Goal: Task Accomplishment & Management: Manage account settings

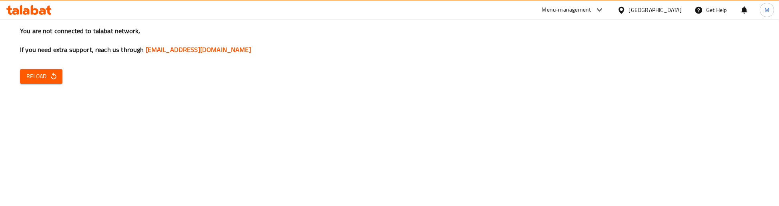
click at [35, 76] on span "Reload" at bounding box center [41, 77] width 30 height 10
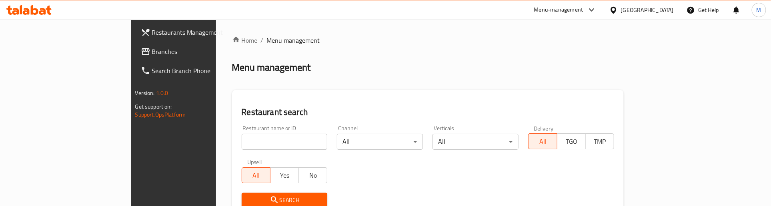
click at [152, 48] on span "Branches" at bounding box center [203, 52] width 102 height 10
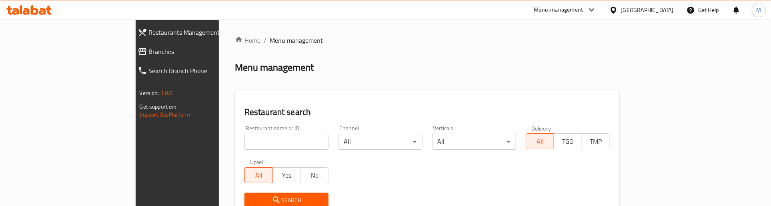
click at [355, 68] on div "Menu management" at bounding box center [427, 67] width 385 height 13
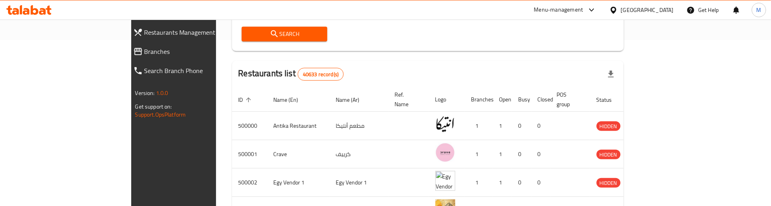
scroll to position [50, 0]
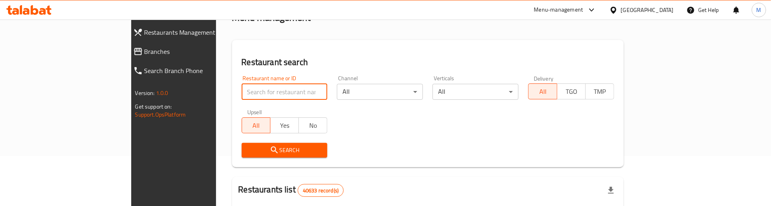
click at [242, 93] on input "search" at bounding box center [285, 92] width 86 height 16
paste input "678407"
type input "678407"
click at [270, 150] on icon "submit" at bounding box center [275, 151] width 10 height 10
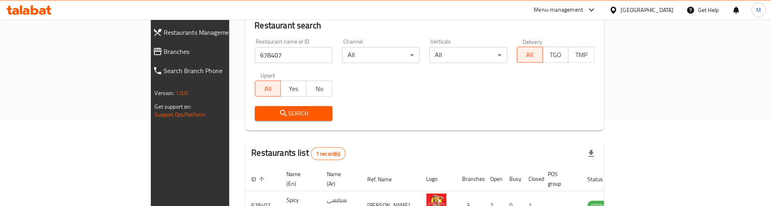
scroll to position [135, 0]
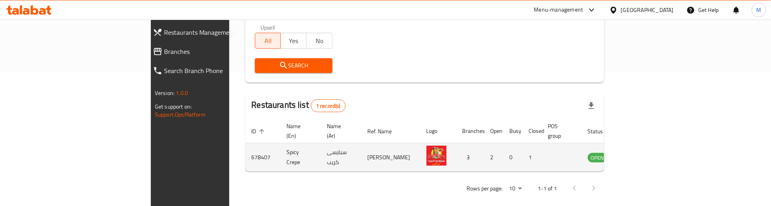
click at [651, 146] on td "enhanced table" at bounding box center [638, 158] width 28 height 28
click at [640, 153] on icon "enhanced table" at bounding box center [635, 158] width 10 height 10
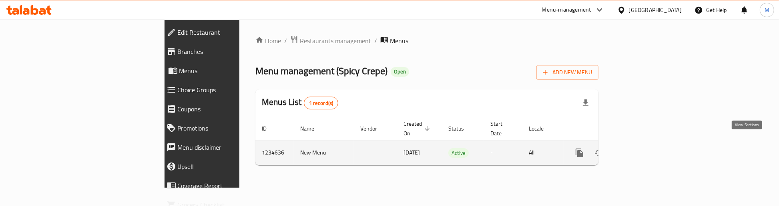
click at [641, 150] on icon "enhanced table" at bounding box center [637, 153] width 7 height 7
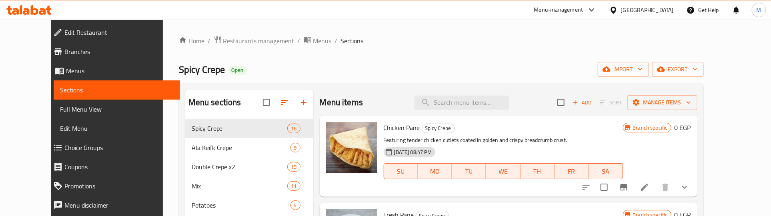
click at [343, 67] on div "Spicy Crepe Open import export" at bounding box center [441, 69] width 525 height 15
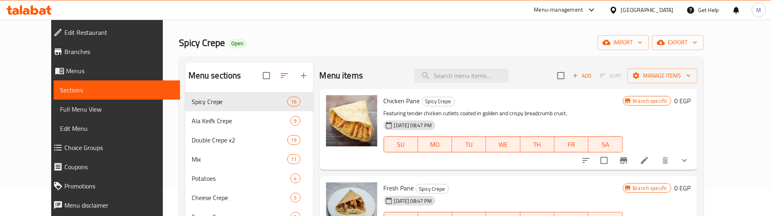
scroll to position [50, 0]
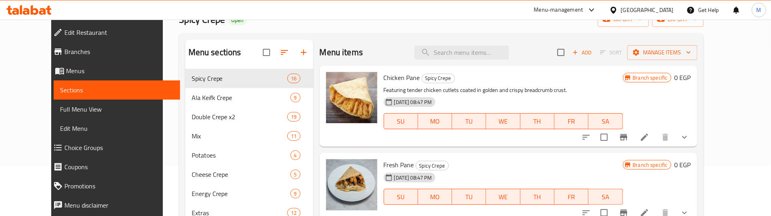
click at [690, 136] on icon "show more" at bounding box center [685, 137] width 10 height 10
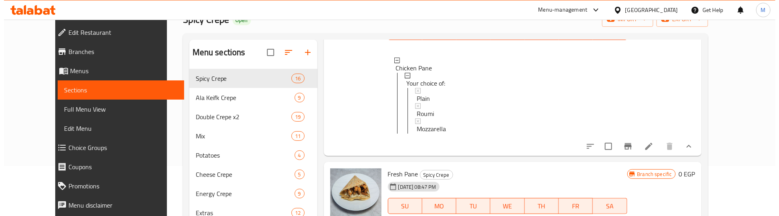
scroll to position [100, 0]
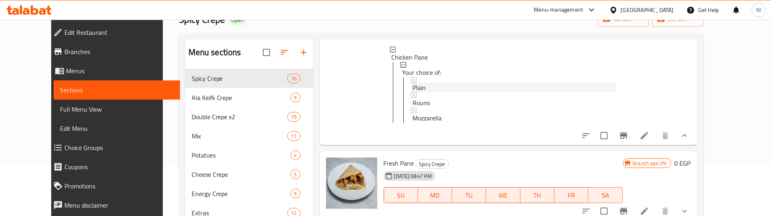
click at [413, 85] on span "Plain" at bounding box center [419, 88] width 13 height 10
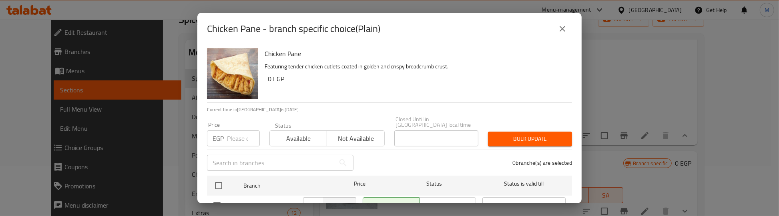
scroll to position [74, 0]
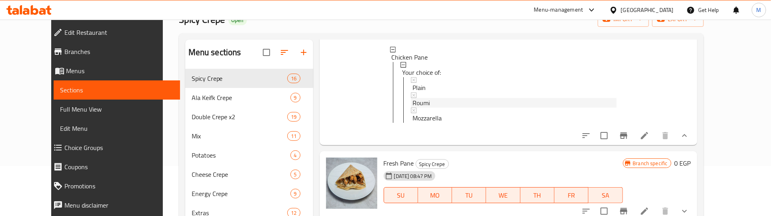
click at [413, 102] on span "Roumi" at bounding box center [421, 103] width 17 height 10
click at [413, 119] on span "Mozzarella" at bounding box center [427, 118] width 29 height 10
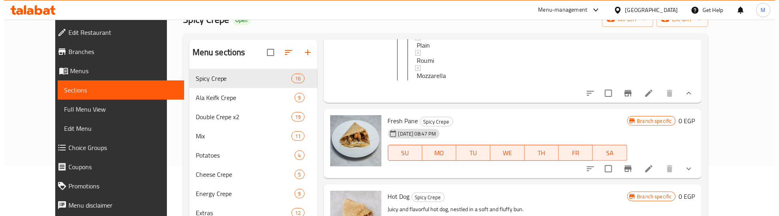
scroll to position [200, 0]
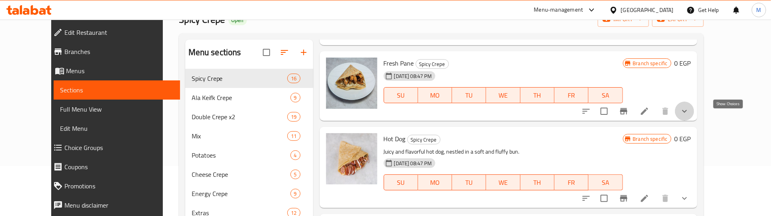
click at [690, 116] on icon "show more" at bounding box center [685, 111] width 10 height 10
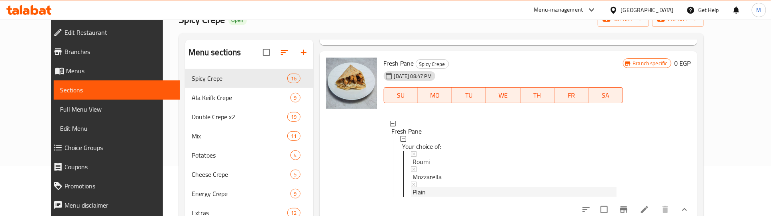
click at [416, 196] on div "Plain" at bounding box center [515, 192] width 204 height 10
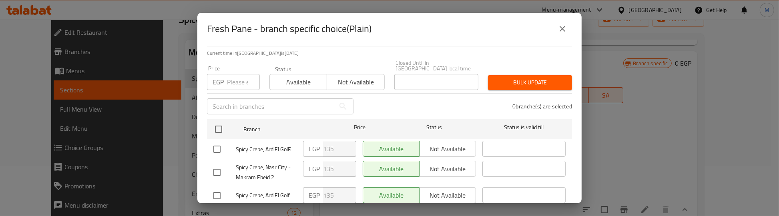
scroll to position [74, 0]
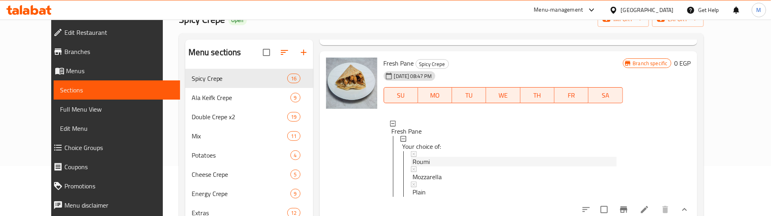
click at [413, 166] on span "Roumi" at bounding box center [421, 162] width 17 height 10
click at [415, 181] on span "Mozzarella" at bounding box center [427, 177] width 29 height 10
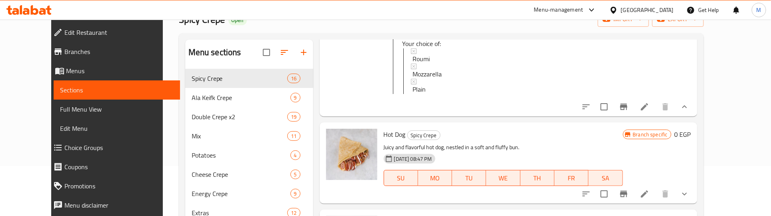
scroll to position [350, 0]
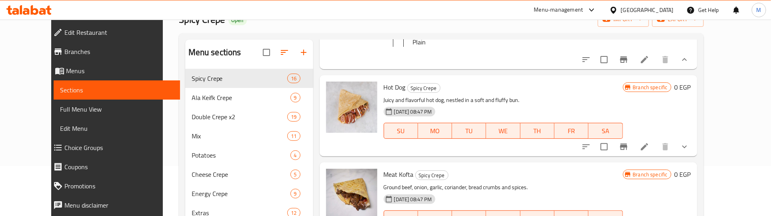
click at [690, 152] on icon "show more" at bounding box center [685, 147] width 10 height 10
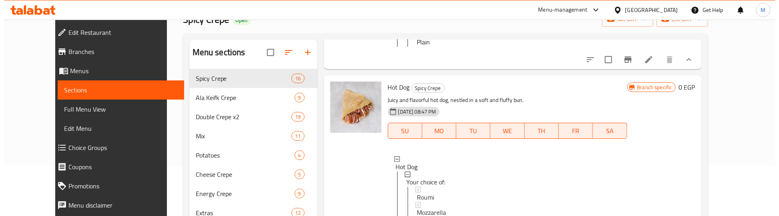
scroll to position [450, 0]
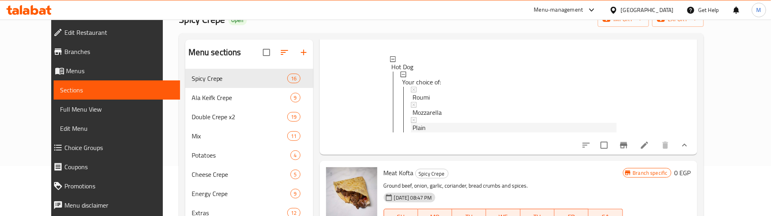
click at [413, 132] on span "Plain" at bounding box center [419, 128] width 13 height 10
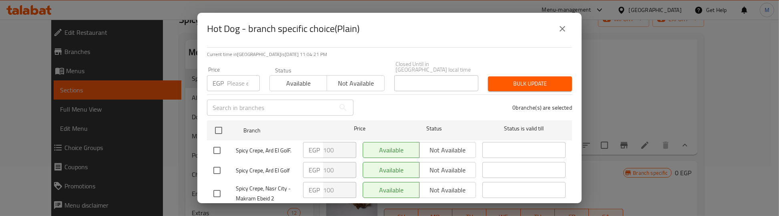
scroll to position [74, 0]
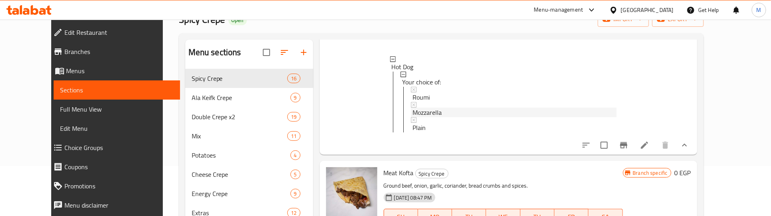
click at [418, 117] on span "Mozzarella" at bounding box center [427, 113] width 29 height 10
click at [415, 102] on span "Roumi" at bounding box center [421, 97] width 17 height 10
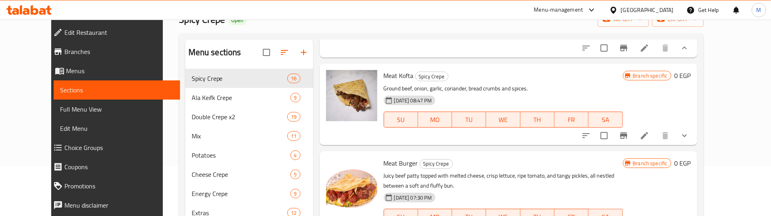
scroll to position [550, 0]
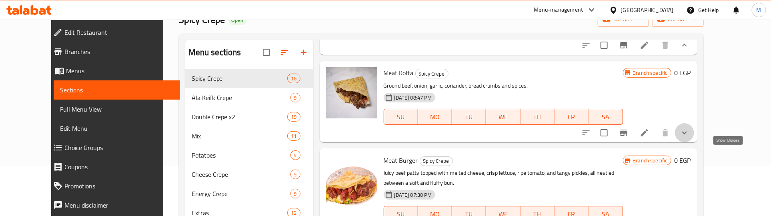
click at [690, 138] on icon "show more" at bounding box center [685, 133] width 10 height 10
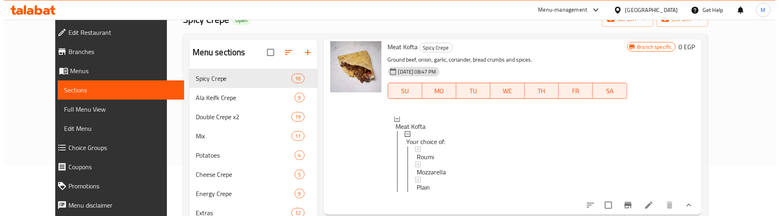
scroll to position [600, 0]
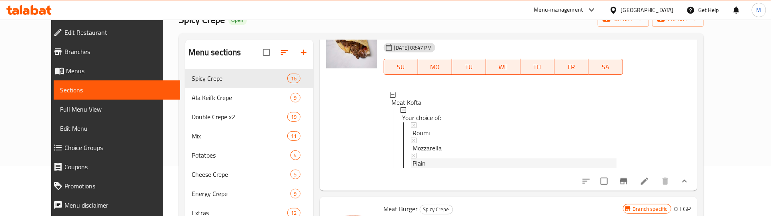
click at [413, 168] on span "Plain" at bounding box center [419, 163] width 13 height 10
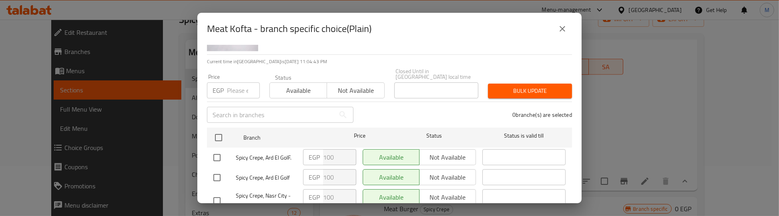
scroll to position [74, 0]
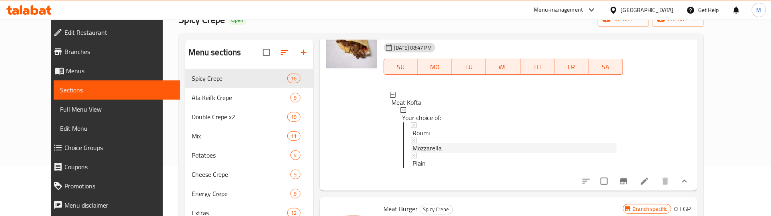
click at [415, 153] on span "Mozzarella" at bounding box center [427, 148] width 29 height 10
click at [414, 138] on span "Roumi" at bounding box center [421, 133] width 17 height 10
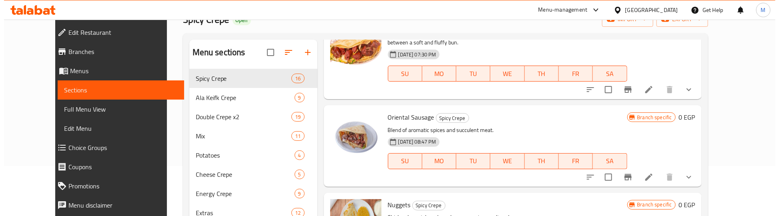
scroll to position [800, 0]
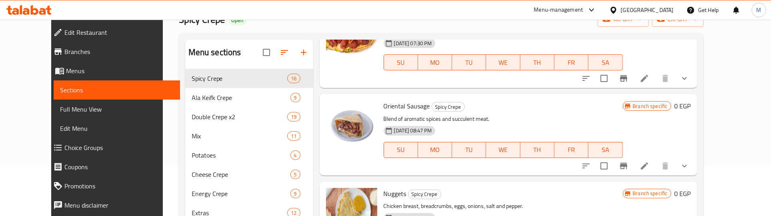
click at [690, 83] on icon "show more" at bounding box center [685, 79] width 10 height 10
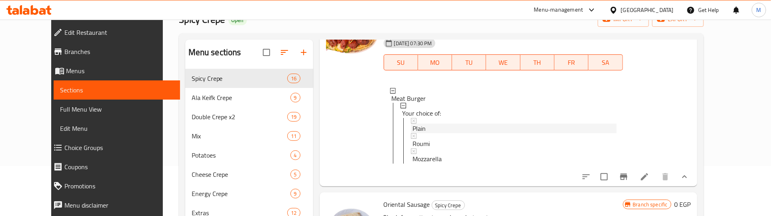
click at [413, 134] on span "Plain" at bounding box center [419, 129] width 13 height 10
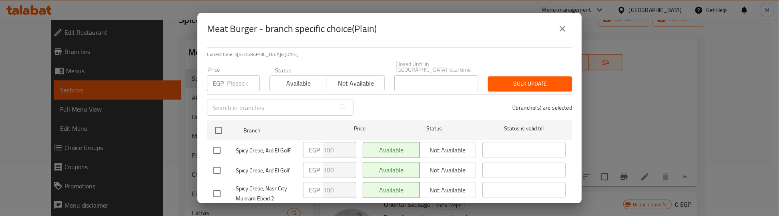
scroll to position [74, 0]
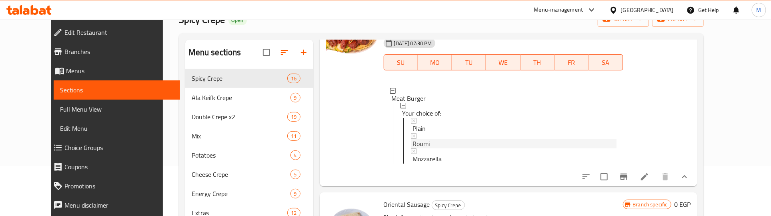
click at [417, 149] on span "Roumi" at bounding box center [421, 144] width 17 height 10
click at [419, 164] on span "Mozzarella" at bounding box center [427, 159] width 29 height 10
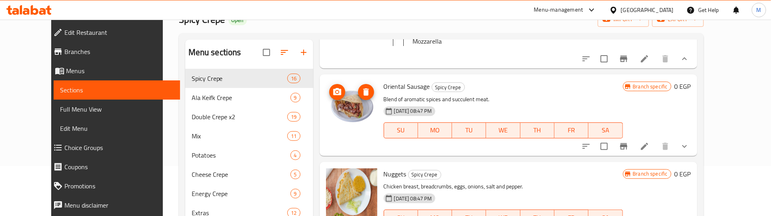
scroll to position [950, 0]
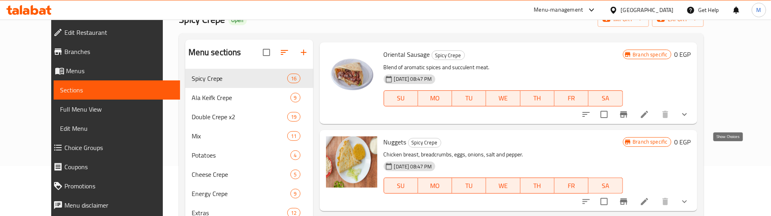
click at [690, 119] on icon "show more" at bounding box center [685, 115] width 10 height 10
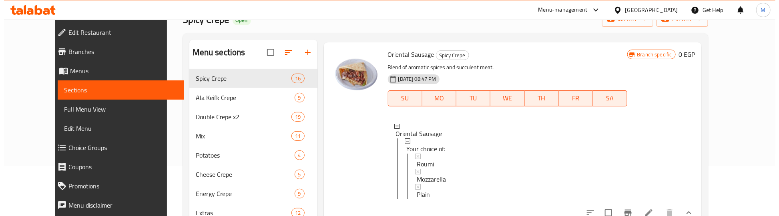
scroll to position [1051, 0]
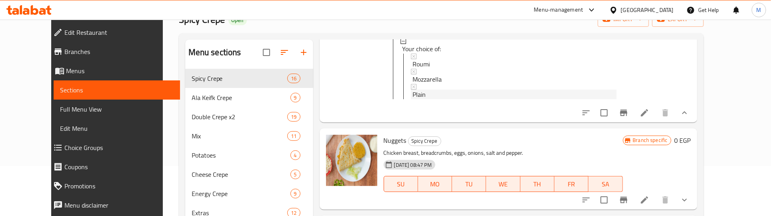
click at [413, 99] on span "Plain" at bounding box center [419, 95] width 13 height 10
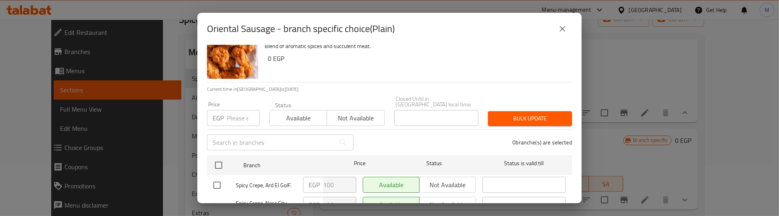
scroll to position [74, 0]
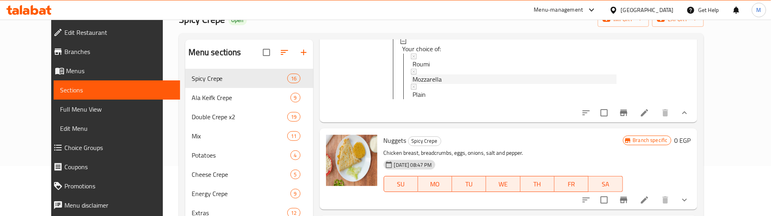
click at [417, 84] on span "Mozzarella" at bounding box center [427, 79] width 29 height 10
click at [419, 69] on div "Roumi" at bounding box center [515, 64] width 204 height 10
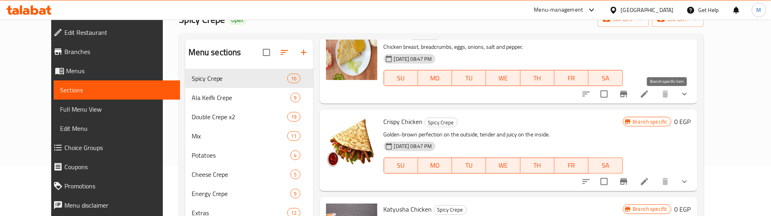
scroll to position [1151, 0]
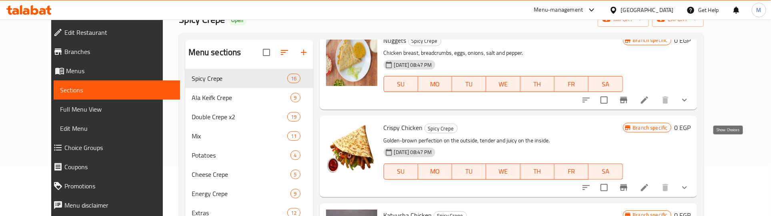
click at [690, 105] on icon "show more" at bounding box center [685, 100] width 10 height 10
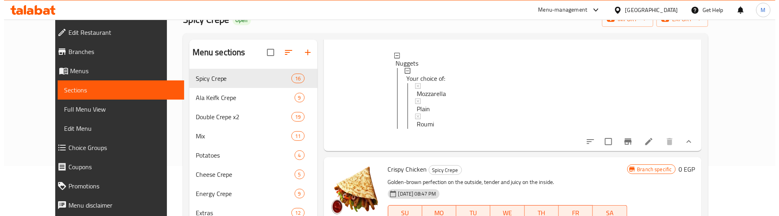
scroll to position [1251, 0]
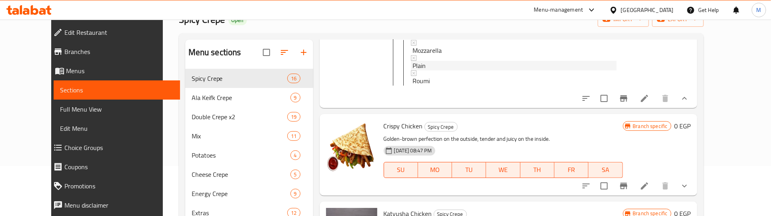
click at [413, 70] on span "Plain" at bounding box center [419, 66] width 13 height 10
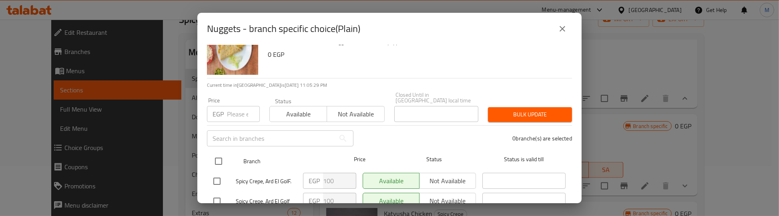
scroll to position [74, 0]
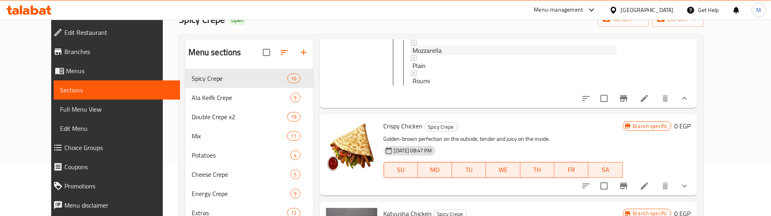
click at [413, 55] on span "Mozzarella" at bounding box center [427, 51] width 29 height 10
click at [413, 86] on span "Roumi" at bounding box center [421, 81] width 17 height 10
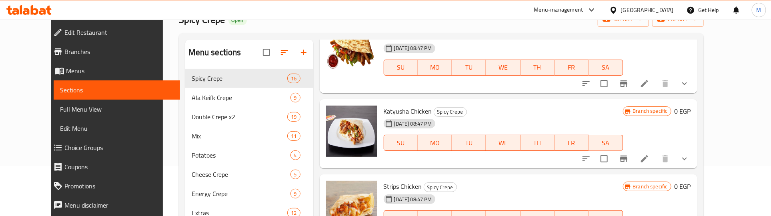
scroll to position [1351, 0]
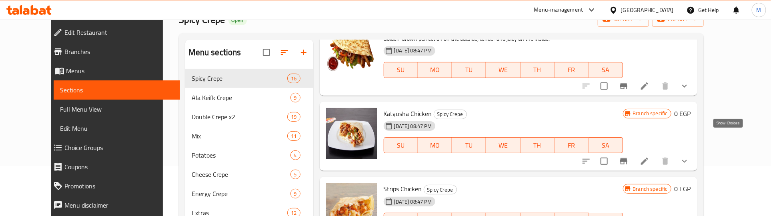
click at [690, 91] on icon "show more" at bounding box center [685, 86] width 10 height 10
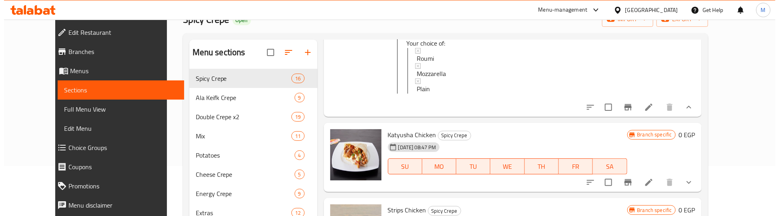
scroll to position [1451, 0]
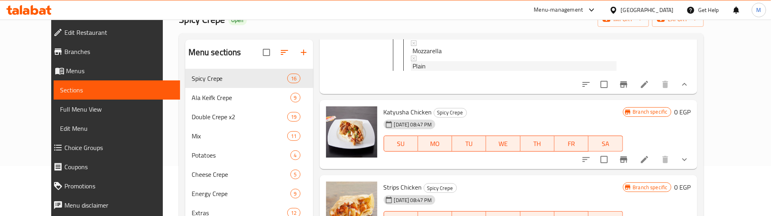
click at [413, 71] on span "Plain" at bounding box center [419, 66] width 13 height 10
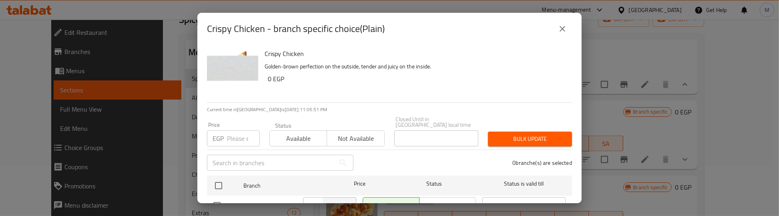
scroll to position [74, 0]
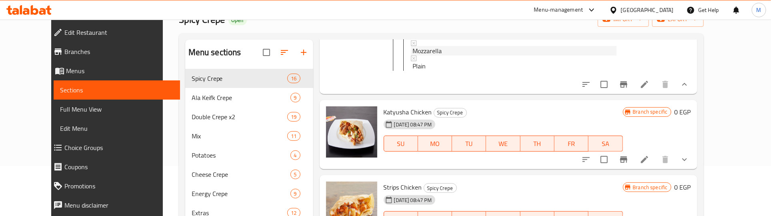
click at [418, 56] on span "Mozzarella" at bounding box center [427, 51] width 29 height 10
click at [421, 40] on div "Roumi" at bounding box center [515, 36] width 204 height 10
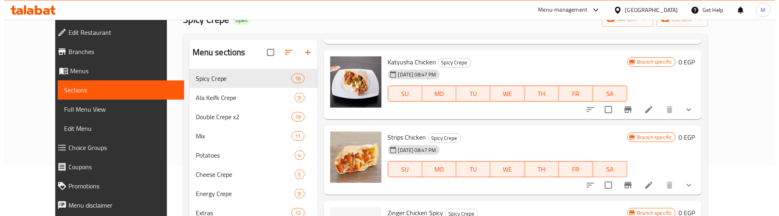
scroll to position [1551, 0]
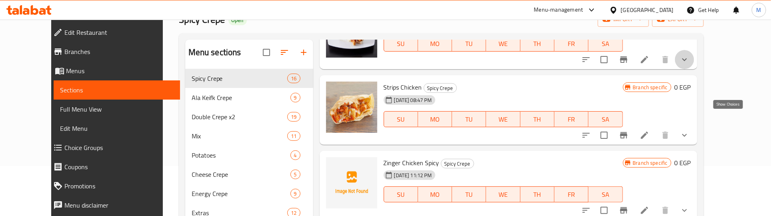
click at [690, 64] on icon "show more" at bounding box center [685, 60] width 10 height 10
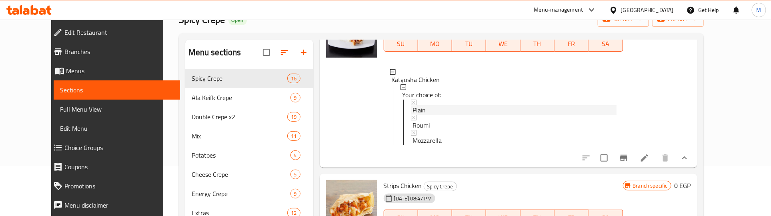
click at [413, 115] on span "Plain" at bounding box center [419, 110] width 13 height 10
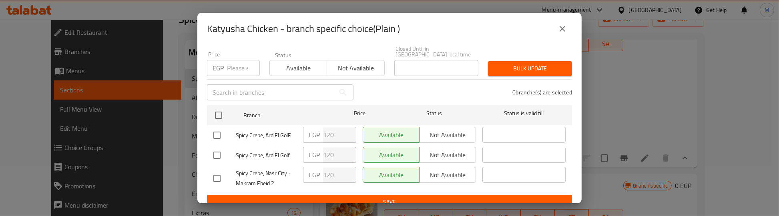
scroll to position [74, 0]
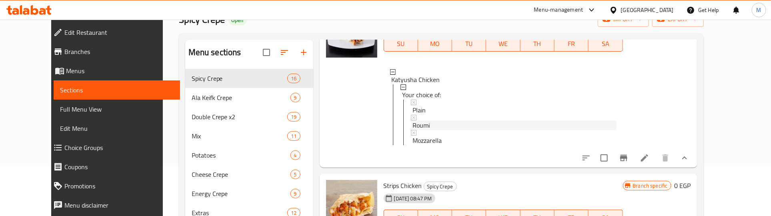
click at [417, 130] on span "Roumi" at bounding box center [421, 125] width 17 height 10
click at [423, 145] on span "Mozzarella" at bounding box center [427, 141] width 29 height 10
click at [413, 145] on span "Mozzarella" at bounding box center [427, 141] width 29 height 10
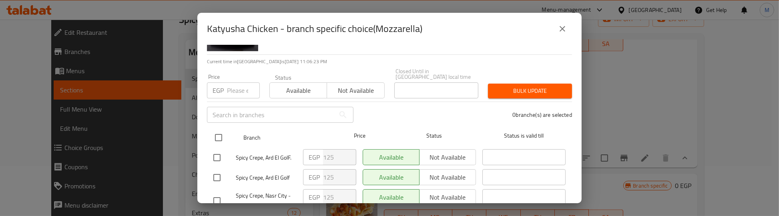
scroll to position [24, 0]
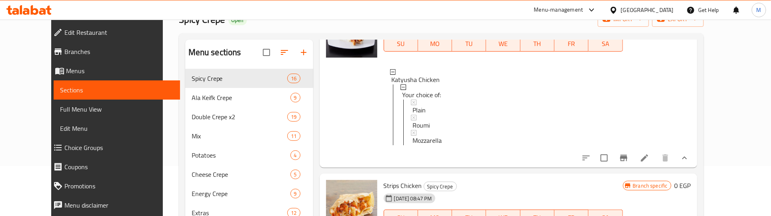
click at [417, 145] on span "Mozzarella" at bounding box center [427, 141] width 29 height 10
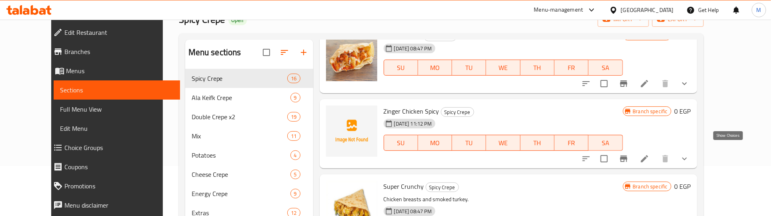
click at [690, 88] on icon "show more" at bounding box center [685, 84] width 10 height 10
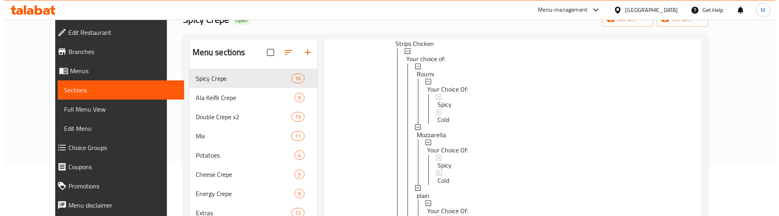
scroll to position [1801, 0]
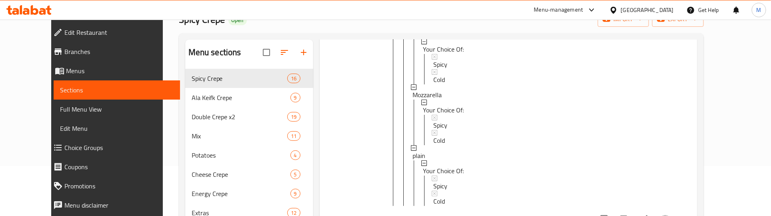
click at [418, 39] on div "Roumi" at bounding box center [515, 34] width 204 height 10
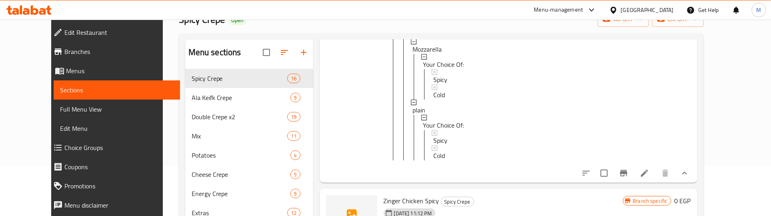
click at [413, 39] on span "Roumi" at bounding box center [421, 34] width 17 height 10
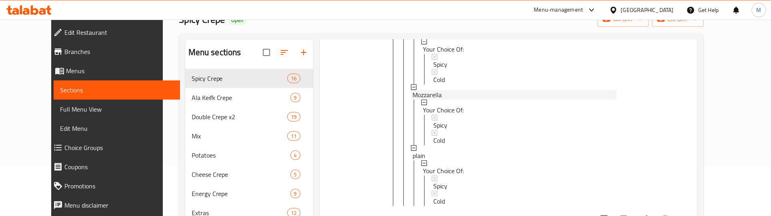
click at [413, 100] on span "Mozzarella" at bounding box center [427, 95] width 29 height 10
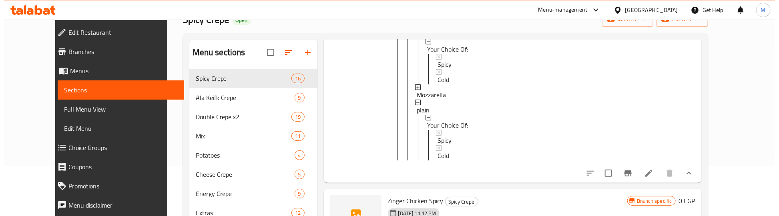
scroll to position [1, 0]
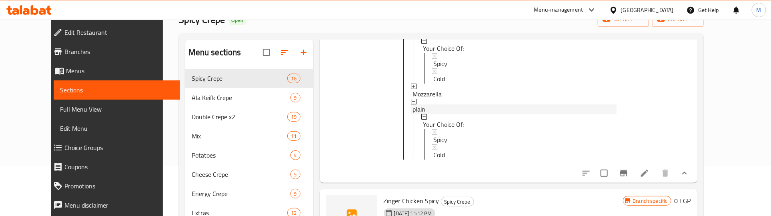
click at [413, 114] on span "plain" at bounding box center [419, 109] width 13 height 10
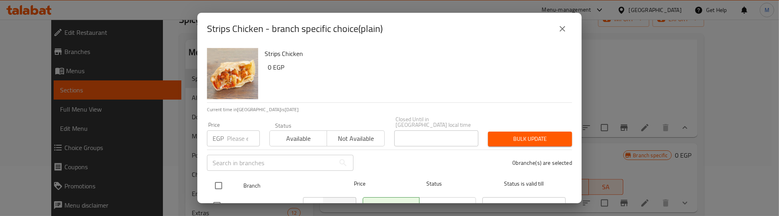
scroll to position [74, 0]
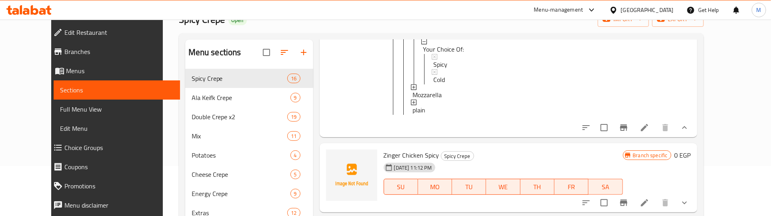
click at [413, 39] on span "Roumi" at bounding box center [421, 34] width 17 height 10
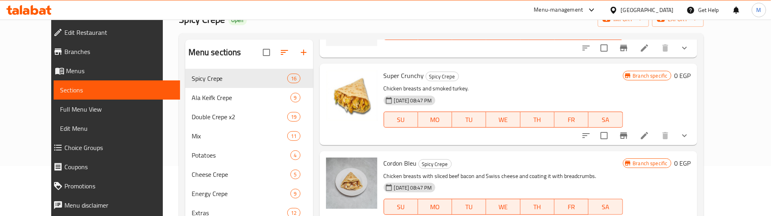
scroll to position [1901, 0]
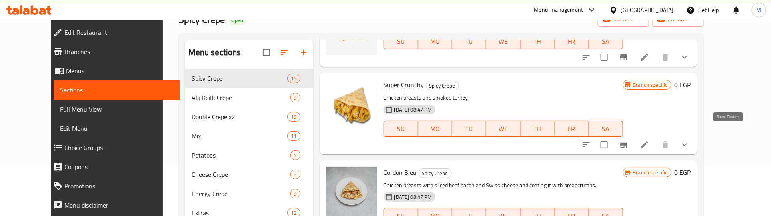
click at [690, 62] on icon "show more" at bounding box center [685, 57] width 10 height 10
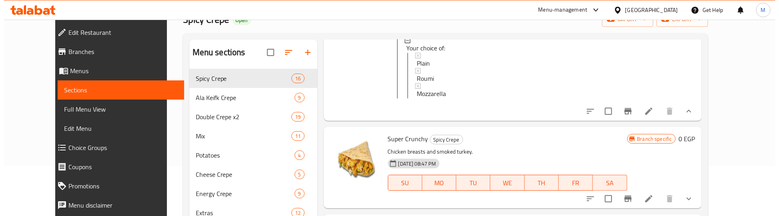
scroll to position [1951, 0]
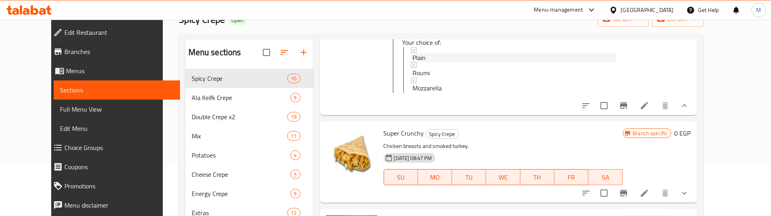
click at [413, 62] on span "Plain" at bounding box center [419, 58] width 13 height 10
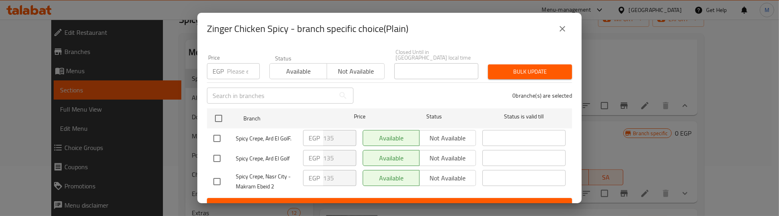
scroll to position [74, 0]
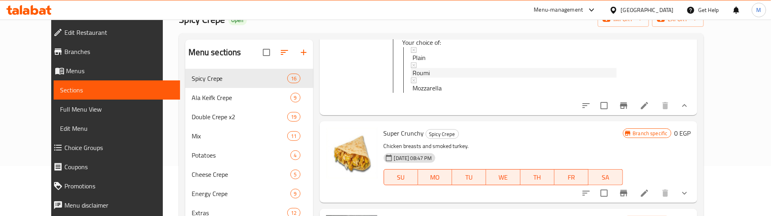
click at [413, 78] on span "Roumi" at bounding box center [421, 73] width 17 height 10
click at [421, 93] on span "Mozzarella" at bounding box center [427, 88] width 29 height 10
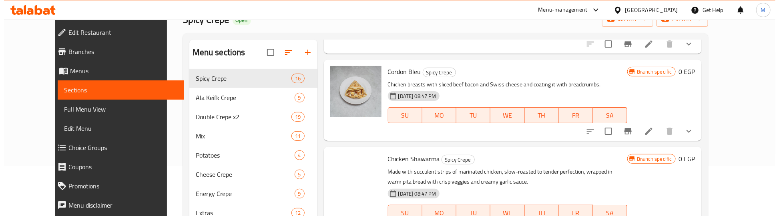
scroll to position [2101, 0]
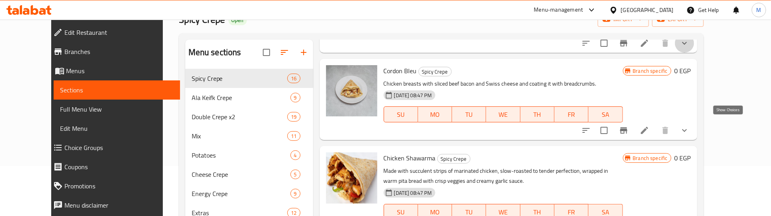
click at [690, 48] on icon "show more" at bounding box center [685, 43] width 10 height 10
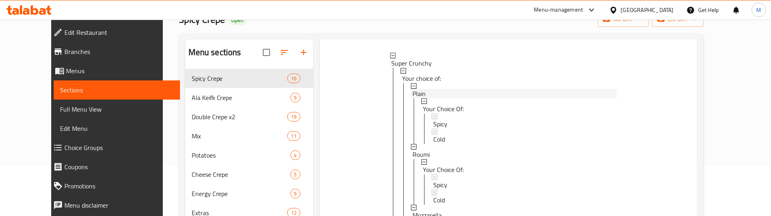
click at [413, 98] on span "Plain" at bounding box center [419, 94] width 13 height 10
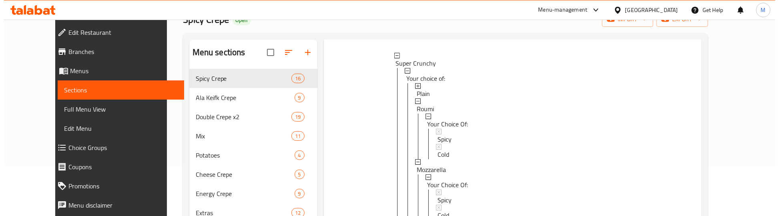
scroll to position [1, 0]
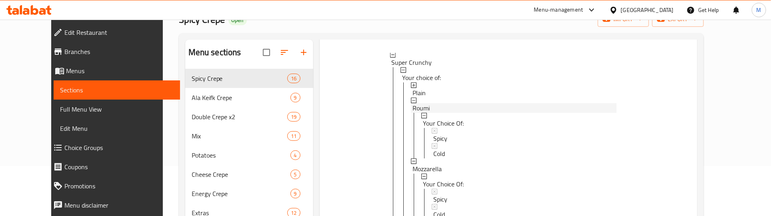
click at [413, 113] on span "Roumi" at bounding box center [421, 108] width 17 height 10
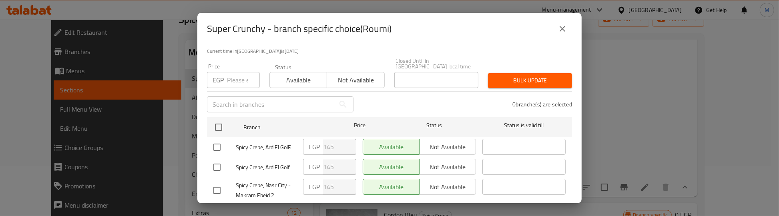
scroll to position [74, 0]
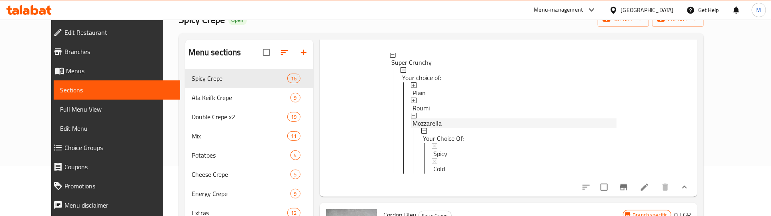
click at [415, 128] on span "Mozzarella" at bounding box center [427, 123] width 29 height 10
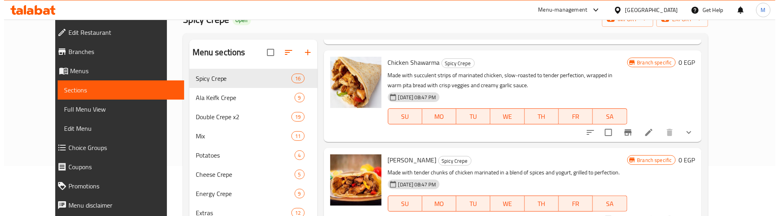
scroll to position [2301, 0]
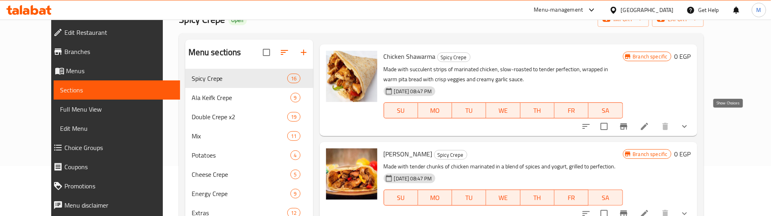
click at [690, 34] on icon "show more" at bounding box center [685, 29] width 10 height 10
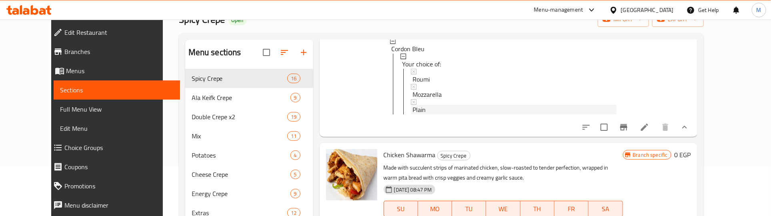
click at [413, 114] on span "Plain" at bounding box center [419, 110] width 13 height 10
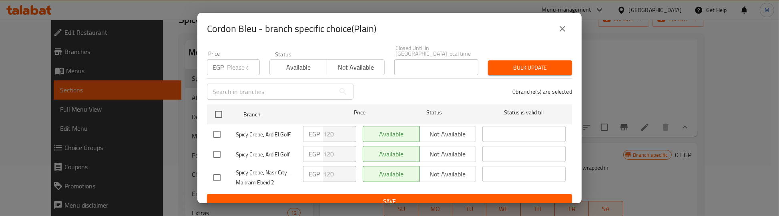
scroll to position [74, 0]
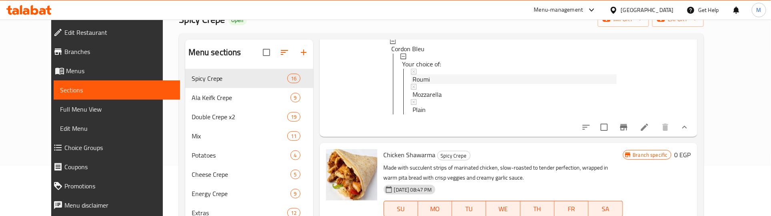
click at [413, 84] on span "Roumi" at bounding box center [421, 79] width 17 height 10
click at [415, 99] on span "Mozzarella" at bounding box center [427, 95] width 29 height 10
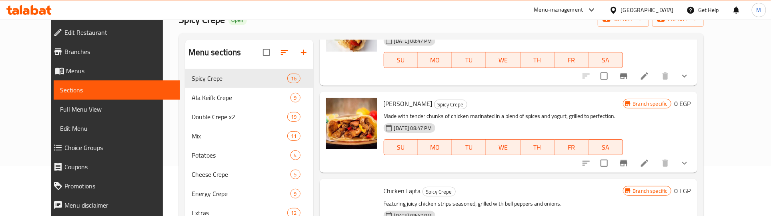
scroll to position [2451, 0]
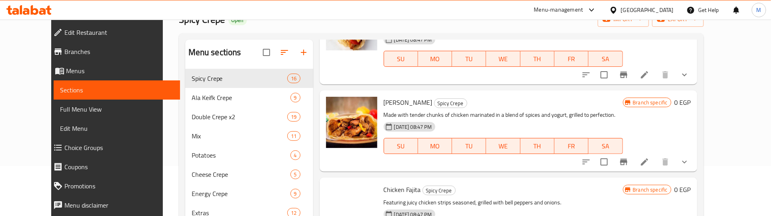
click at [690, 80] on icon "show more" at bounding box center [685, 75] width 10 height 10
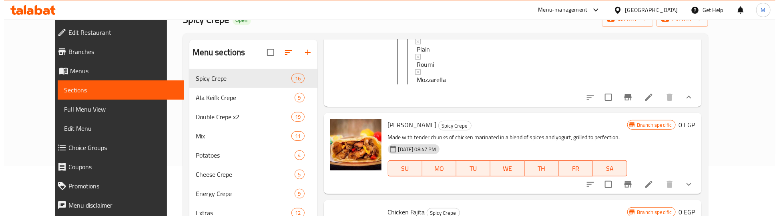
scroll to position [2551, 0]
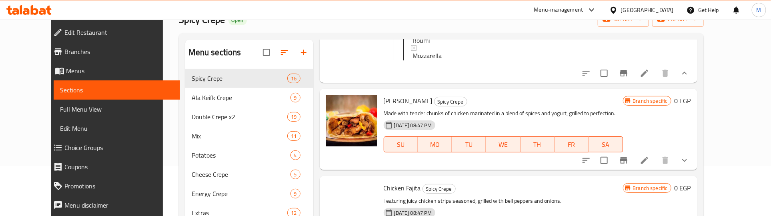
click at [413, 30] on span "Plain" at bounding box center [419, 25] width 13 height 10
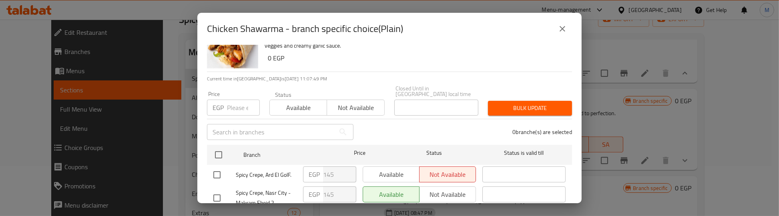
scroll to position [74, 0]
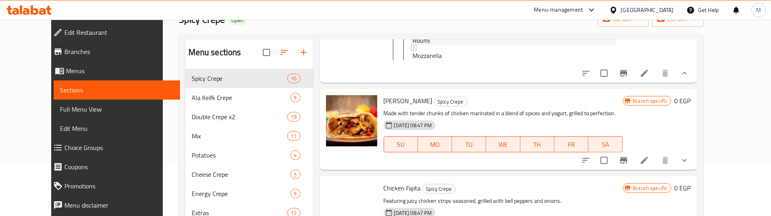
click at [413, 45] on span "Roumi" at bounding box center [421, 41] width 17 height 10
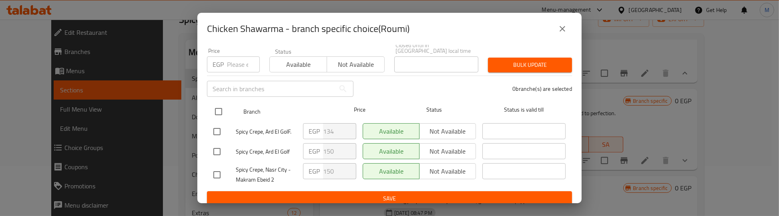
click at [221, 106] on input "checkbox" at bounding box center [218, 111] width 17 height 17
checkbox input "true"
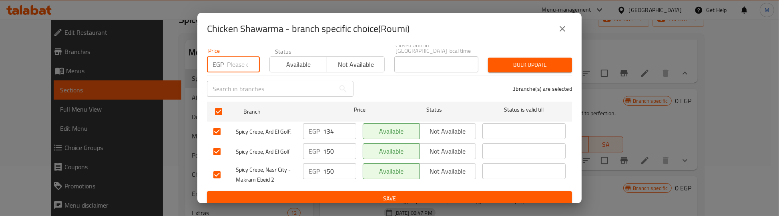
click at [236, 56] on input "number" at bounding box center [243, 64] width 33 height 16
type input "150"
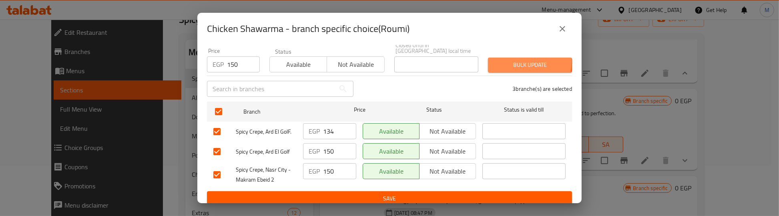
click at [494, 60] on span "Bulk update" at bounding box center [529, 65] width 71 height 10
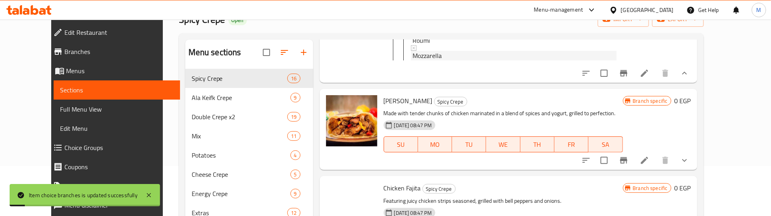
click at [413, 60] on span "Mozzarella" at bounding box center [427, 56] width 29 height 10
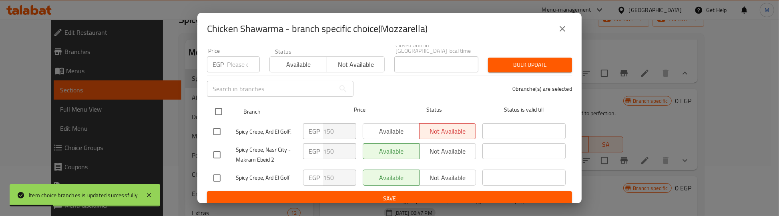
click at [220, 106] on input "checkbox" at bounding box center [218, 111] width 17 height 17
checkbox input "true"
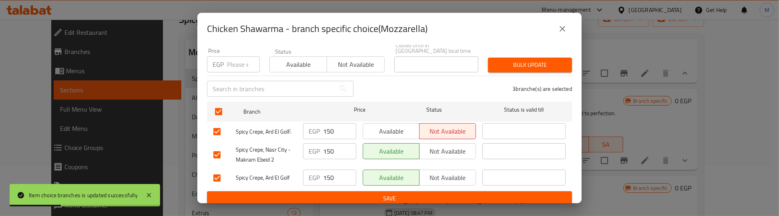
click at [233, 56] on input "number" at bounding box center [243, 64] width 33 height 16
type input "150"
click at [505, 60] on span "Bulk update" at bounding box center [529, 65] width 71 height 10
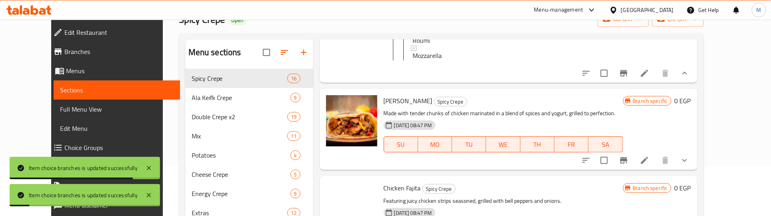
click at [413, 30] on span "Plain" at bounding box center [419, 25] width 13 height 10
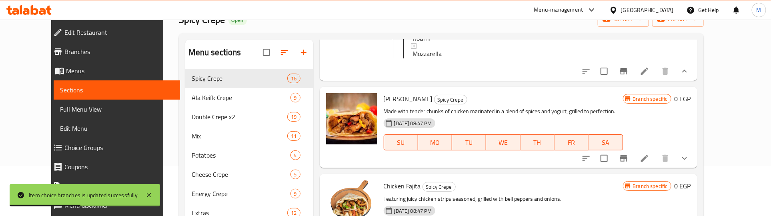
scroll to position [2656, 0]
click at [690, 155] on icon "show more" at bounding box center [685, 159] width 10 height 10
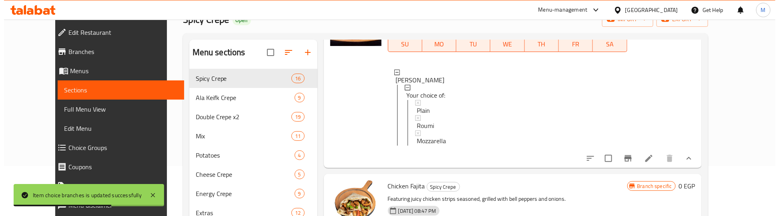
scroll to position [2756, 0]
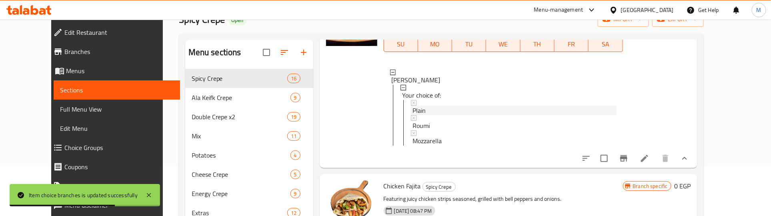
click at [413, 110] on span "Plain" at bounding box center [419, 111] width 13 height 10
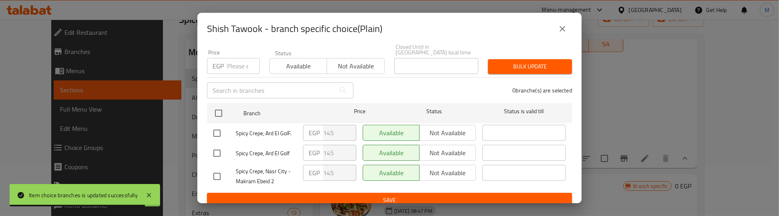
scroll to position [74, 0]
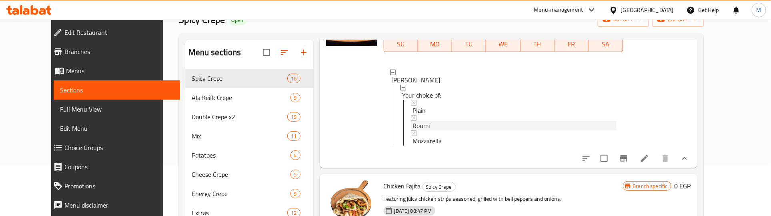
click at [413, 127] on span "Roumi" at bounding box center [421, 126] width 17 height 10
click at [413, 140] on span "Mozzarella" at bounding box center [427, 141] width 29 height 10
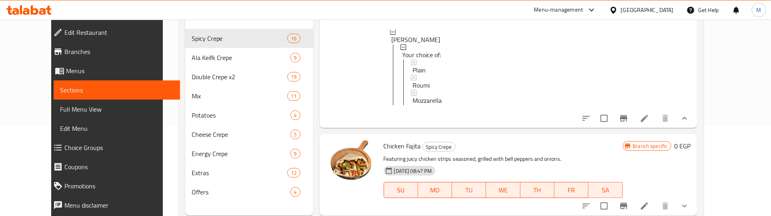
scroll to position [112, 0]
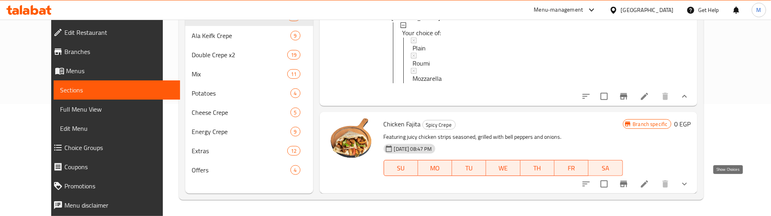
click at [690, 186] on icon "show more" at bounding box center [685, 184] width 10 height 10
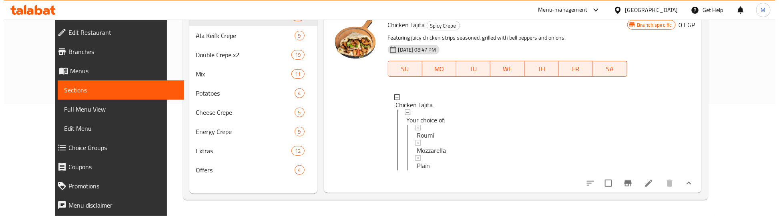
scroll to position [2862, 0]
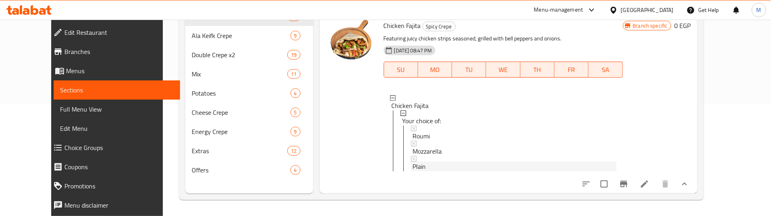
click at [413, 164] on span "Plain" at bounding box center [419, 167] width 13 height 10
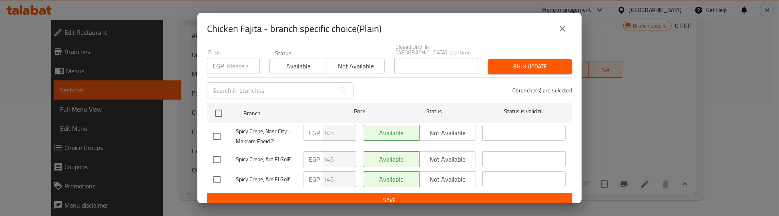
scroll to position [74, 0]
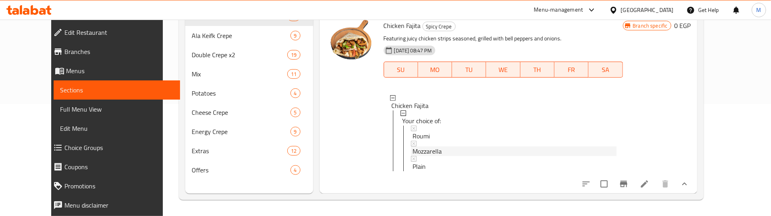
click at [413, 147] on span "Mozzarella" at bounding box center [427, 151] width 29 height 10
click at [413, 148] on span "Mozzarella" at bounding box center [427, 151] width 29 height 10
click at [413, 135] on span "Roumi" at bounding box center [421, 136] width 17 height 10
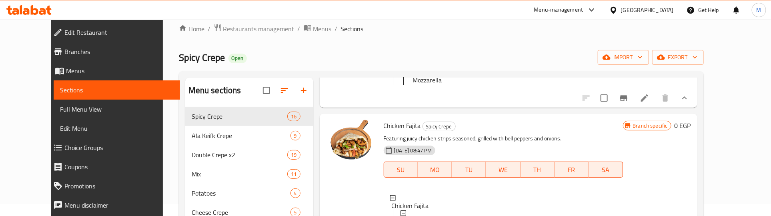
scroll to position [0, 0]
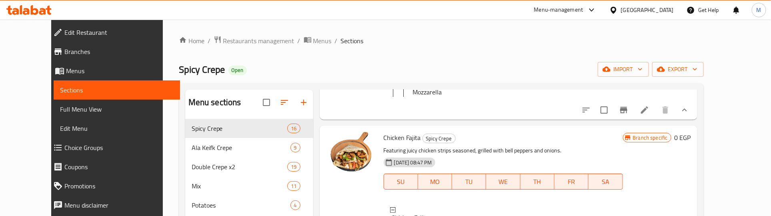
click at [355, 55] on div "Home / Restaurants management / Menus / Sections Spicy Crepe Open import export…" at bounding box center [441, 174] width 525 height 277
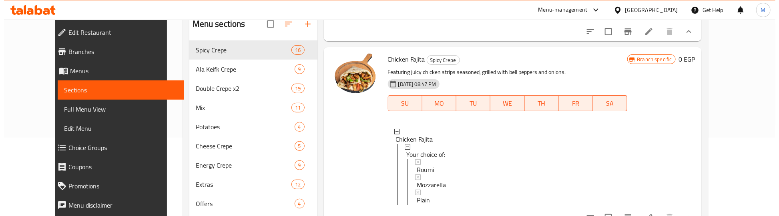
scroll to position [112, 0]
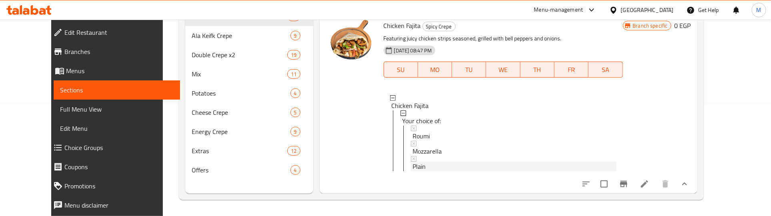
click at [413, 162] on span "Plain" at bounding box center [419, 167] width 13 height 10
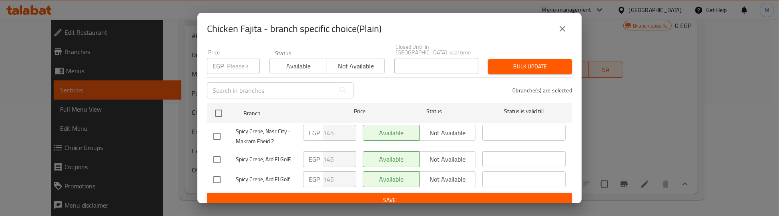
scroll to position [74, 0]
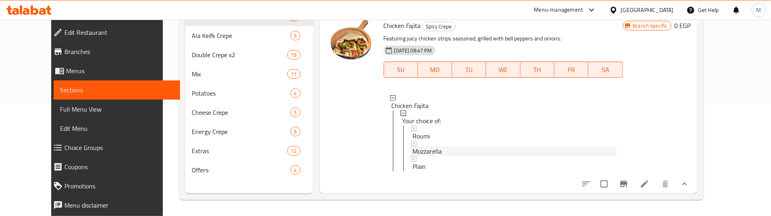
click at [419, 146] on span "Mozzarella" at bounding box center [427, 151] width 29 height 10
click at [418, 131] on div "Roumi" at bounding box center [515, 136] width 204 height 10
click at [417, 131] on span "Roumi" at bounding box center [421, 136] width 17 height 10
click at [320, 55] on div "Chicken Fajita Spicy Crepe Featuring juicy chicken strips seasoned, grilled wit…" at bounding box center [509, 104] width 378 height 180
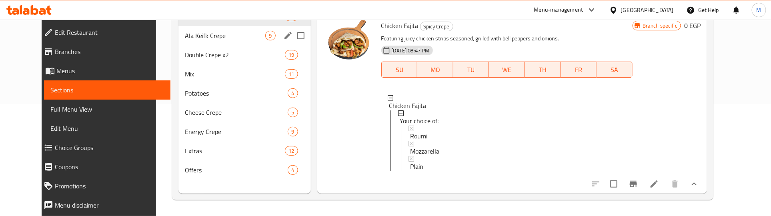
scroll to position [62, 0]
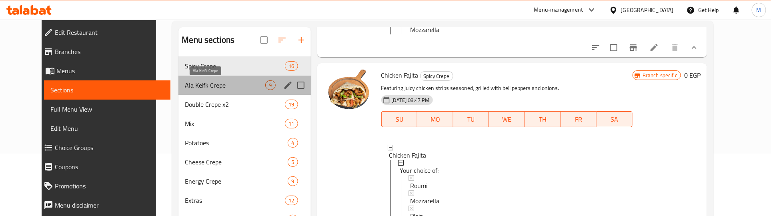
click at [204, 84] on span "Ala Keifk Crepe" at bounding box center [225, 85] width 80 height 10
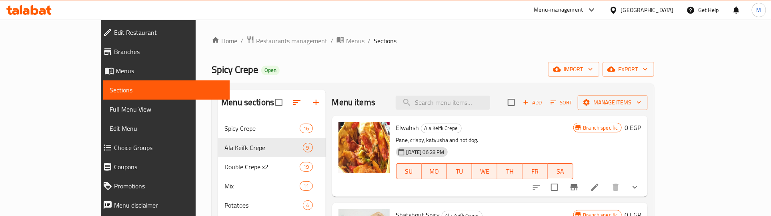
scroll to position [50, 0]
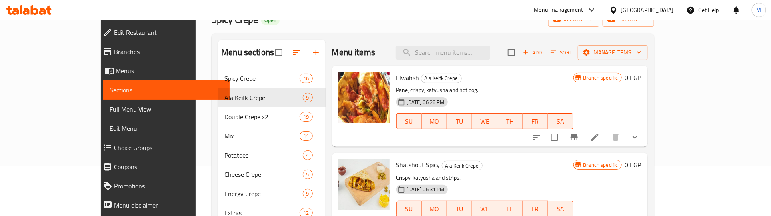
click at [640, 136] on icon "show more" at bounding box center [635, 137] width 10 height 10
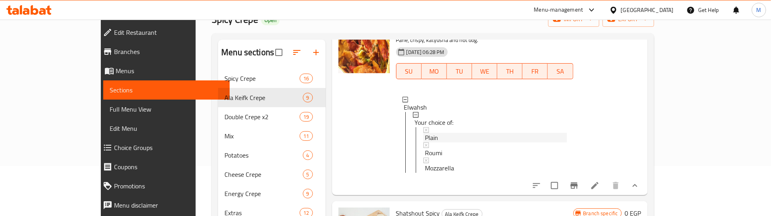
click at [425, 139] on span "Plain" at bounding box center [431, 138] width 13 height 10
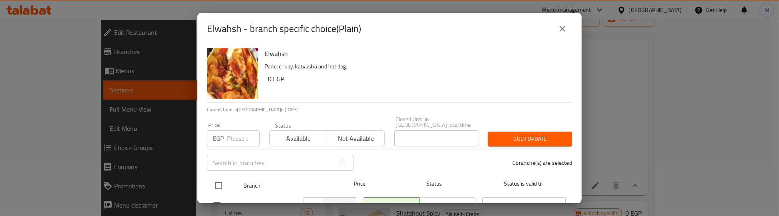
scroll to position [74, 0]
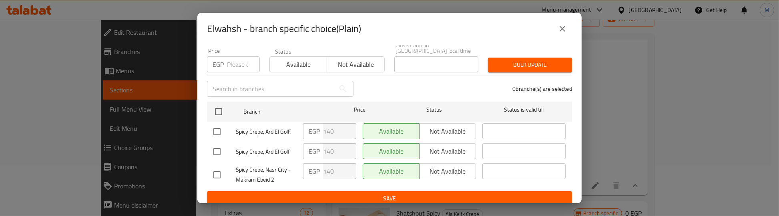
click at [563, 24] on icon "close" at bounding box center [562, 29] width 10 height 10
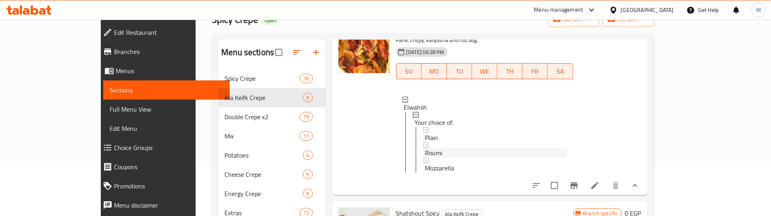
click at [425, 154] on span "Roumi" at bounding box center [433, 153] width 17 height 10
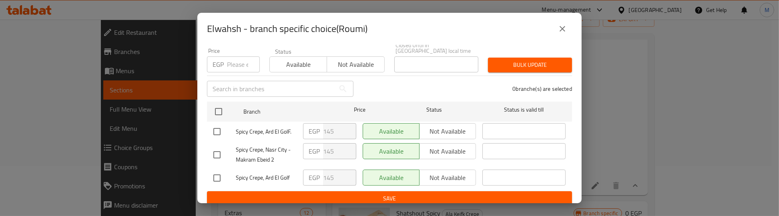
click at [565, 27] on icon "close" at bounding box center [562, 29] width 10 height 10
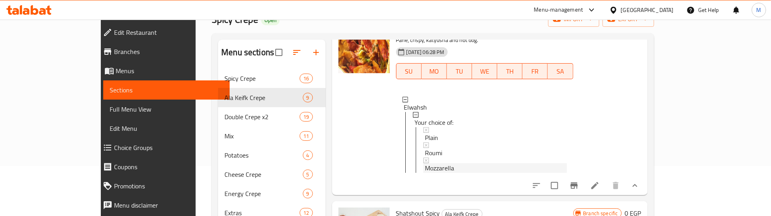
click at [425, 164] on span "Mozzarella" at bounding box center [439, 168] width 29 height 10
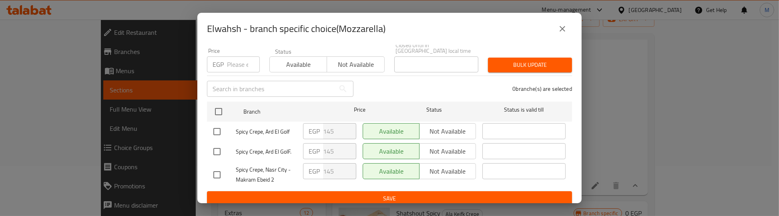
click at [562, 26] on icon "close" at bounding box center [562, 29] width 10 height 10
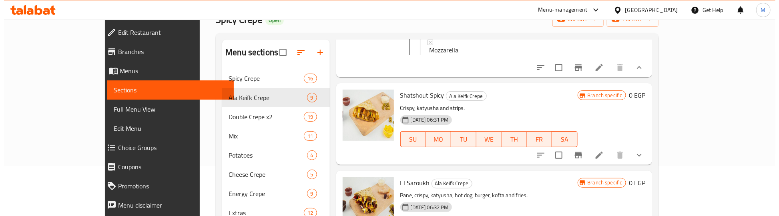
scroll to position [200, 0]
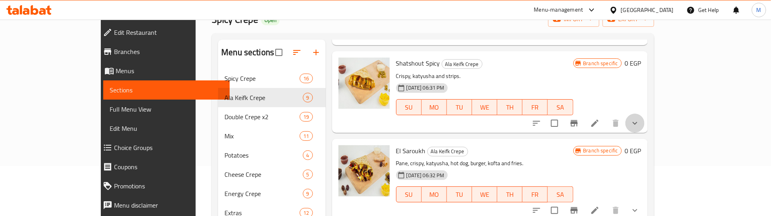
click at [640, 126] on icon "show more" at bounding box center [635, 123] width 10 height 10
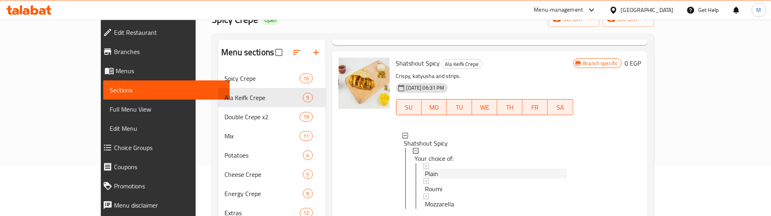
click at [425, 178] on span "Plain" at bounding box center [431, 174] width 13 height 10
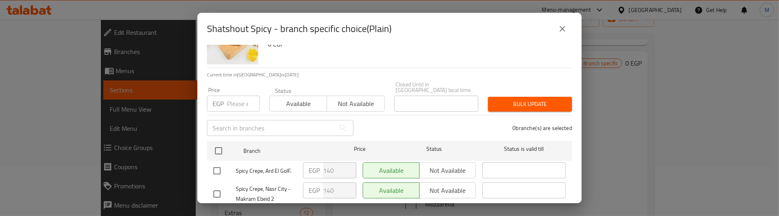
scroll to position [74, 0]
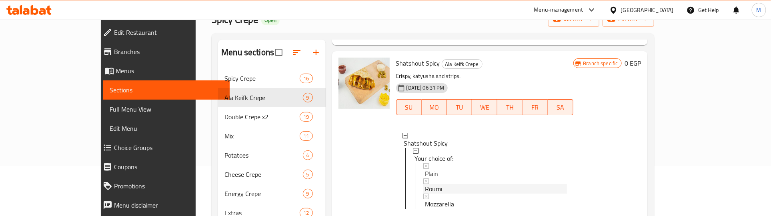
click at [425, 194] on span "Roumi" at bounding box center [433, 189] width 17 height 10
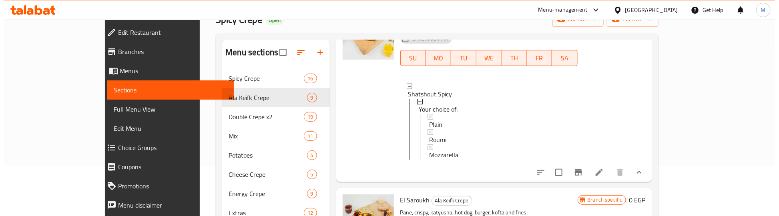
scroll to position [250, 0]
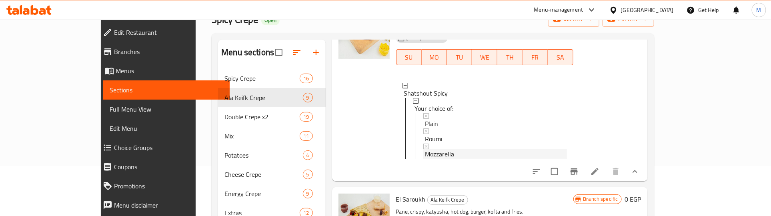
click at [425, 159] on span "Mozzarella" at bounding box center [439, 154] width 29 height 10
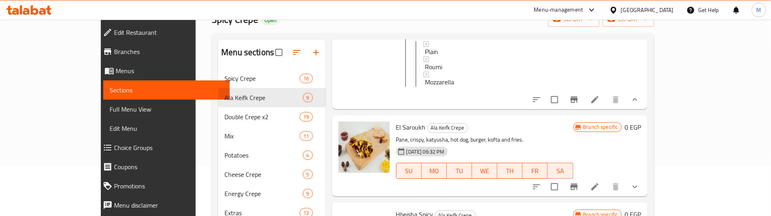
scroll to position [350, 0]
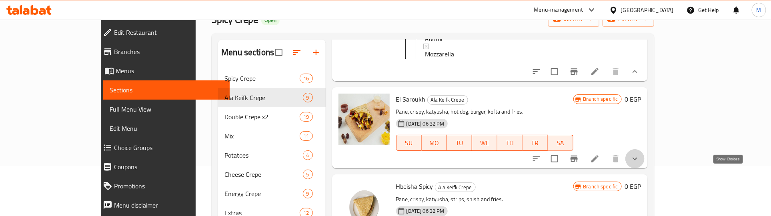
click at [640, 164] on icon "show more" at bounding box center [635, 159] width 10 height 10
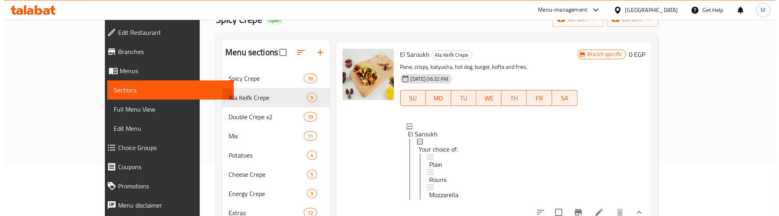
scroll to position [400, 0]
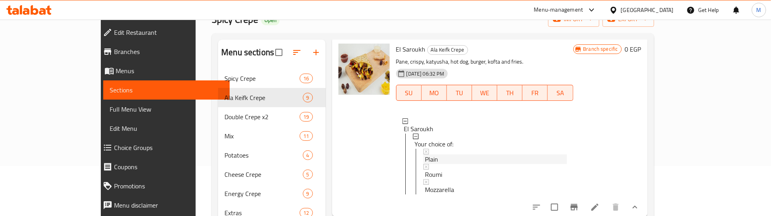
click at [425, 164] on span "Plain" at bounding box center [431, 159] width 13 height 10
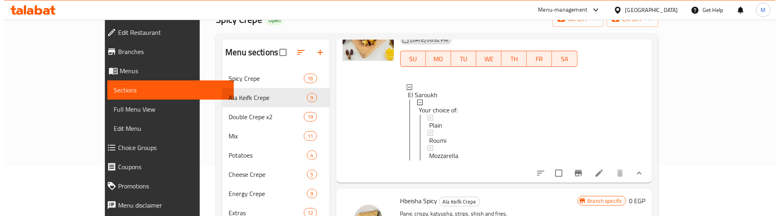
scroll to position [450, 0]
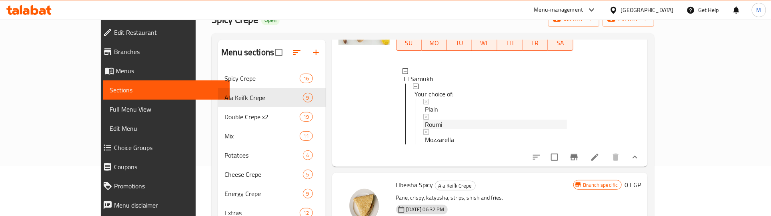
click at [425, 129] on span "Roumi" at bounding box center [433, 125] width 17 height 10
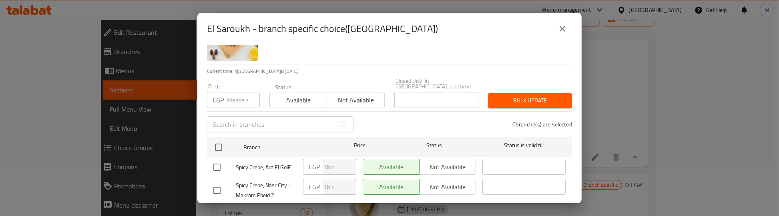
scroll to position [74, 0]
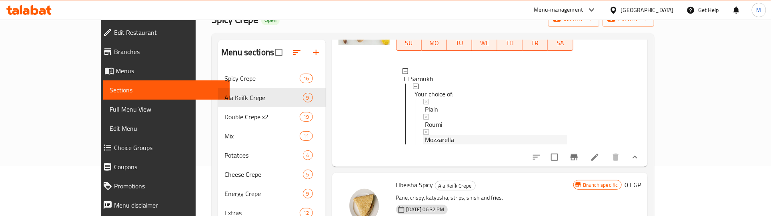
click at [429, 144] on span "Mozzarella" at bounding box center [439, 140] width 29 height 10
click at [425, 129] on span "Roumi" at bounding box center [433, 125] width 17 height 10
click at [425, 114] on span "Plain" at bounding box center [431, 109] width 13 height 10
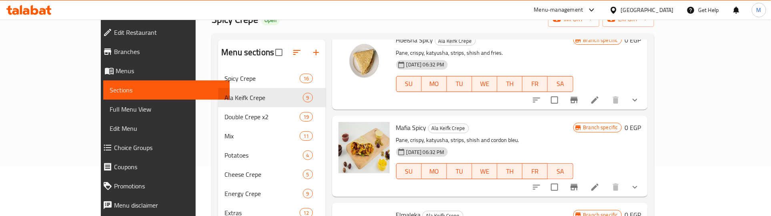
scroll to position [600, 0]
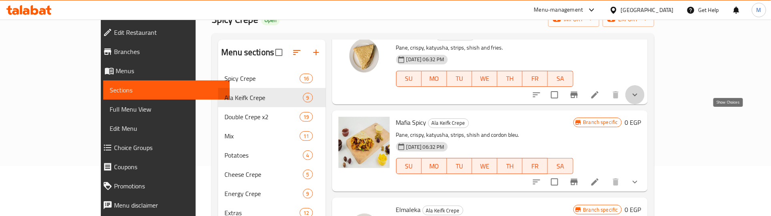
click at [638, 96] on icon "show more" at bounding box center [635, 94] width 5 height 3
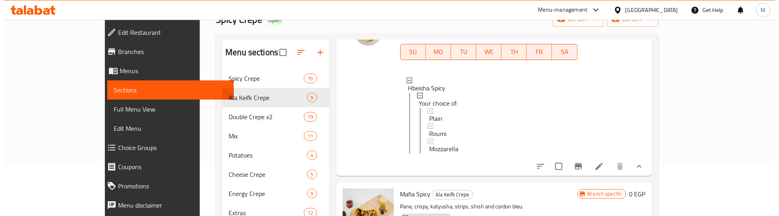
scroll to position [650, 0]
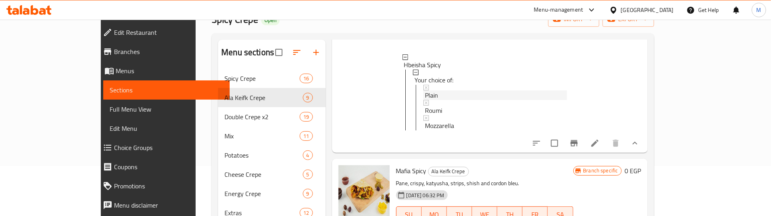
click at [425, 100] on span "Plain" at bounding box center [431, 95] width 13 height 10
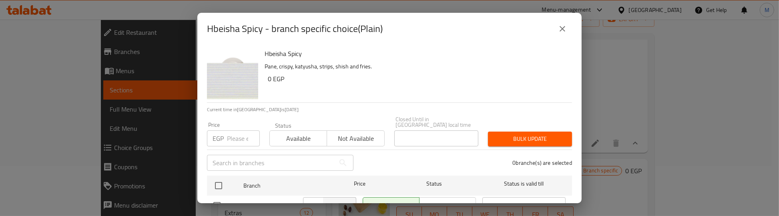
scroll to position [74, 0]
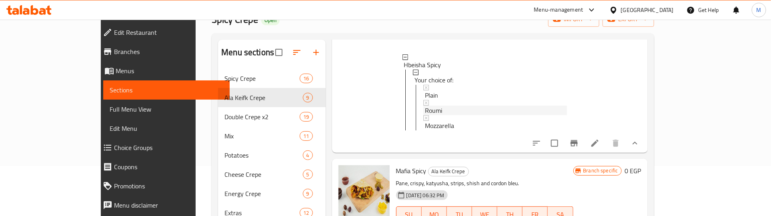
click at [425, 115] on span "Roumi" at bounding box center [433, 111] width 17 height 10
click at [425, 130] on span "Mozzarella" at bounding box center [439, 126] width 29 height 10
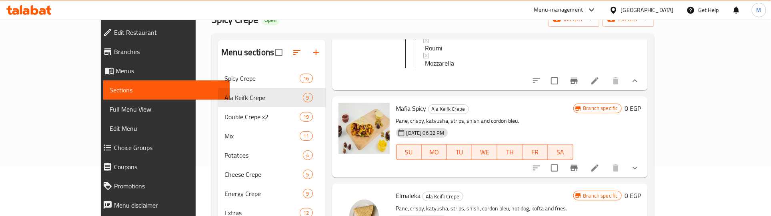
scroll to position [750, 0]
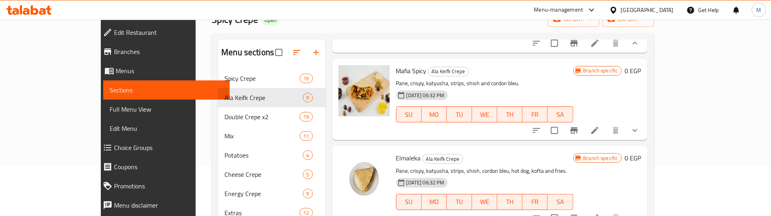
click at [640, 135] on icon "show more" at bounding box center [635, 131] width 10 height 10
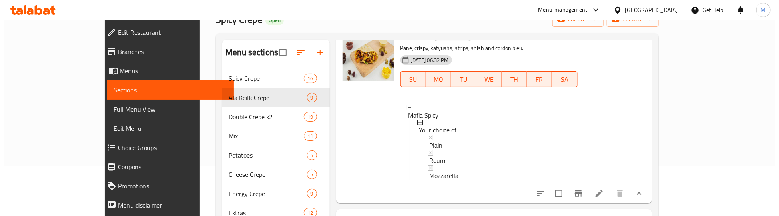
scroll to position [800, 0]
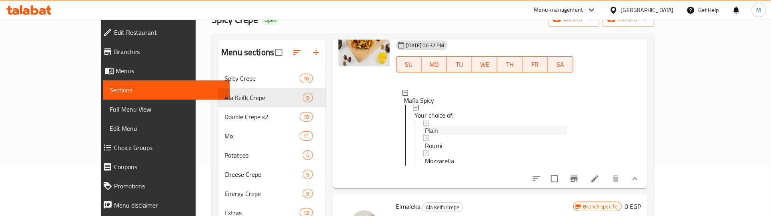
click at [425, 136] on div "Plain" at bounding box center [496, 131] width 142 height 10
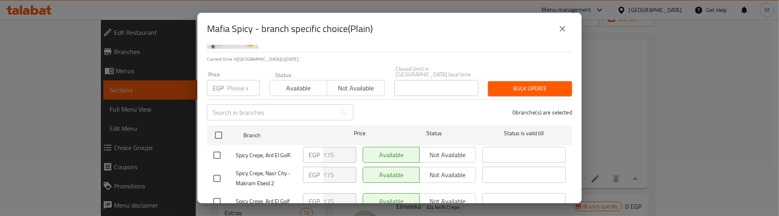
scroll to position [74, 0]
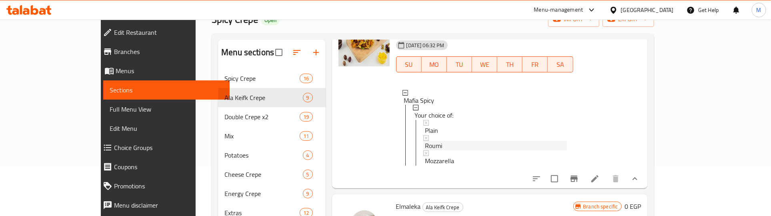
click at [425, 151] on div "Roumi" at bounding box center [496, 146] width 142 height 10
click at [439, 166] on div "Mozzarella" at bounding box center [496, 161] width 142 height 10
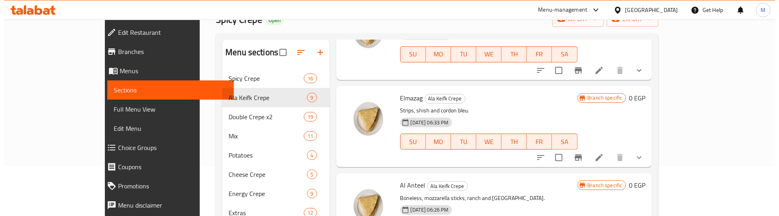
scroll to position [1000, 0]
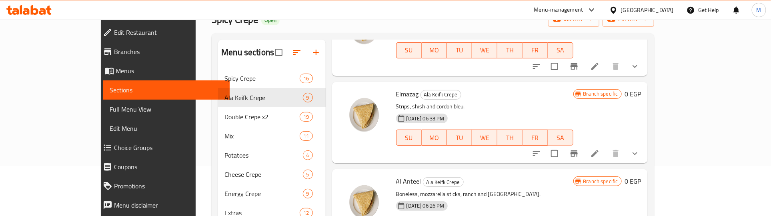
click at [645, 76] on button "show more" at bounding box center [635, 66] width 19 height 19
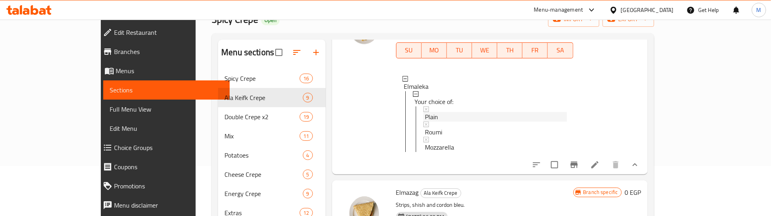
click at [425, 122] on span "Plain" at bounding box center [431, 117] width 13 height 10
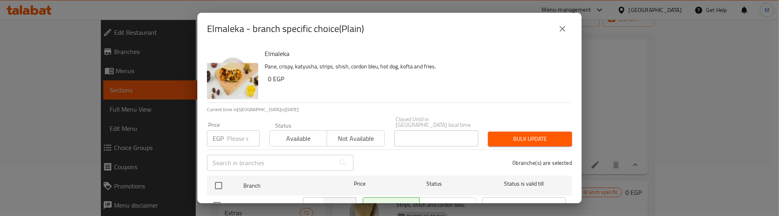
scroll to position [74, 0]
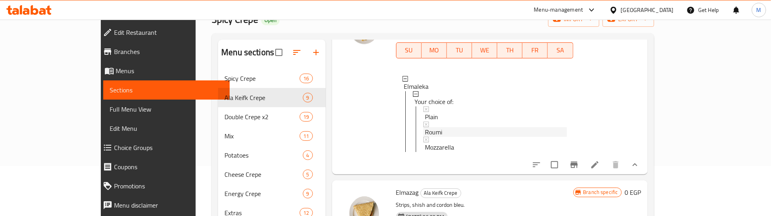
click at [425, 137] on span "Roumi" at bounding box center [433, 132] width 17 height 10
click at [425, 152] on span "Mozzarella" at bounding box center [439, 147] width 29 height 10
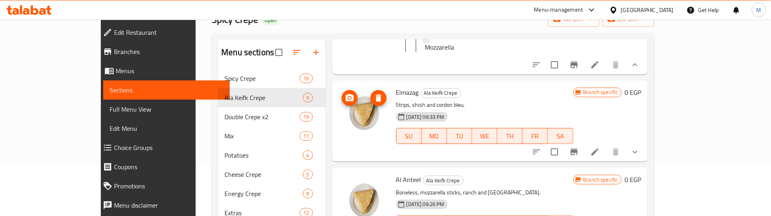
scroll to position [1151, 0]
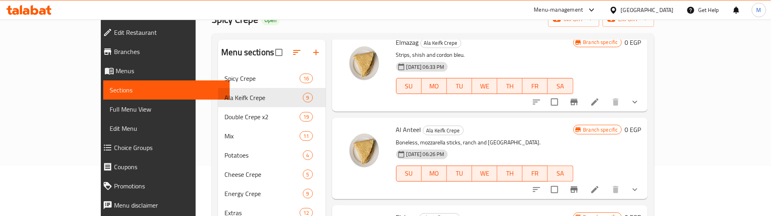
click at [640, 107] on icon "show more" at bounding box center [635, 102] width 10 height 10
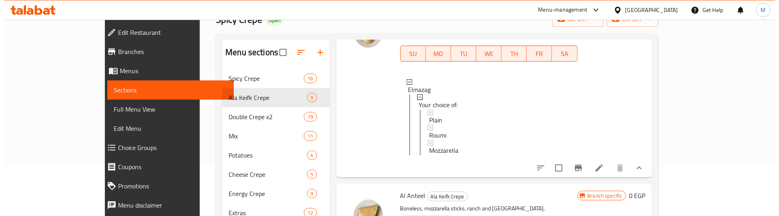
scroll to position [1201, 0]
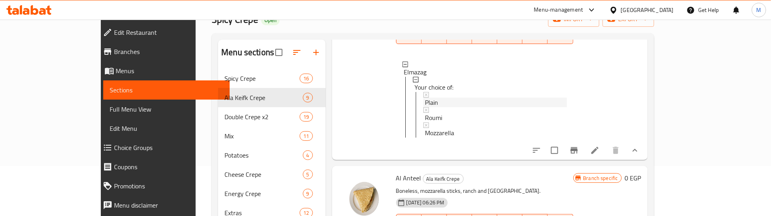
click at [425, 107] on span "Plain" at bounding box center [431, 103] width 13 height 10
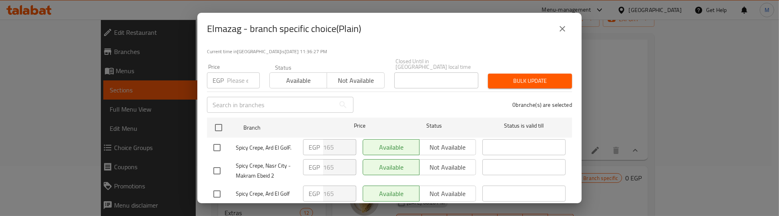
scroll to position [74, 0]
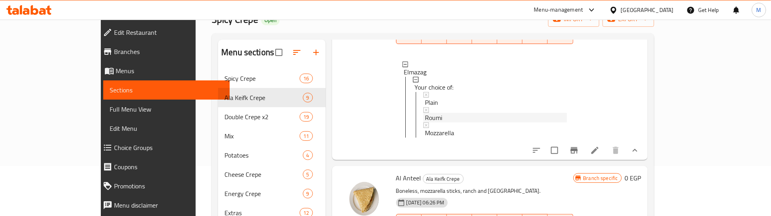
click at [425, 122] on div "Roumi" at bounding box center [496, 118] width 142 height 10
click at [425, 138] on span "Mozzarella" at bounding box center [439, 133] width 29 height 10
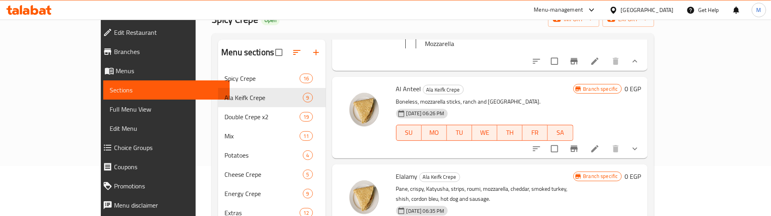
scroll to position [1331, 0]
click at [640, 154] on icon "show more" at bounding box center [635, 149] width 10 height 10
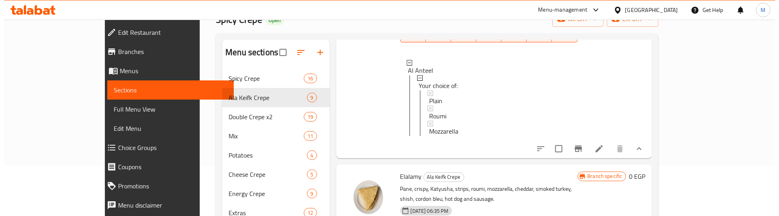
scroll to position [1431, 0]
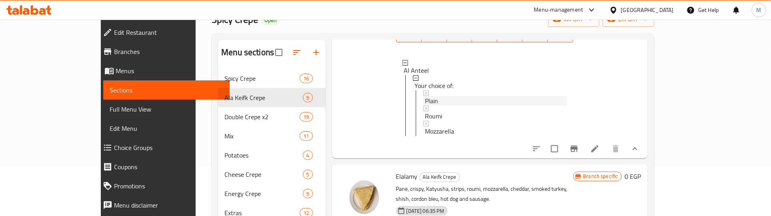
click at [425, 106] on div "Plain" at bounding box center [496, 101] width 142 height 10
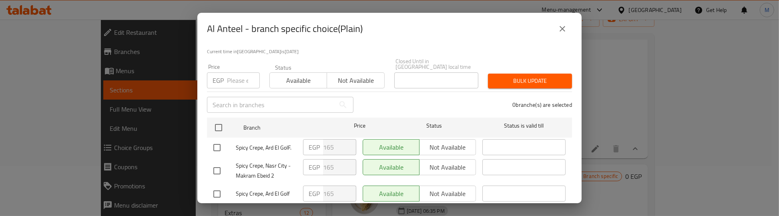
scroll to position [74, 0]
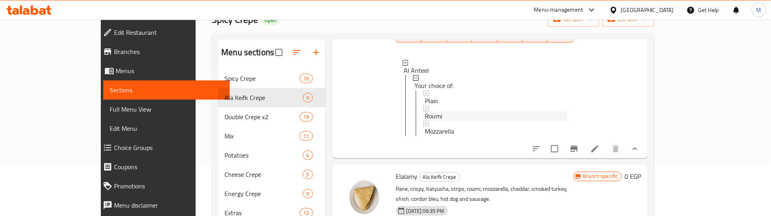
click at [425, 121] on div "Roumi" at bounding box center [496, 116] width 142 height 10
click at [427, 136] on span "Mozzarella" at bounding box center [439, 131] width 29 height 10
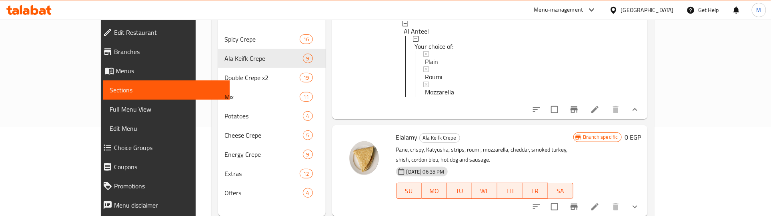
scroll to position [112, 0]
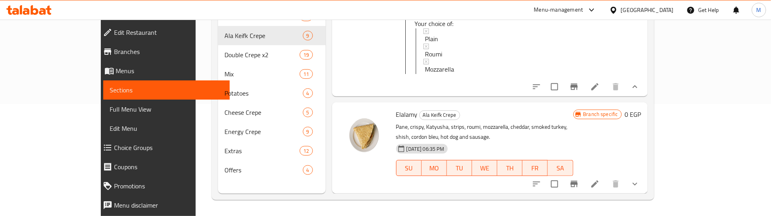
click at [640, 182] on icon "show more" at bounding box center [635, 184] width 10 height 10
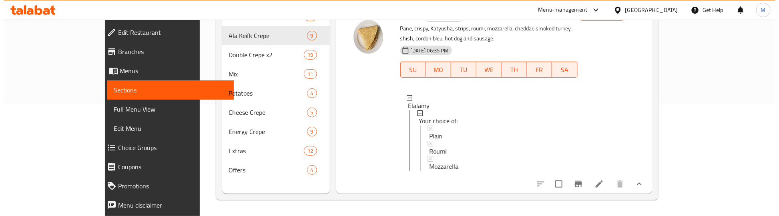
scroll to position [1543, 0]
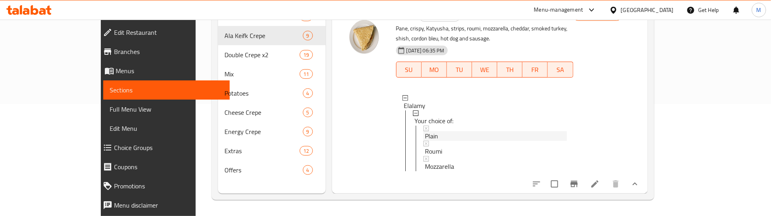
click at [425, 131] on div "Plain" at bounding box center [496, 136] width 142 height 10
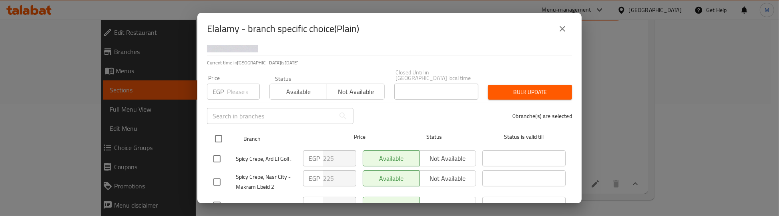
scroll to position [74, 0]
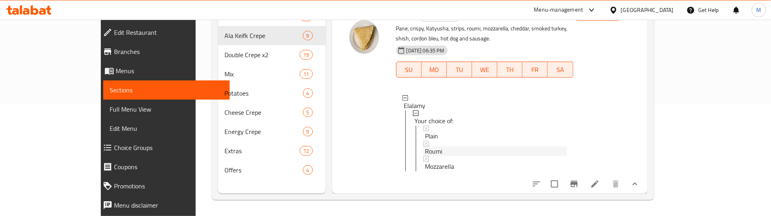
click at [425, 146] on span "Roumi" at bounding box center [433, 151] width 17 height 10
click at [425, 162] on span "Mozzarella" at bounding box center [439, 167] width 29 height 10
click at [337, 85] on div at bounding box center [364, 98] width 58 height 183
click at [196, 54] on div "Home / Restaurants management / Menus / Sections Spicy Crepe Open import export…" at bounding box center [433, 62] width 474 height 309
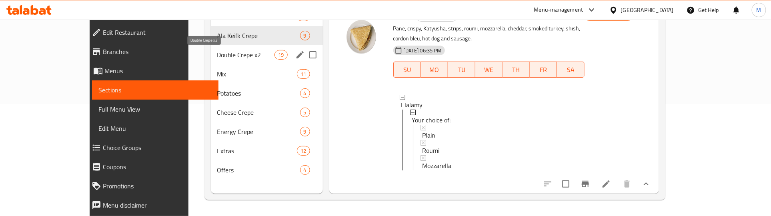
click at [217, 54] on span "Double Crepe x2" at bounding box center [246, 55] width 58 height 10
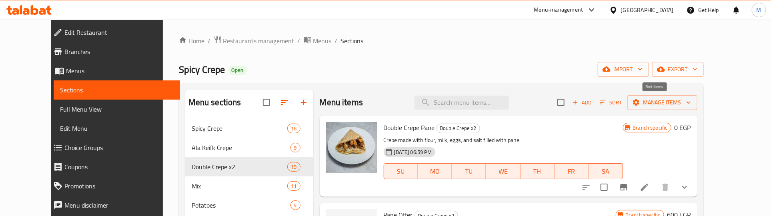
click at [607, 100] on icon "button" at bounding box center [602, 102] width 7 height 7
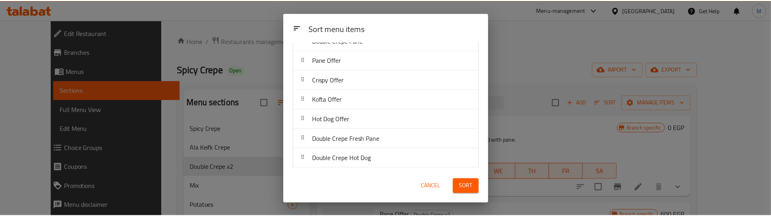
scroll to position [50, 0]
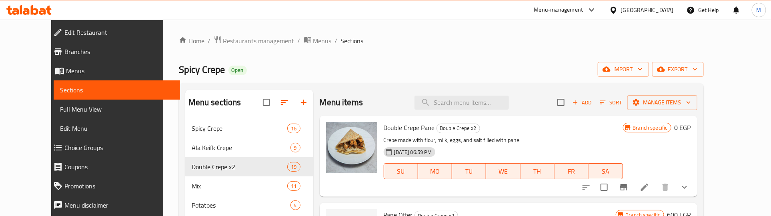
click at [431, 41] on ol "Home / Restaurants management / Menus / Sections" at bounding box center [441, 41] width 525 height 10
click at [690, 183] on icon "show more" at bounding box center [685, 187] width 10 height 10
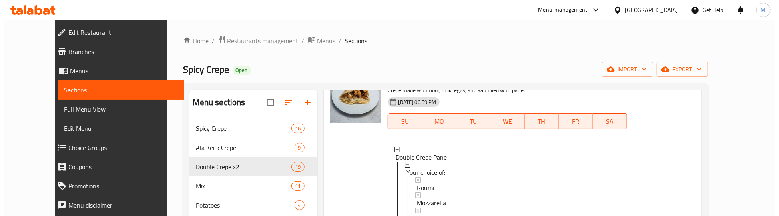
scroll to position [100, 0]
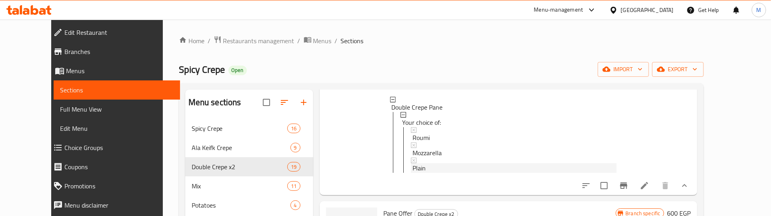
click at [413, 167] on span "Plain" at bounding box center [419, 168] width 13 height 10
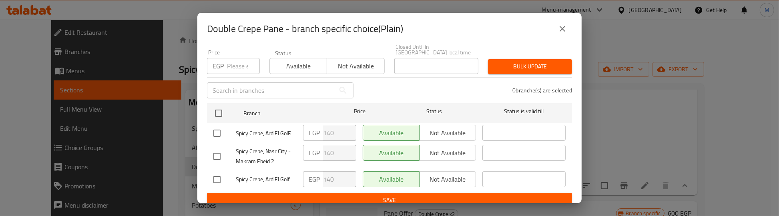
scroll to position [74, 0]
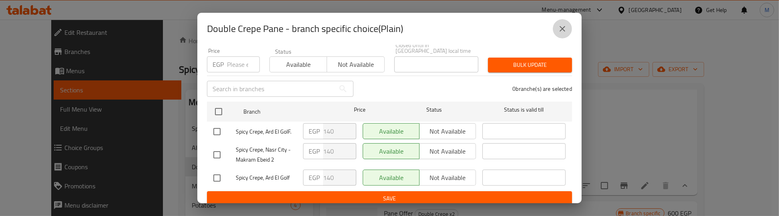
click at [563, 28] on icon "close" at bounding box center [562, 29] width 6 height 6
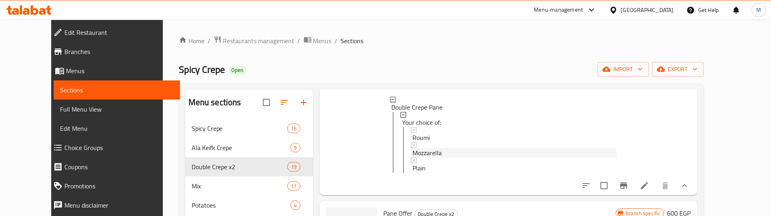
click at [417, 152] on span "Mozzarella" at bounding box center [427, 153] width 29 height 10
click at [415, 135] on span "Roumi" at bounding box center [421, 138] width 17 height 10
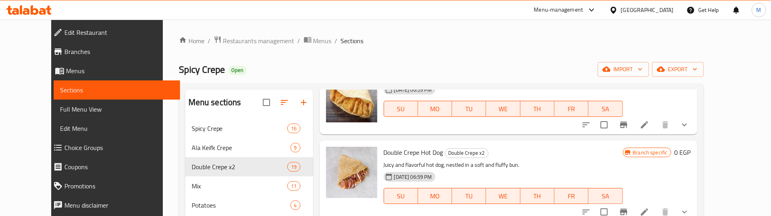
scroll to position [600, 0]
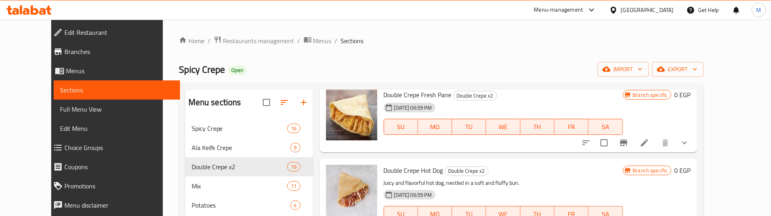
click at [694, 145] on button "show more" at bounding box center [684, 142] width 19 height 19
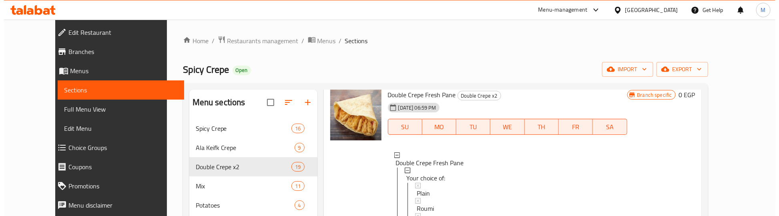
scroll to position [650, 0]
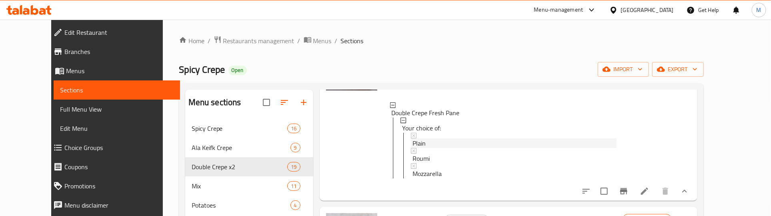
click at [413, 148] on span "Plain" at bounding box center [419, 143] width 13 height 10
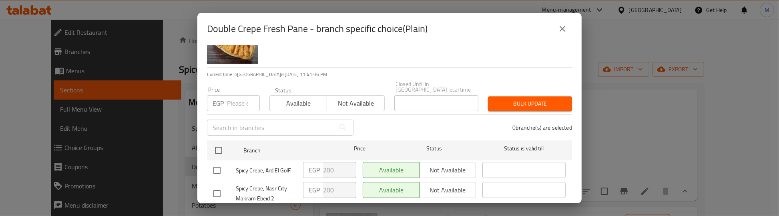
scroll to position [74, 0]
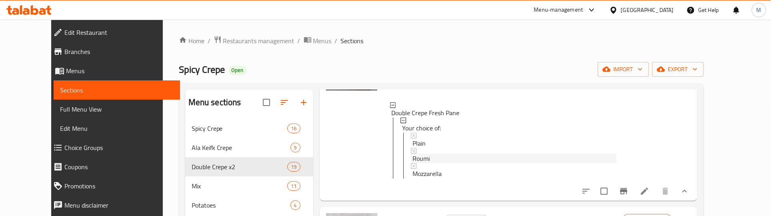
click at [415, 163] on span "Roumi" at bounding box center [421, 159] width 17 height 10
click at [419, 178] on span "Mozzarella" at bounding box center [427, 174] width 29 height 10
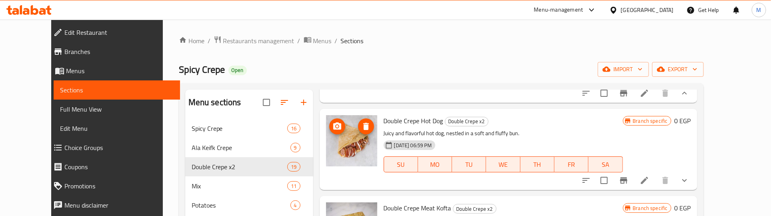
scroll to position [750, 0]
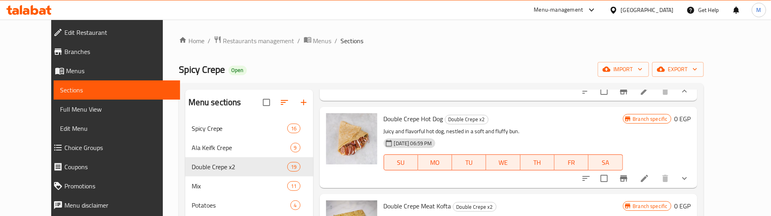
click at [694, 187] on button "show more" at bounding box center [684, 178] width 19 height 19
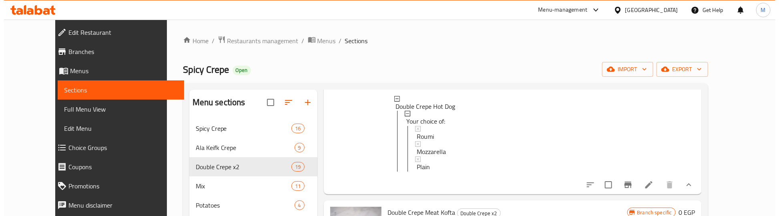
scroll to position [850, 0]
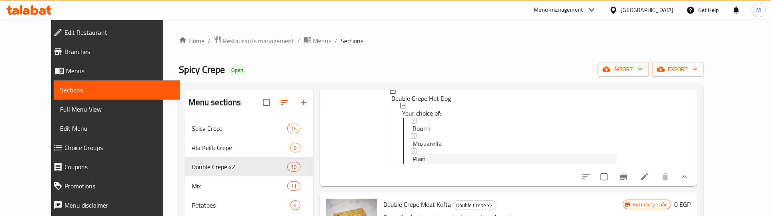
click at [413, 164] on span "Plain" at bounding box center [419, 159] width 13 height 10
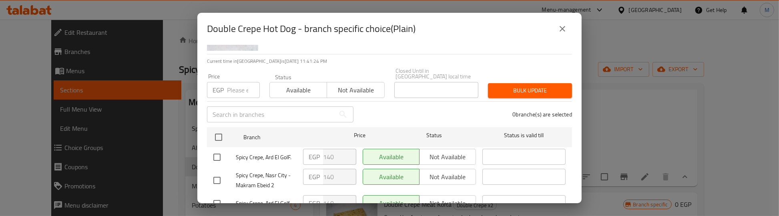
scroll to position [74, 0]
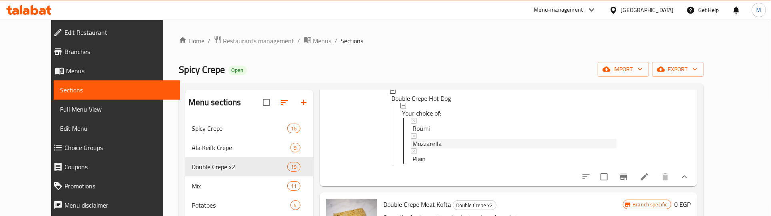
click at [430, 149] on div "Mozzarella" at bounding box center [515, 144] width 204 height 10
click at [413, 134] on span "Roumi" at bounding box center [421, 129] width 17 height 10
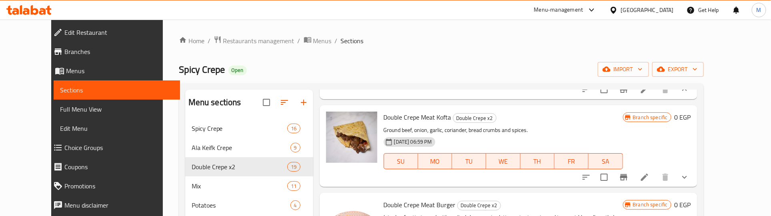
scroll to position [950, 0]
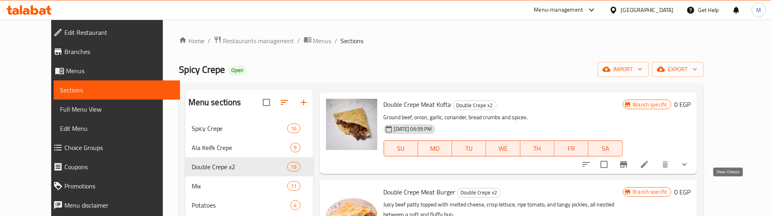
click at [687, 166] on icon "show more" at bounding box center [684, 164] width 5 height 3
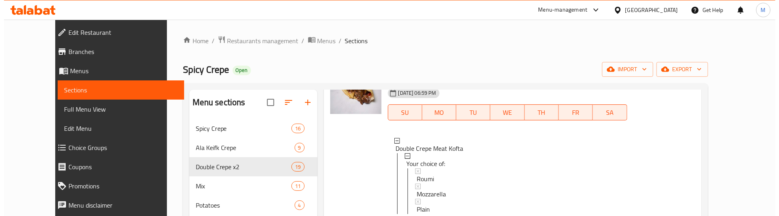
scroll to position [1051, 0]
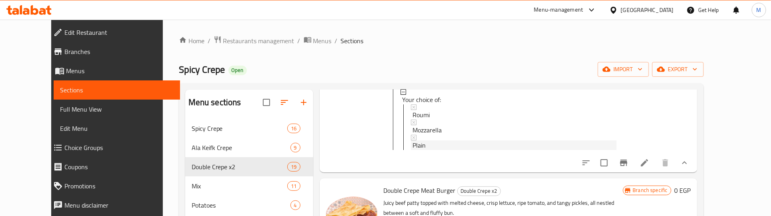
click at [413, 150] on div "Plain" at bounding box center [515, 145] width 204 height 10
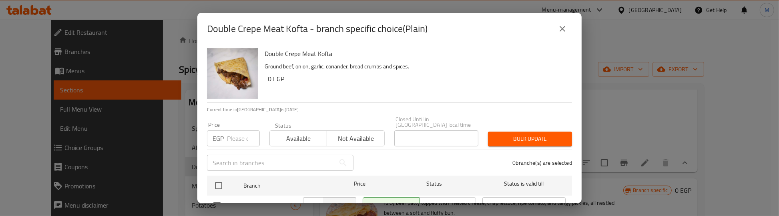
scroll to position [74, 0]
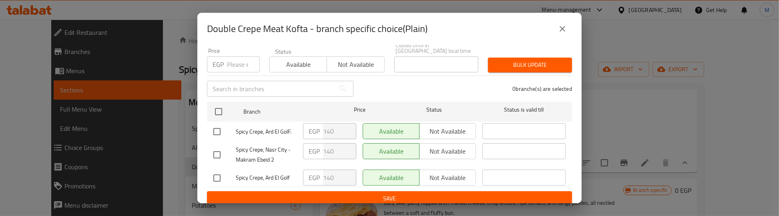
click at [563, 28] on icon "close" at bounding box center [562, 29] width 6 height 6
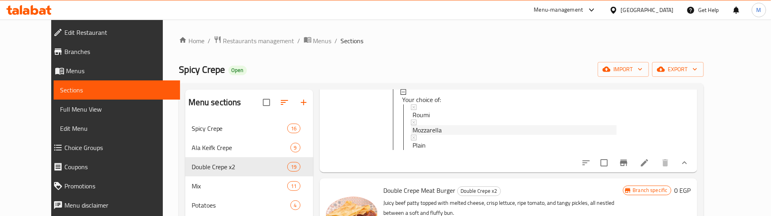
click at [421, 135] on span "Mozzarella" at bounding box center [427, 130] width 29 height 10
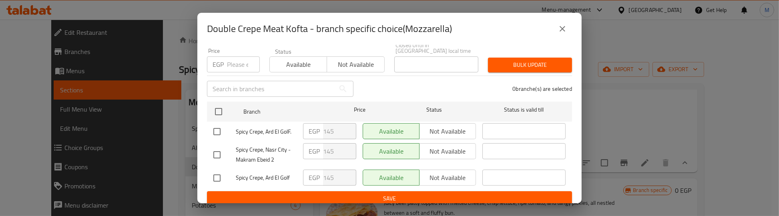
click at [563, 26] on icon "close" at bounding box center [562, 29] width 10 height 10
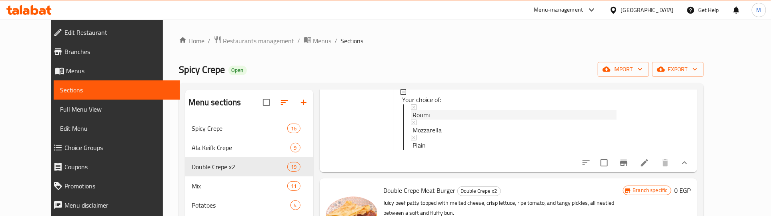
click at [416, 120] on span "Roumi" at bounding box center [421, 115] width 17 height 10
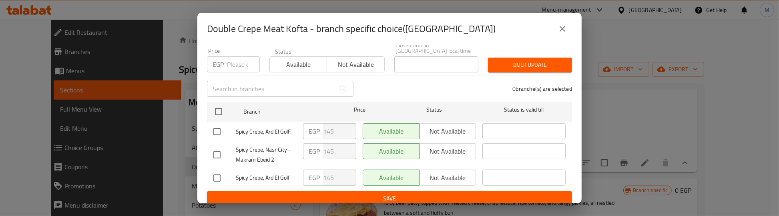
click at [564, 29] on icon "close" at bounding box center [562, 29] width 10 height 10
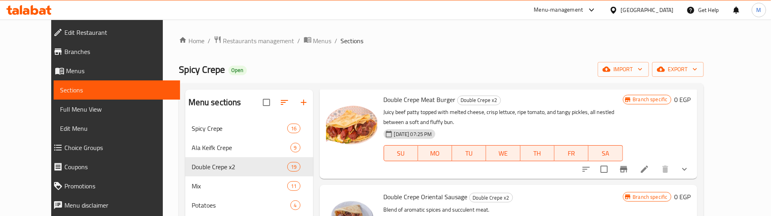
scroll to position [1151, 0]
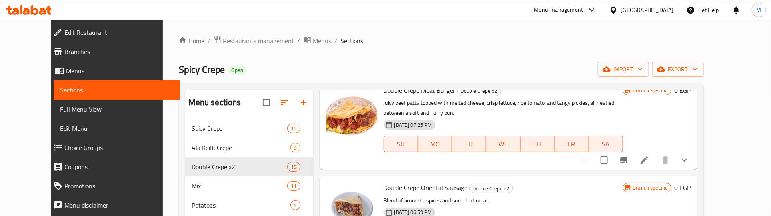
click at [690, 165] on icon "show more" at bounding box center [685, 160] width 10 height 10
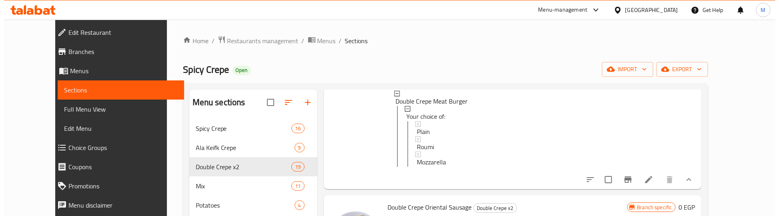
scroll to position [1251, 0]
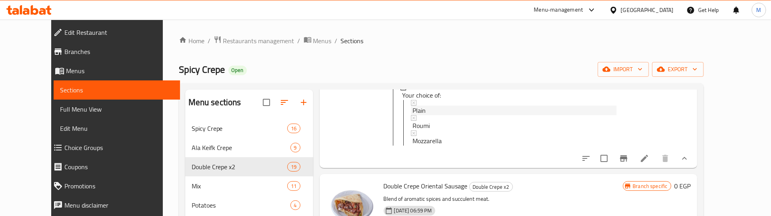
click at [413, 115] on span "Plain" at bounding box center [419, 111] width 13 height 10
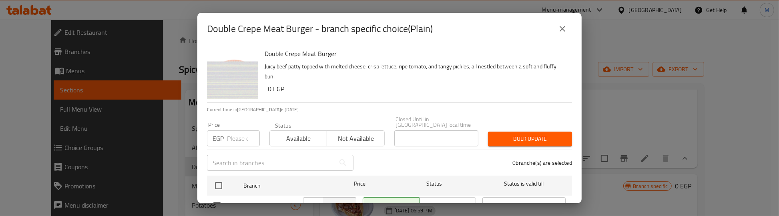
scroll to position [74, 0]
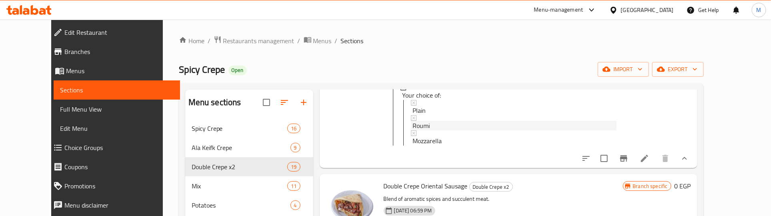
click at [413, 130] on span "Roumi" at bounding box center [421, 126] width 17 height 10
click at [424, 146] on span "Mozzarella" at bounding box center [427, 141] width 29 height 10
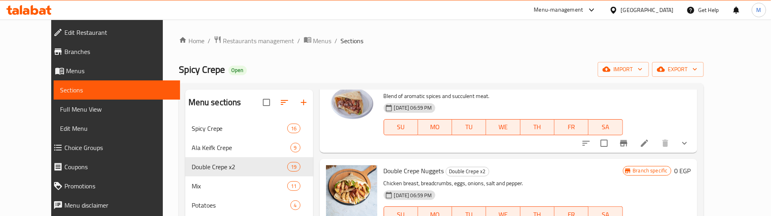
scroll to position [1351, 0]
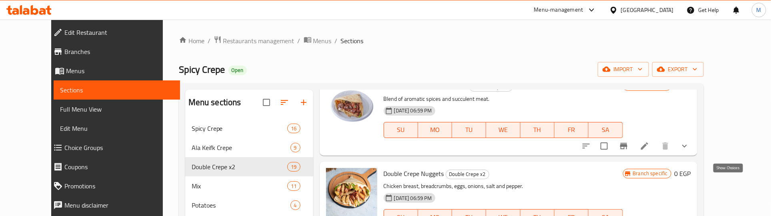
click at [690, 151] on icon "show more" at bounding box center [685, 146] width 10 height 10
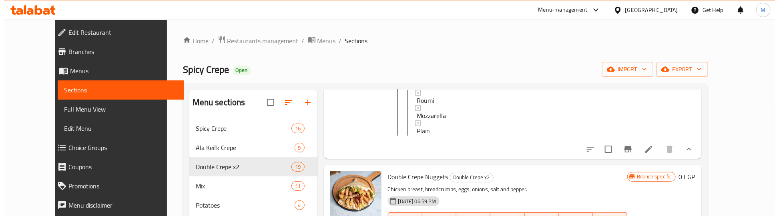
scroll to position [1451, 0]
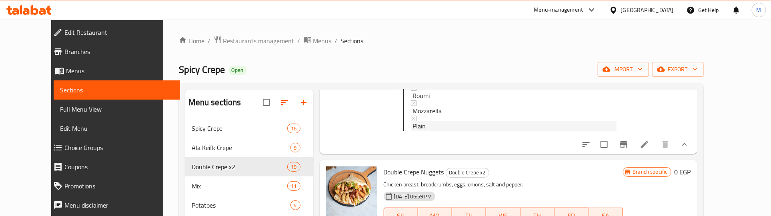
click at [413, 131] on span "Plain" at bounding box center [419, 126] width 13 height 10
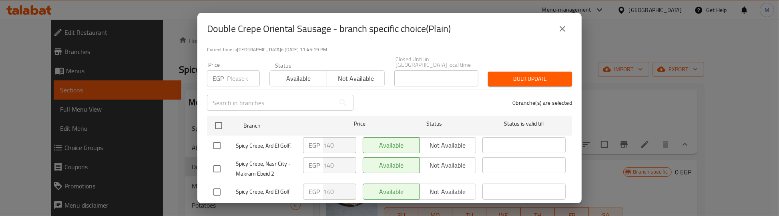
scroll to position [74, 0]
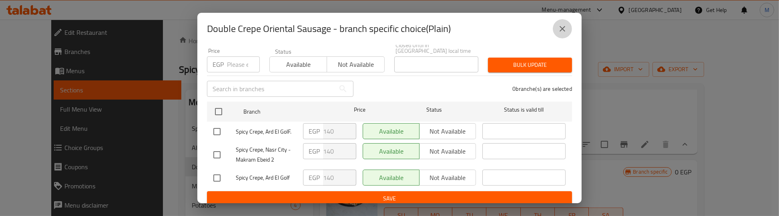
drag, startPoint x: 561, startPoint y: 30, endPoint x: 534, endPoint y: 63, distance: 42.1
click at [561, 30] on icon "close" at bounding box center [562, 29] width 10 height 10
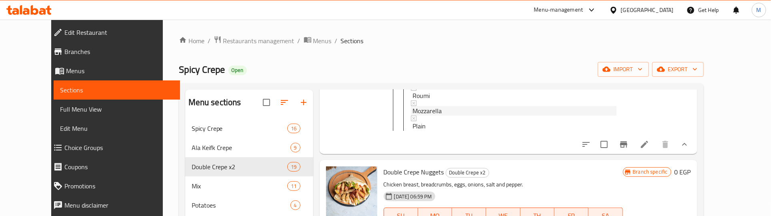
click at [425, 116] on span "Mozzarella" at bounding box center [427, 111] width 29 height 10
click at [422, 100] on div "Roumi" at bounding box center [515, 96] width 204 height 10
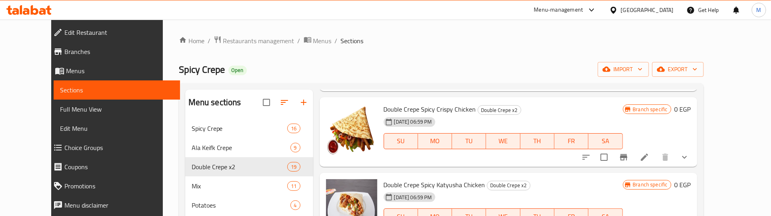
scroll to position [1551, 0]
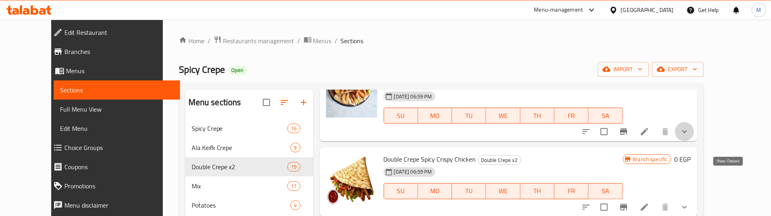
click at [690, 136] on icon "show more" at bounding box center [685, 132] width 10 height 10
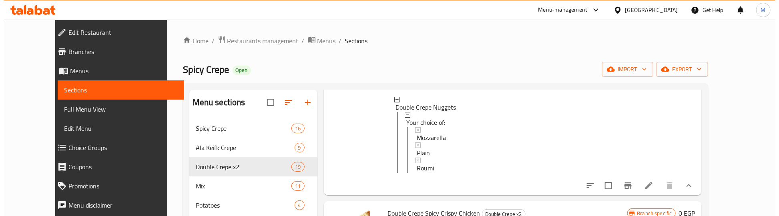
scroll to position [1601, 0]
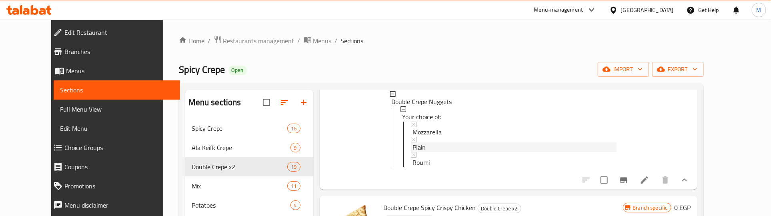
click at [413, 152] on span "Plain" at bounding box center [419, 147] width 13 height 10
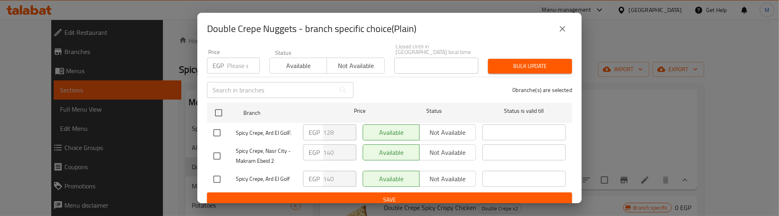
scroll to position [74, 0]
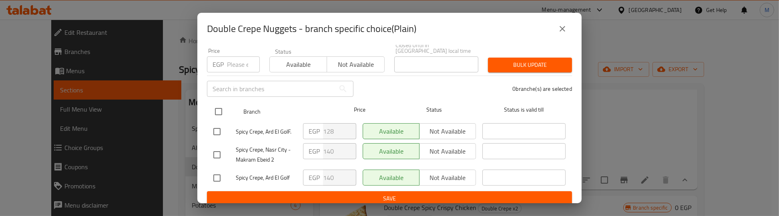
click at [214, 108] on input "checkbox" at bounding box center [218, 111] width 17 height 17
checkbox input "true"
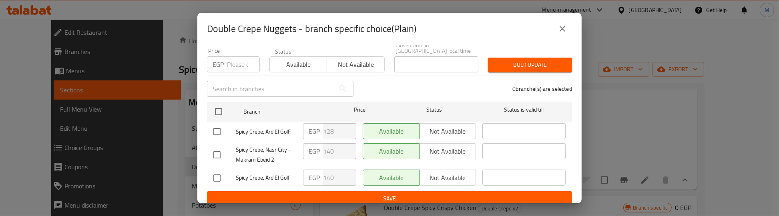
checkbox input "true"
click at [231, 59] on input "number" at bounding box center [243, 64] width 33 height 16
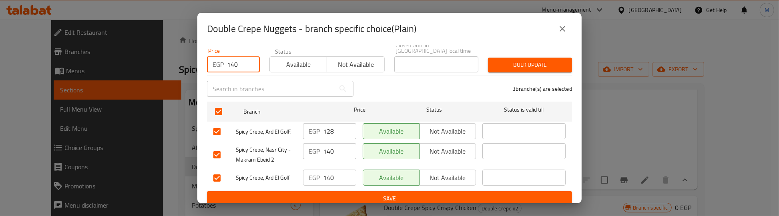
type input "140"
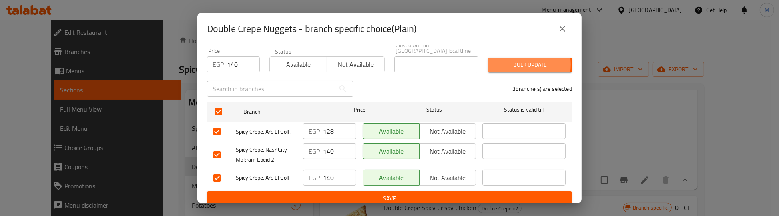
click at [502, 60] on span "Bulk update" at bounding box center [529, 65] width 71 height 10
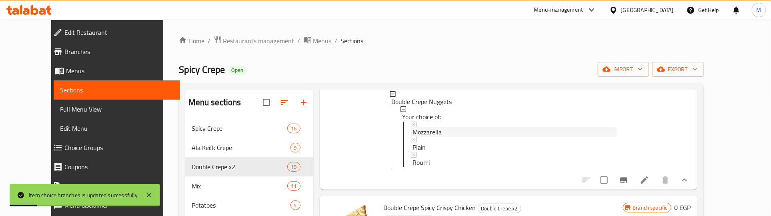
click at [422, 137] on span "Mozzarella" at bounding box center [427, 132] width 29 height 10
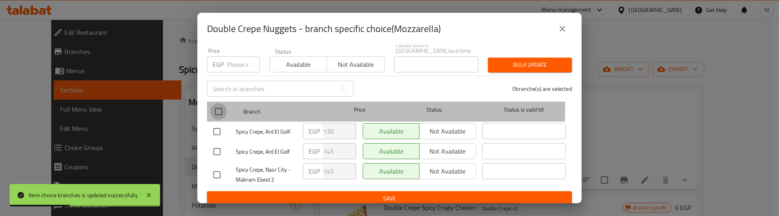
click at [215, 104] on input "checkbox" at bounding box center [218, 111] width 17 height 17
checkbox input "true"
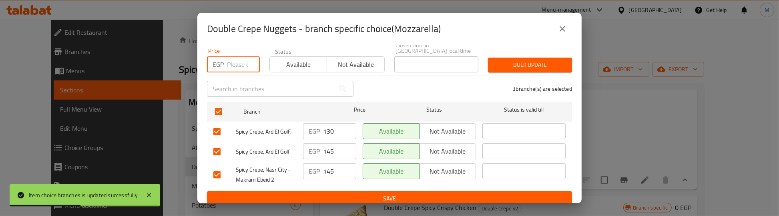
click at [235, 60] on input "number" at bounding box center [243, 64] width 33 height 16
type input "145"
click at [505, 60] on span "Bulk update" at bounding box center [529, 65] width 71 height 10
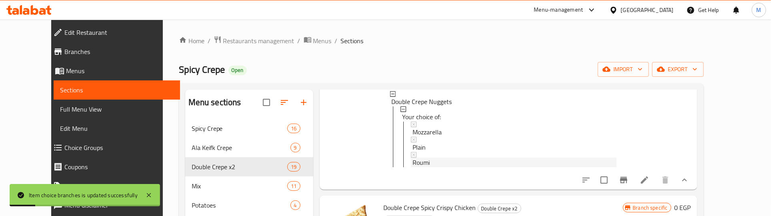
click at [413, 167] on span "Roumi" at bounding box center [421, 163] width 17 height 10
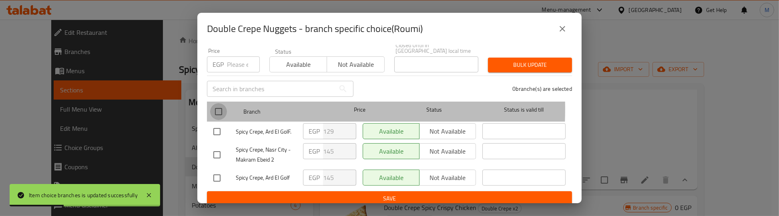
click at [216, 103] on input "checkbox" at bounding box center [218, 111] width 17 height 17
checkbox input "true"
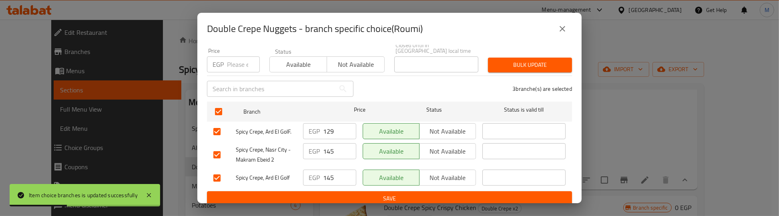
click at [231, 61] on input "number" at bounding box center [243, 64] width 33 height 16
type input "145"
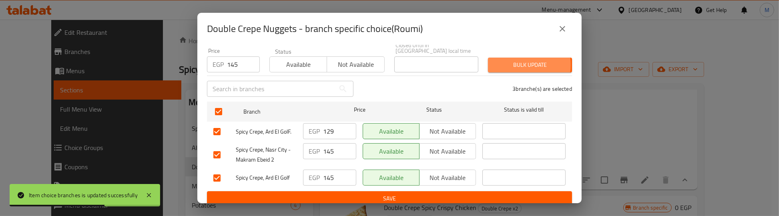
click at [506, 60] on span "Bulk update" at bounding box center [529, 65] width 71 height 10
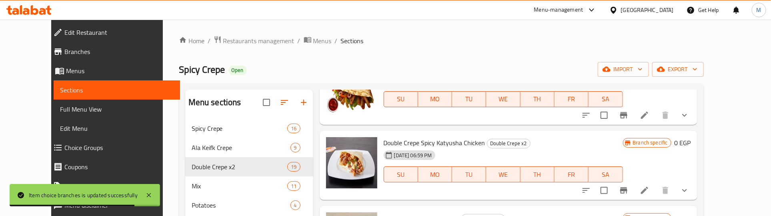
scroll to position [1751, 0]
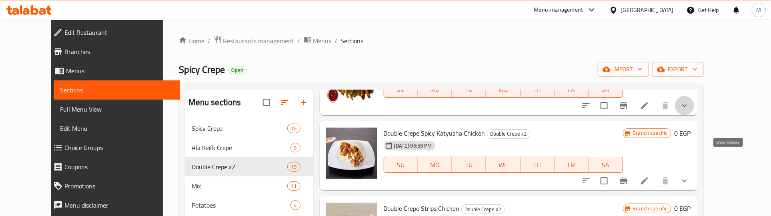
click at [690, 110] on icon "show more" at bounding box center [685, 106] width 10 height 10
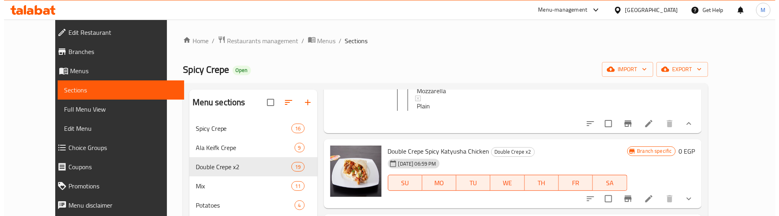
scroll to position [1851, 0]
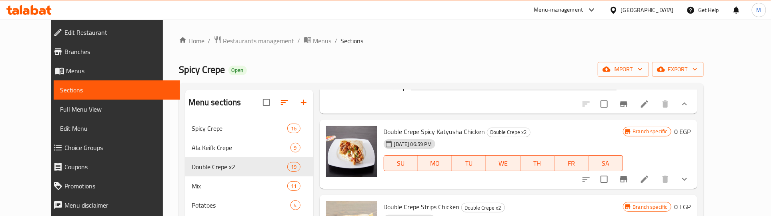
click at [413, 91] on span "Plain" at bounding box center [419, 87] width 13 height 10
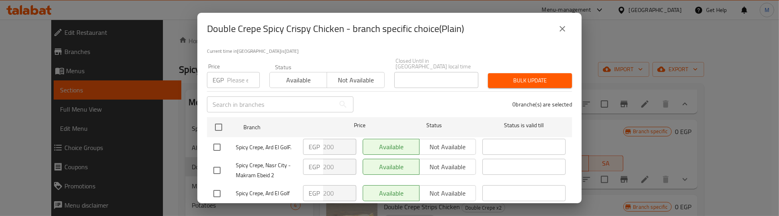
scroll to position [74, 0]
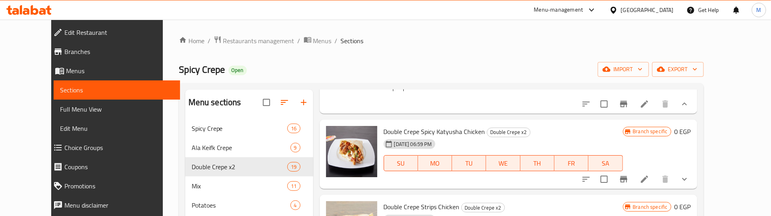
click at [423, 76] on span "Mozzarella" at bounding box center [427, 71] width 29 height 10
click at [413, 61] on span "Roumi" at bounding box center [421, 56] width 17 height 10
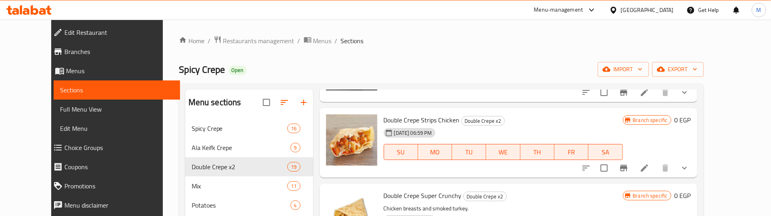
scroll to position [1901, 0]
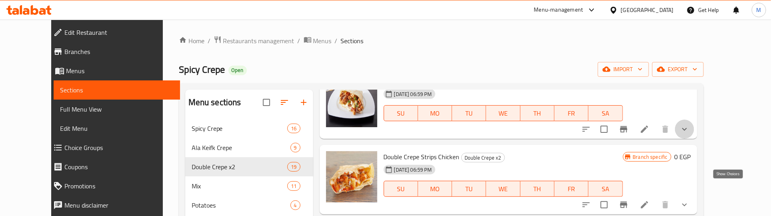
click at [687, 131] on icon "show more" at bounding box center [684, 129] width 5 height 3
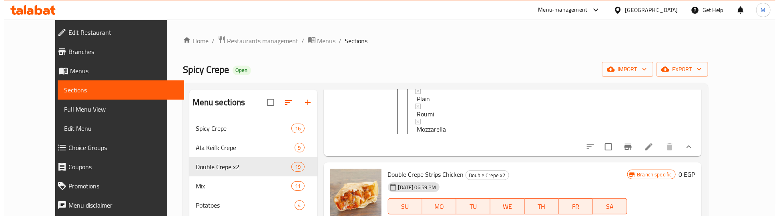
scroll to position [2001, 0]
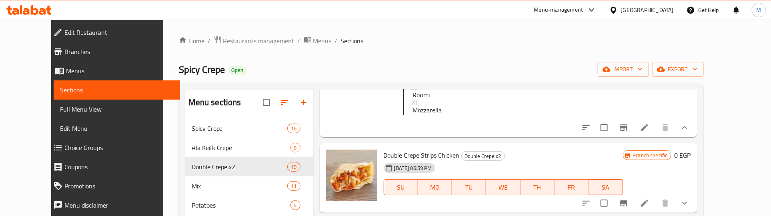
click at [413, 84] on span "Plain" at bounding box center [419, 80] width 13 height 10
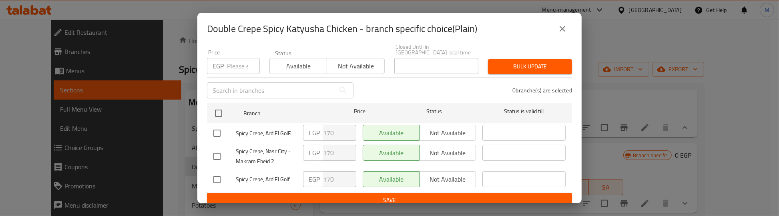
scroll to position [74, 0]
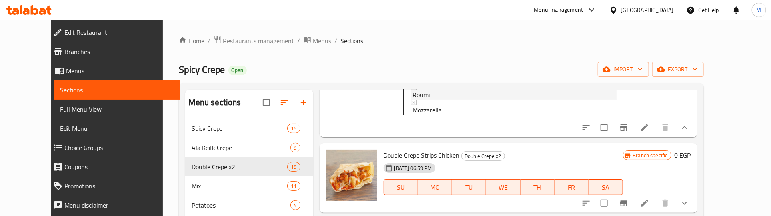
click at [413, 100] on span "Roumi" at bounding box center [421, 95] width 17 height 10
click at [413, 115] on span "Mozzarella" at bounding box center [427, 110] width 29 height 10
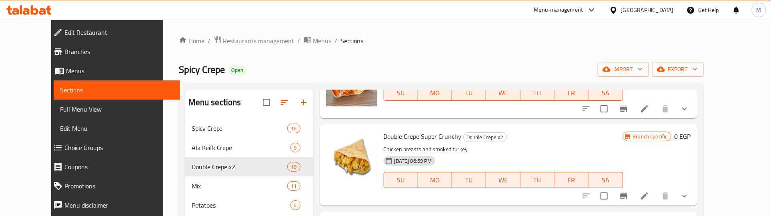
scroll to position [2101, 0]
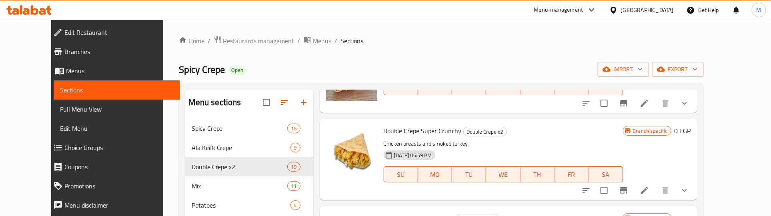
click at [690, 108] on icon "show more" at bounding box center [685, 103] width 10 height 10
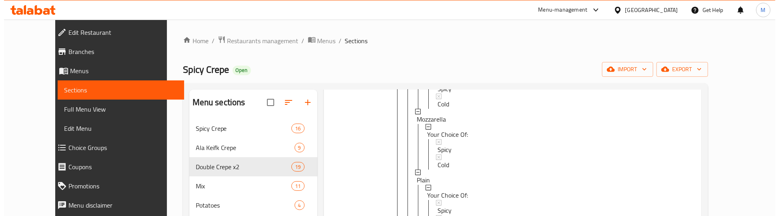
scroll to position [2201, 0]
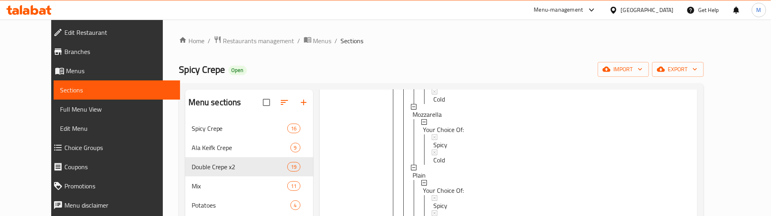
click at [413, 58] on span "Roumi" at bounding box center [421, 54] width 17 height 10
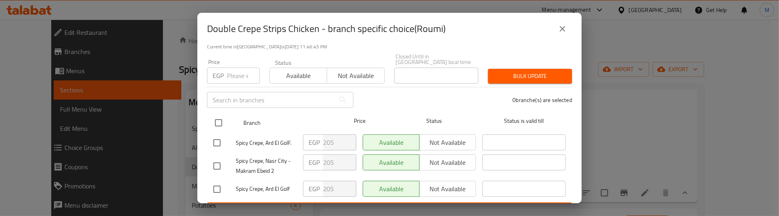
scroll to position [74, 0]
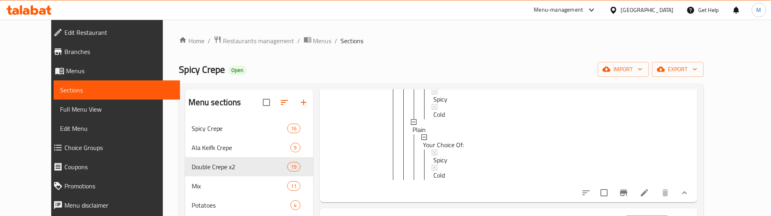
click at [417, 74] on span "Mozzarella" at bounding box center [427, 69] width 29 height 10
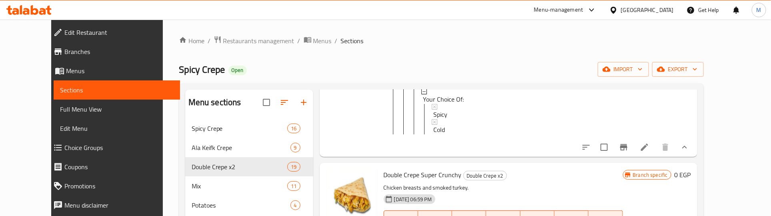
click at [413, 89] on span "Plain" at bounding box center [419, 84] width 13 height 10
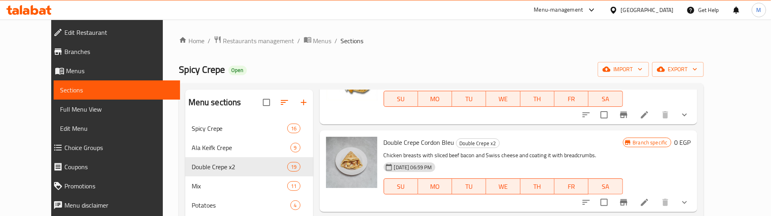
scroll to position [2301, 0]
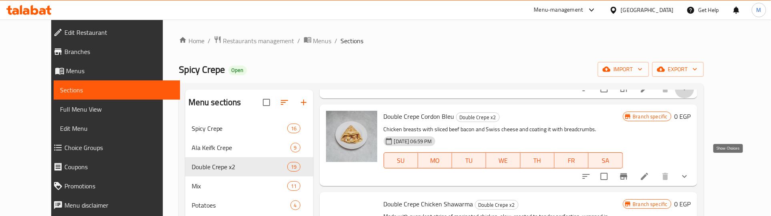
click at [690, 94] on icon "show more" at bounding box center [685, 89] width 10 height 10
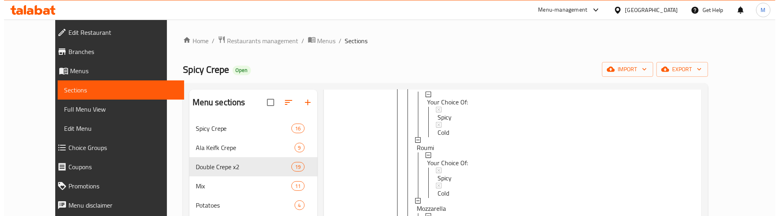
scroll to position [2351, 0]
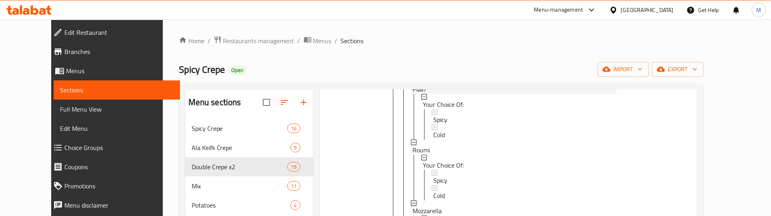
click at [413, 94] on span "Plain" at bounding box center [419, 89] width 13 height 10
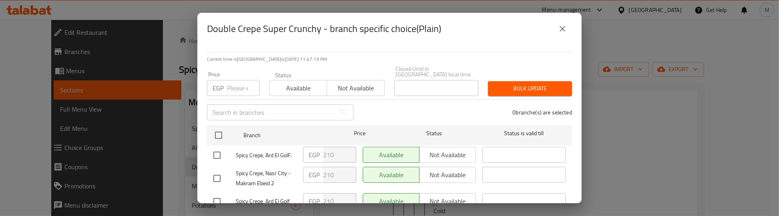
scroll to position [74, 0]
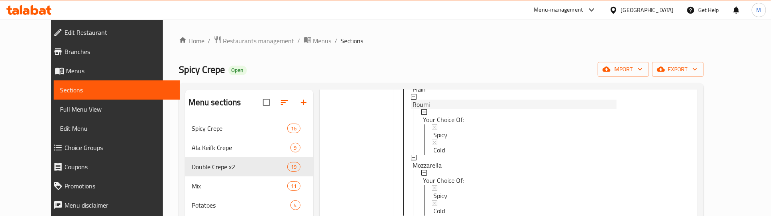
click at [413, 109] on span "Roumi" at bounding box center [421, 105] width 17 height 10
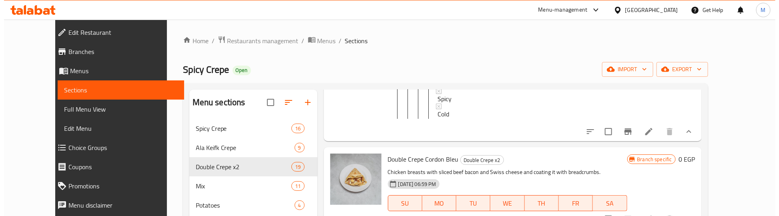
scroll to position [2401, 0]
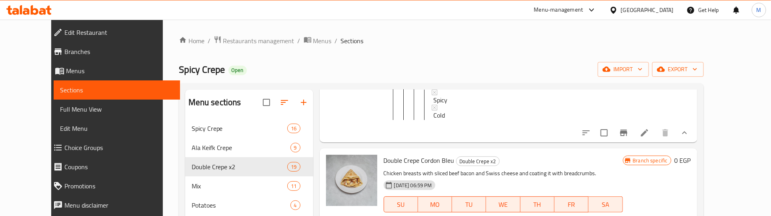
click at [415, 74] on span "Mozzarella" at bounding box center [427, 70] width 29 height 10
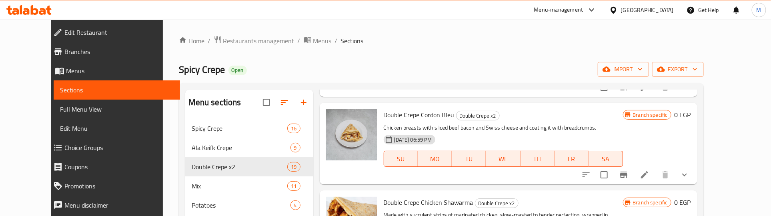
scroll to position [2451, 0]
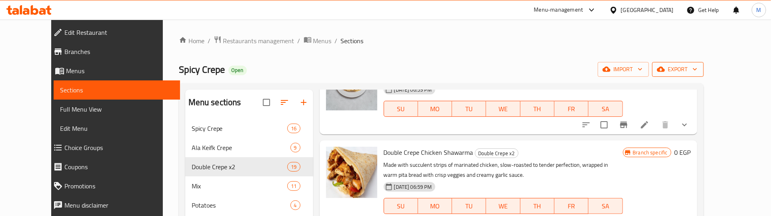
click at [698, 69] on span "export" at bounding box center [678, 69] width 39 height 10
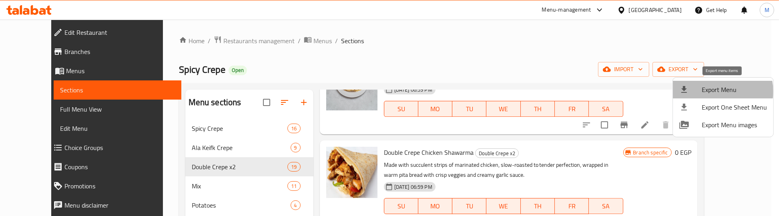
click at [721, 91] on span "Export Menu" at bounding box center [734, 90] width 65 height 10
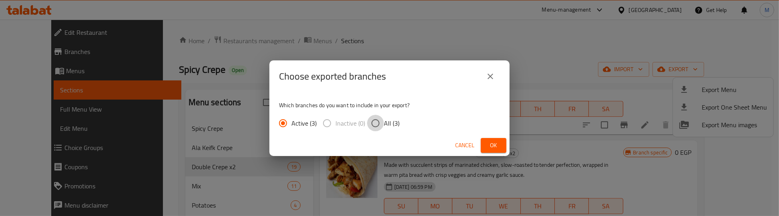
click at [379, 119] on input "All (3)" at bounding box center [375, 123] width 17 height 17
radio input "true"
click at [501, 144] on button "Ok" at bounding box center [494, 145] width 26 height 15
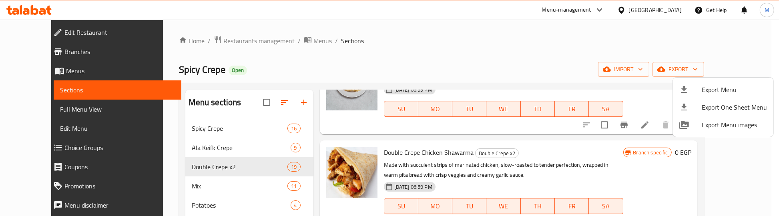
click at [517, 141] on div at bounding box center [389, 108] width 779 height 216
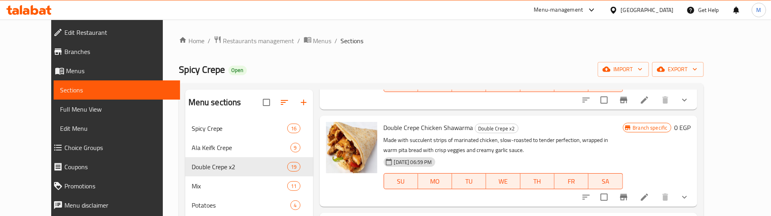
scroll to position [2501, 0]
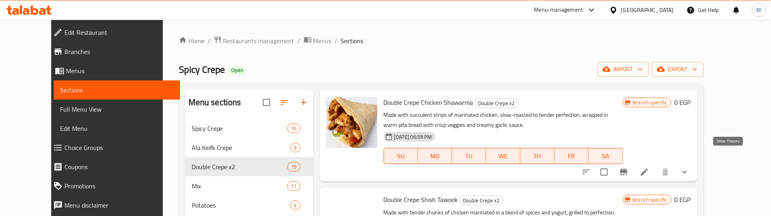
click at [690, 80] on icon "show more" at bounding box center [685, 75] width 10 height 10
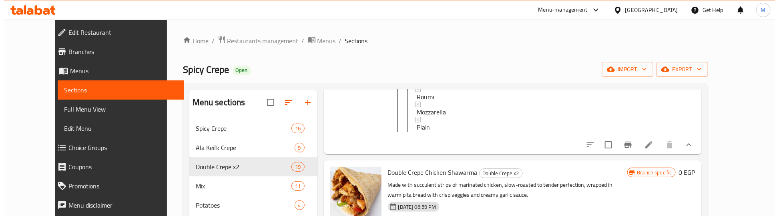
scroll to position [2551, 0]
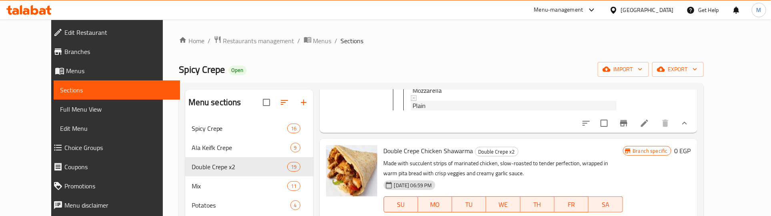
click at [413, 110] on span "Plain" at bounding box center [419, 106] width 13 height 10
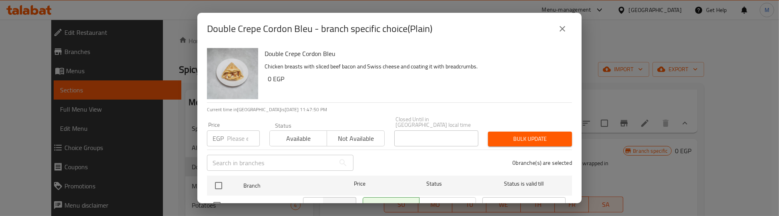
scroll to position [74, 0]
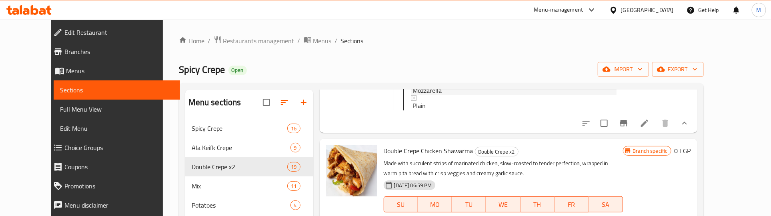
click at [429, 95] on div "Mozzarella" at bounding box center [515, 91] width 204 height 10
click at [443, 80] on div "Roumi" at bounding box center [515, 75] width 204 height 10
click at [413, 110] on span "Plain" at bounding box center [419, 106] width 13 height 10
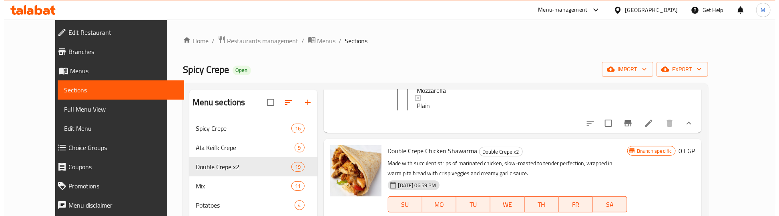
scroll to position [1, 0]
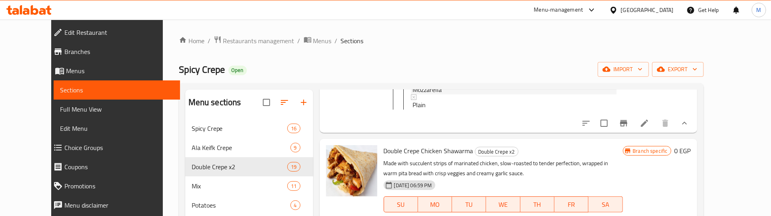
click at [425, 94] on span "Mozzarella" at bounding box center [427, 90] width 29 height 10
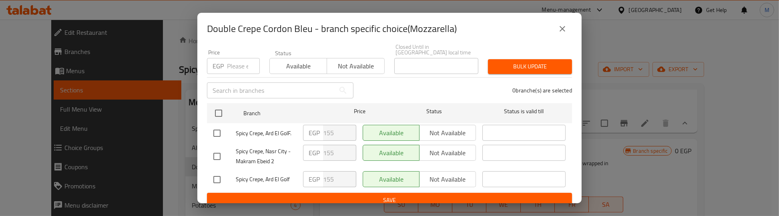
scroll to position [74, 0]
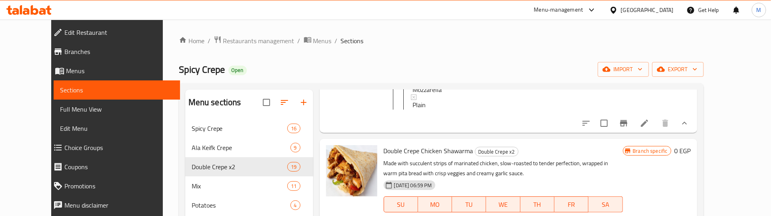
click at [413, 79] on span "Roumi" at bounding box center [421, 75] width 17 height 10
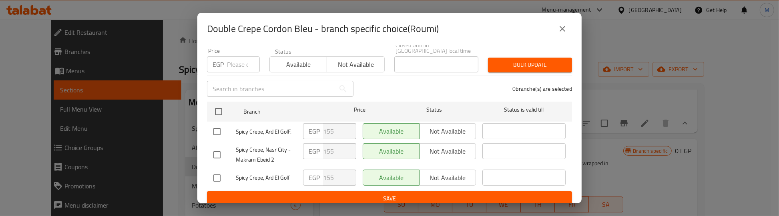
click at [409, 76] on div "0 branche(s) are selected" at bounding box center [467, 88] width 219 height 29
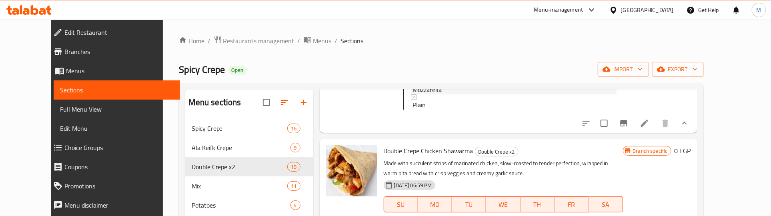
click at [421, 94] on span "Mozzarella" at bounding box center [427, 90] width 29 height 10
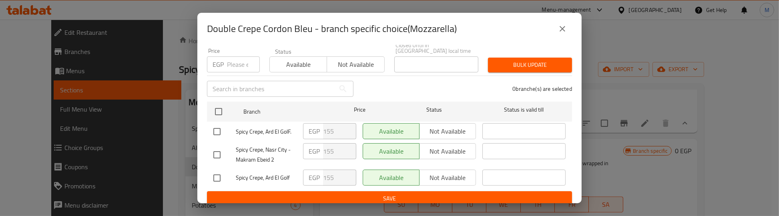
click at [390, 85] on div "0 branche(s) are selected" at bounding box center [467, 88] width 219 height 29
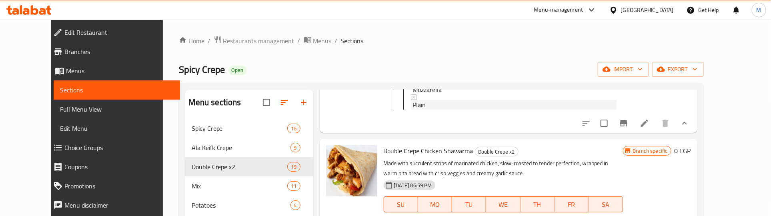
click at [413, 110] on span "Plain" at bounding box center [419, 105] width 13 height 10
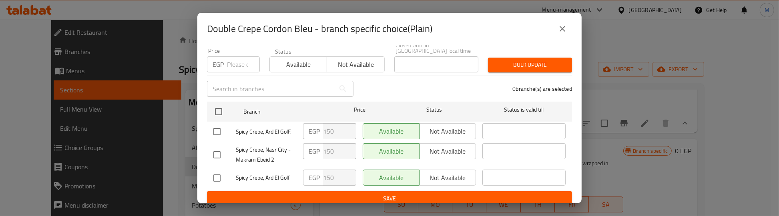
click at [398, 83] on div "0 branche(s) are selected" at bounding box center [467, 88] width 219 height 29
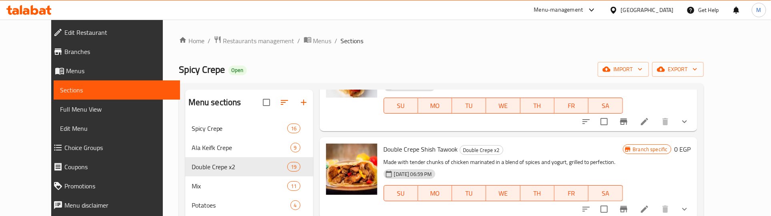
scroll to position [2651, 0]
click at [690, 126] on icon "show more" at bounding box center [685, 121] width 10 height 10
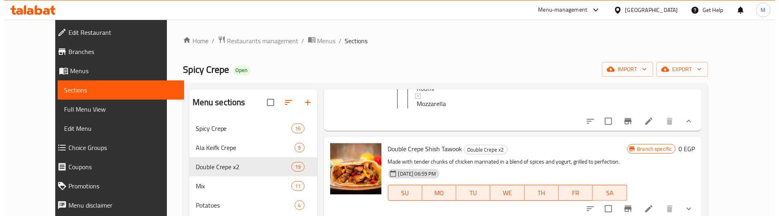
scroll to position [2751, 0]
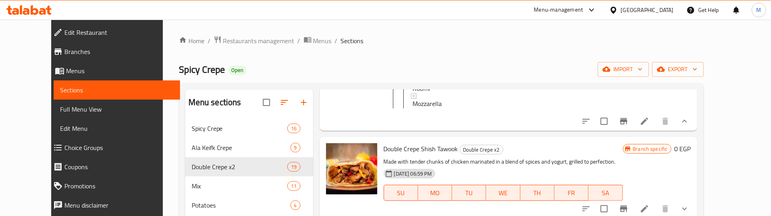
click at [415, 78] on div "Plain" at bounding box center [515, 73] width 204 height 10
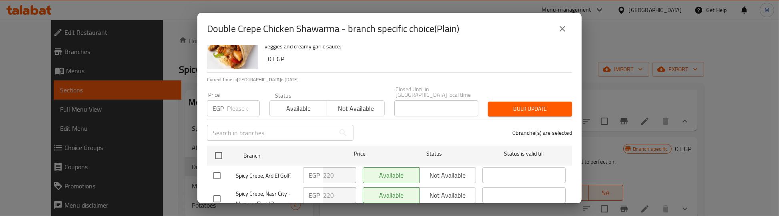
scroll to position [74, 0]
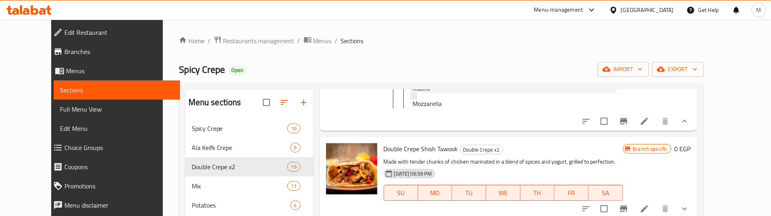
click at [413, 93] on span "Roumi" at bounding box center [421, 89] width 17 height 10
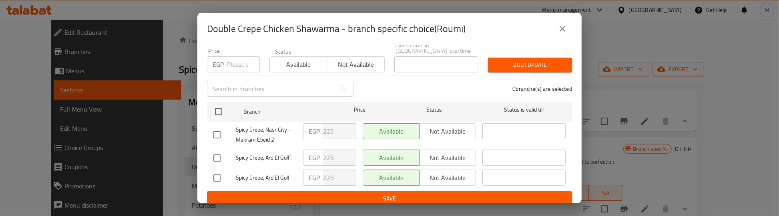
click at [385, 81] on div "0 branche(s) are selected" at bounding box center [467, 88] width 219 height 29
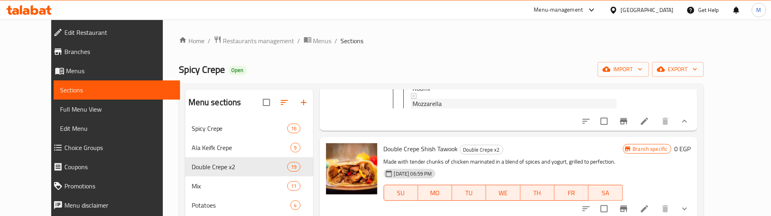
click at [413, 108] on span "Mozzarella" at bounding box center [427, 104] width 29 height 10
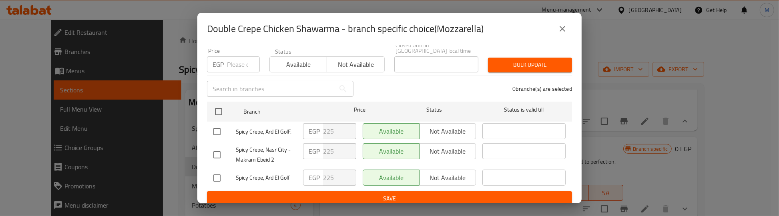
click at [371, 84] on div "0 branche(s) are selected" at bounding box center [467, 88] width 219 height 29
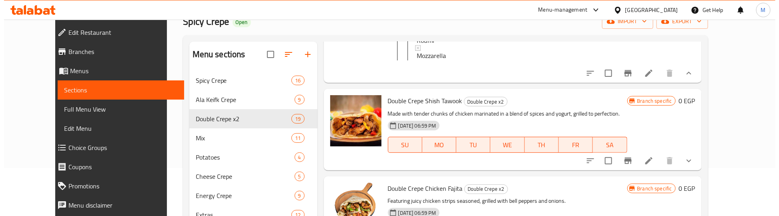
scroll to position [100, 0]
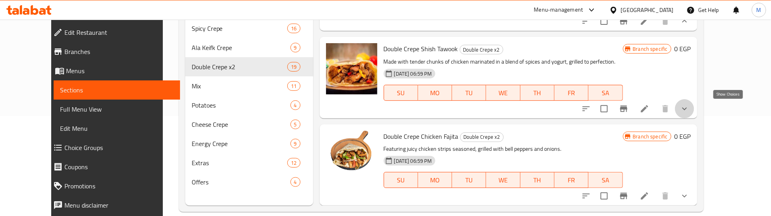
click at [687, 108] on icon "show more" at bounding box center [684, 108] width 5 height 3
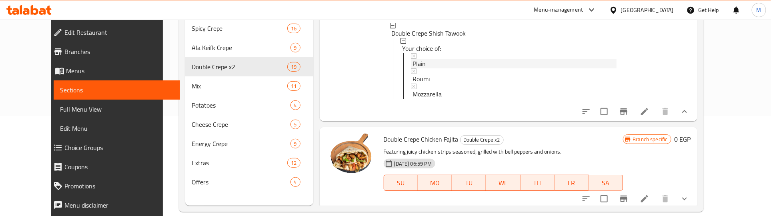
click at [413, 68] on span "Plain" at bounding box center [419, 64] width 13 height 10
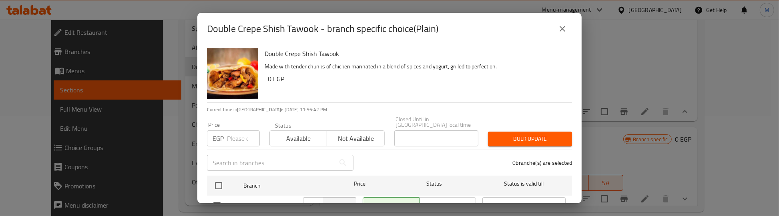
click at [349, 92] on div "Double Crepe Shish Tawook Made with tender chunks of chicken marinated in a ble…" at bounding box center [414, 74] width 307 height 58
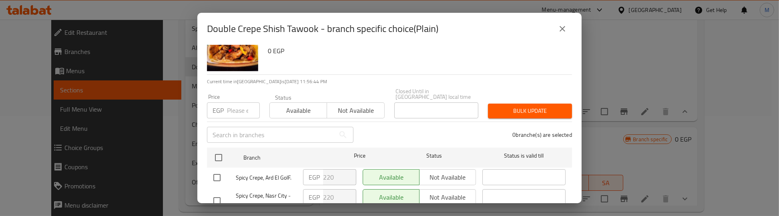
scroll to position [74, 0]
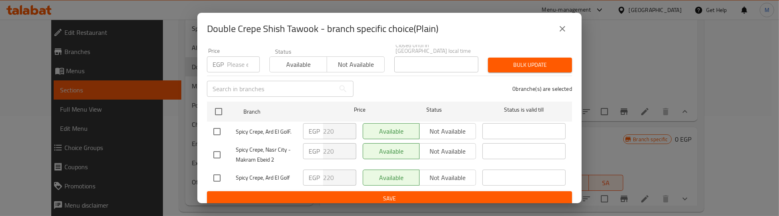
click at [370, 87] on div "0 branche(s) are selected" at bounding box center [467, 88] width 219 height 29
click at [381, 81] on div "0 branche(s) are selected" at bounding box center [467, 88] width 219 height 29
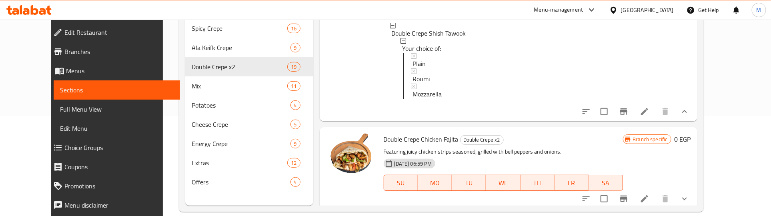
click at [413, 68] on span "Plain" at bounding box center [419, 64] width 13 height 10
click at [413, 84] on span "Roumi" at bounding box center [421, 79] width 17 height 10
click at [413, 99] on span "Mozzarella" at bounding box center [427, 94] width 29 height 10
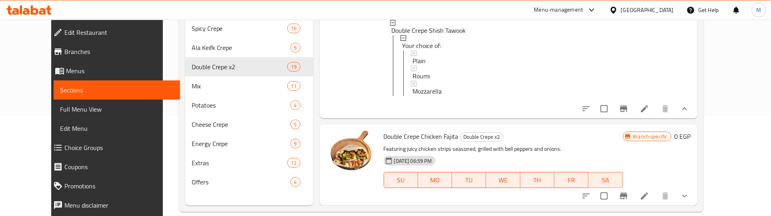
scroll to position [112, 0]
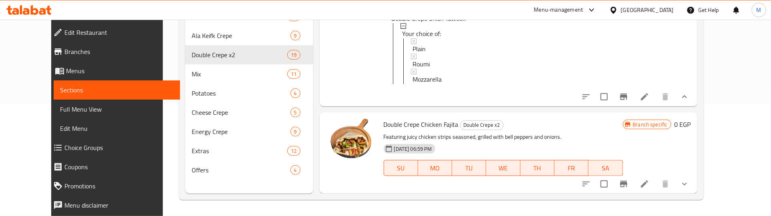
click at [690, 181] on icon "show more" at bounding box center [685, 184] width 10 height 10
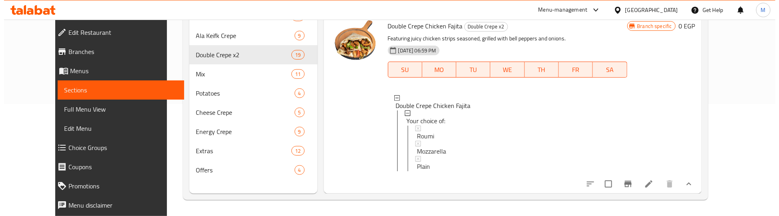
scroll to position [3056, 0]
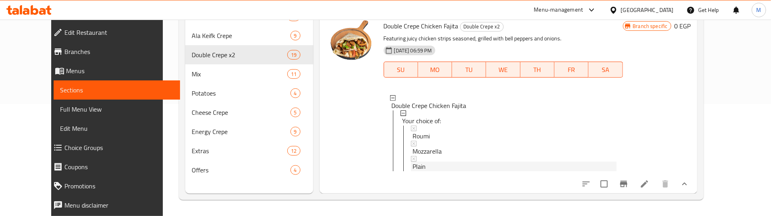
click at [413, 162] on span "Plain" at bounding box center [419, 167] width 13 height 10
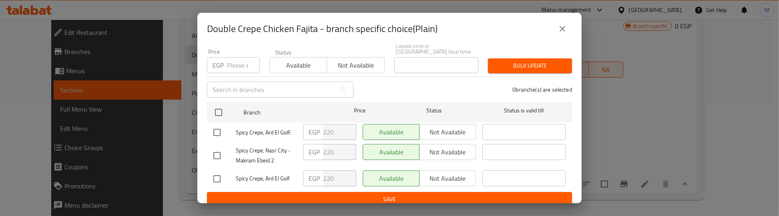
scroll to position [74, 0]
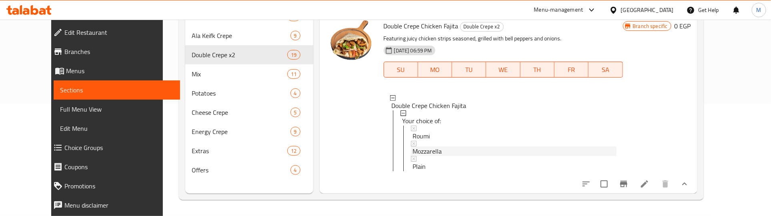
click at [427, 146] on span "Mozzarella" at bounding box center [427, 151] width 29 height 10
click at [413, 131] on span "Roumi" at bounding box center [421, 136] width 17 height 10
click at [413, 162] on span "Plain" at bounding box center [419, 167] width 13 height 10
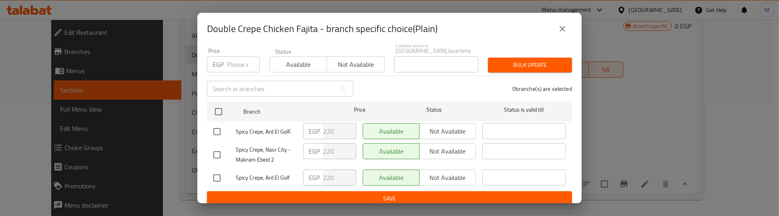
click at [563, 29] on icon "close" at bounding box center [562, 29] width 6 height 6
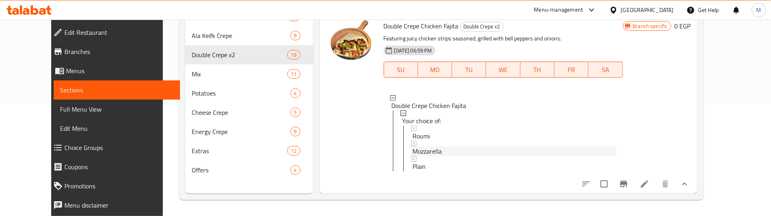
click at [418, 146] on span "Mozzarella" at bounding box center [427, 151] width 29 height 10
click at [425, 131] on div "Roumi" at bounding box center [515, 136] width 204 height 10
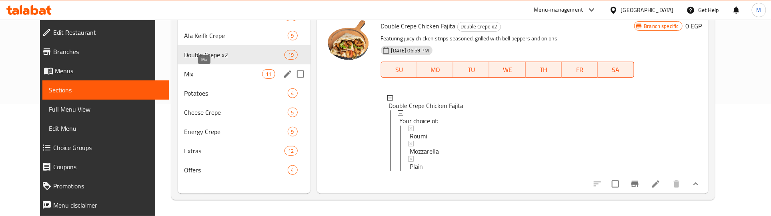
click at [207, 72] on span "Mix" at bounding box center [223, 74] width 78 height 10
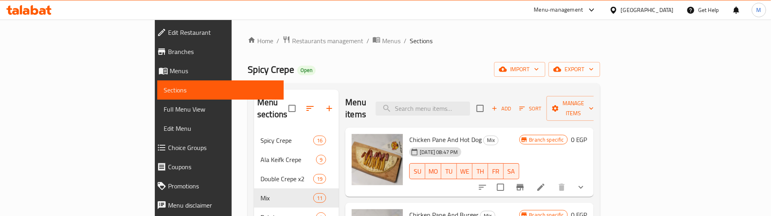
click at [412, 56] on div "Home / Restaurants management / Menus / Sections Spicy Crepe Open import export…" at bounding box center [424, 175] width 353 height 278
click at [399, 71] on div "Spicy Crepe Open import export" at bounding box center [424, 69] width 353 height 15
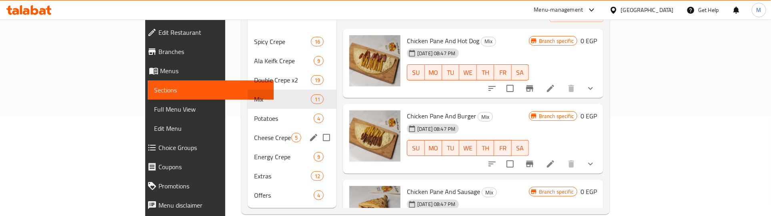
scroll to position [100, 0]
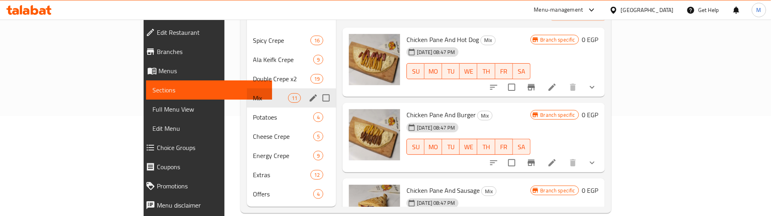
click at [253, 93] on span "Mix" at bounding box center [270, 98] width 35 height 10
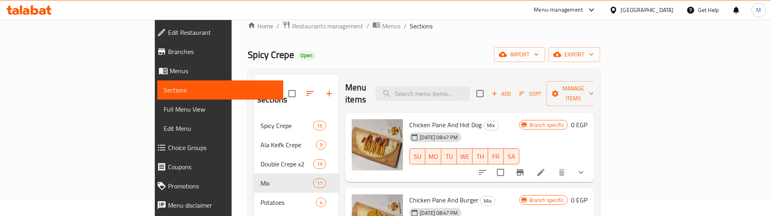
scroll to position [0, 0]
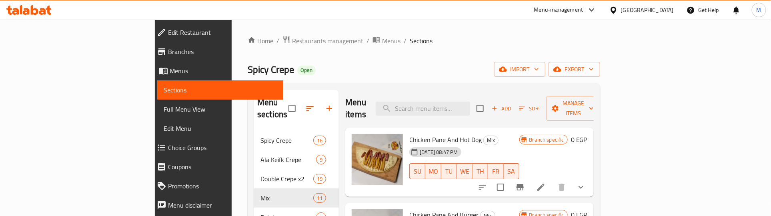
click at [532, 66] on div "Spicy Crepe Open import export" at bounding box center [424, 69] width 353 height 15
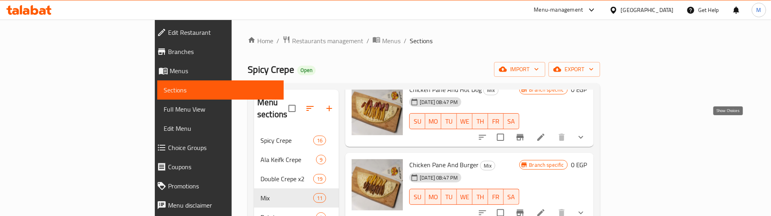
click at [586, 132] on icon "show more" at bounding box center [581, 137] width 10 height 10
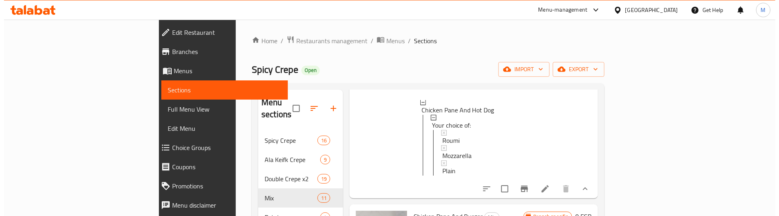
scroll to position [100, 0]
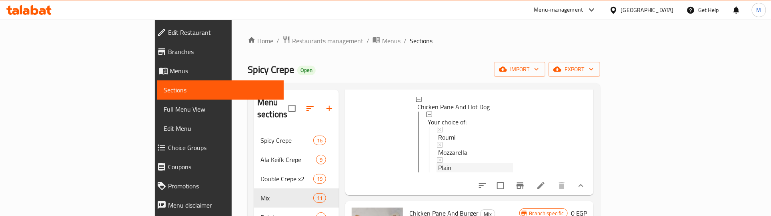
click at [438, 163] on span "Plain" at bounding box center [444, 168] width 13 height 10
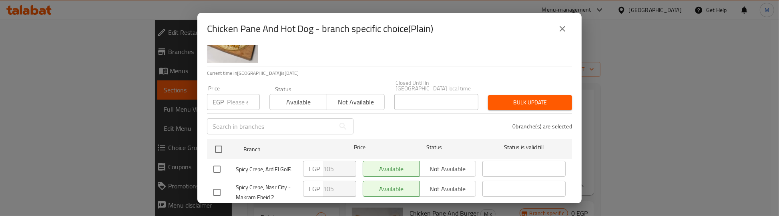
scroll to position [74, 0]
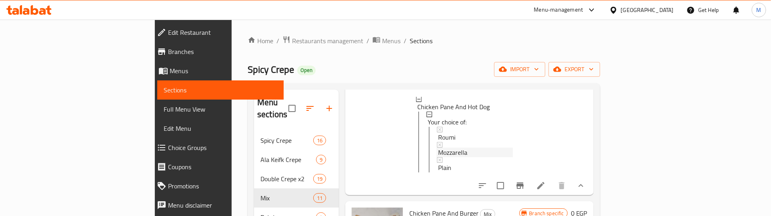
click at [438, 148] on span "Mozzarella" at bounding box center [452, 153] width 29 height 10
click at [438, 132] on div "Roumi" at bounding box center [475, 137] width 74 height 10
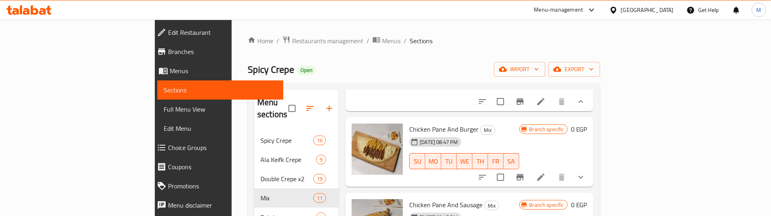
scroll to position [200, 0]
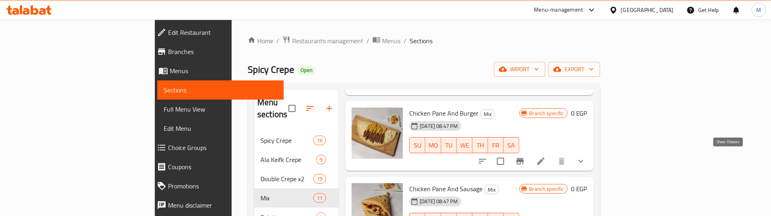
click at [586, 156] on icon "show more" at bounding box center [581, 161] width 10 height 10
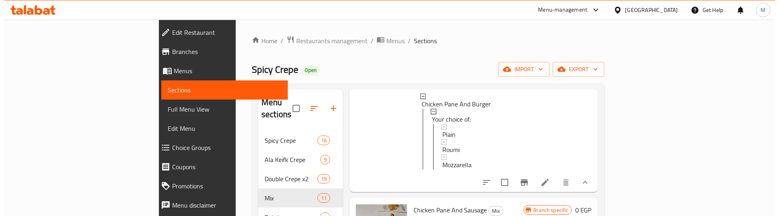
scroll to position [300, 0]
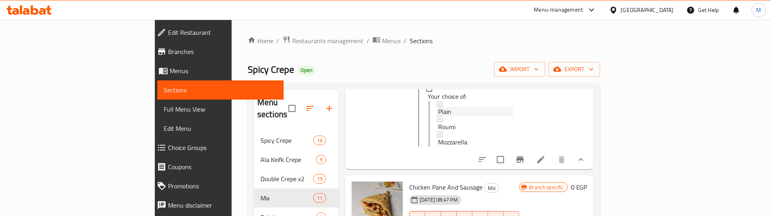
click at [438, 107] on span "Plain" at bounding box center [444, 112] width 13 height 10
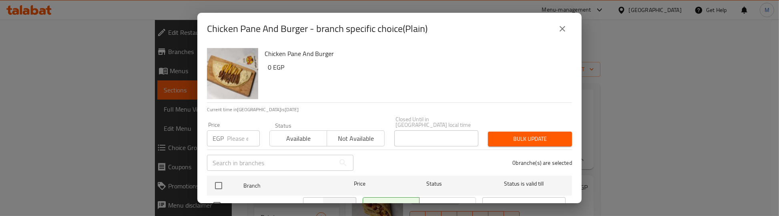
scroll to position [74, 0]
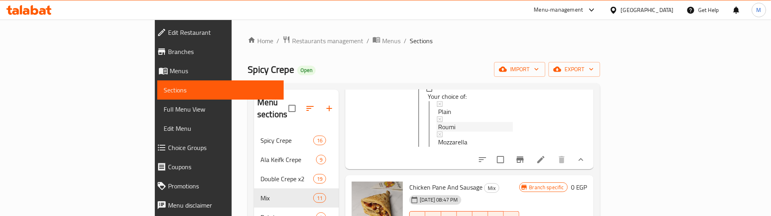
click at [438, 122] on span "Roumi" at bounding box center [446, 127] width 17 height 10
click at [438, 137] on span "Mozzarella" at bounding box center [452, 142] width 29 height 10
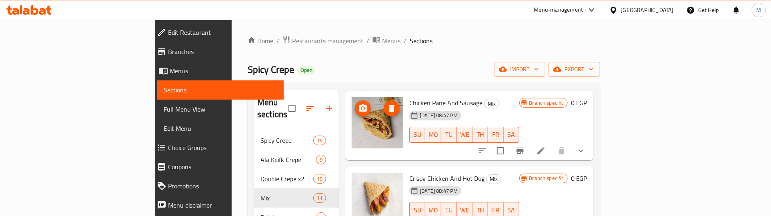
scroll to position [400, 0]
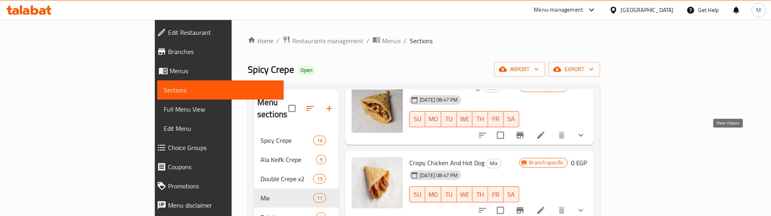
click at [586, 140] on icon "show more" at bounding box center [581, 135] width 10 height 10
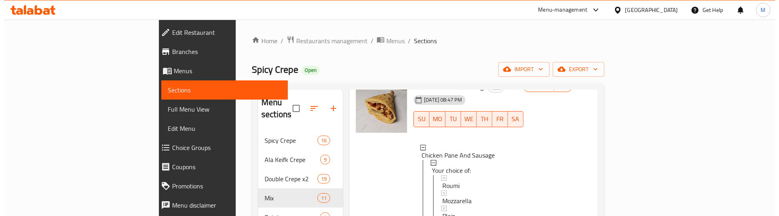
scroll to position [450, 0]
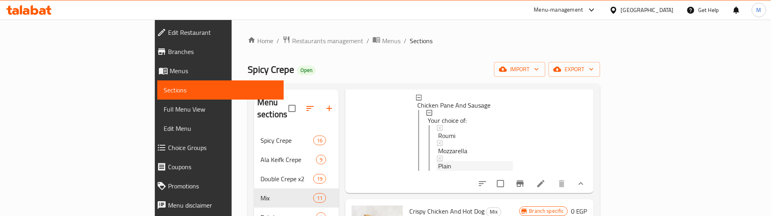
click at [438, 168] on div "Plain" at bounding box center [475, 166] width 74 height 10
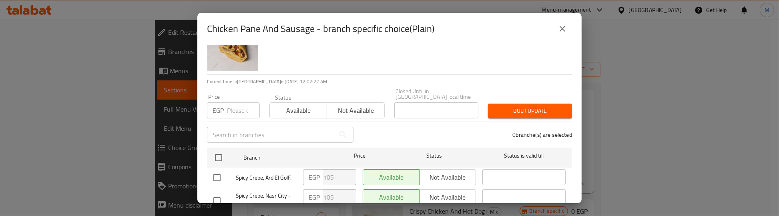
scroll to position [74, 0]
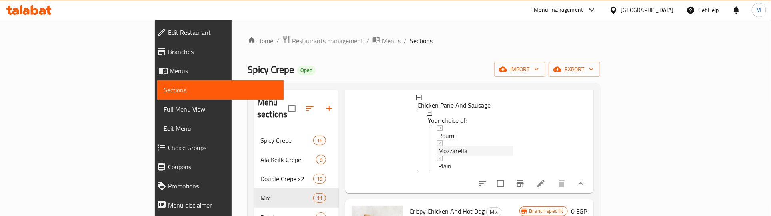
click at [438, 150] on span "Mozzarella" at bounding box center [452, 151] width 29 height 10
click at [438, 137] on div "Roumi" at bounding box center [475, 136] width 74 height 10
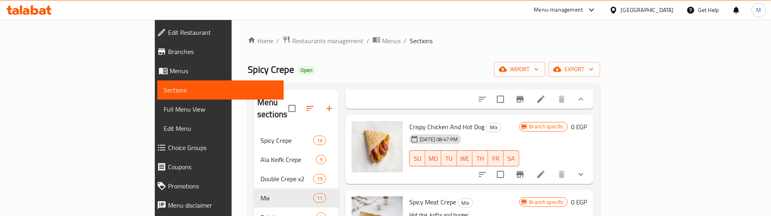
scroll to position [550, 0]
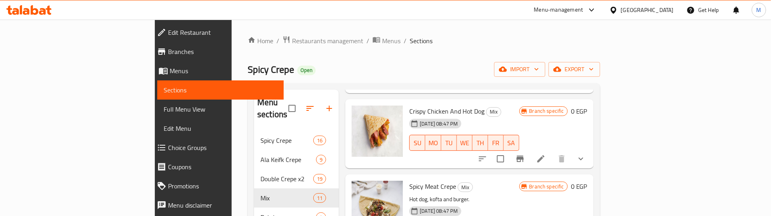
click at [583, 160] on icon "show more" at bounding box center [581, 159] width 5 height 3
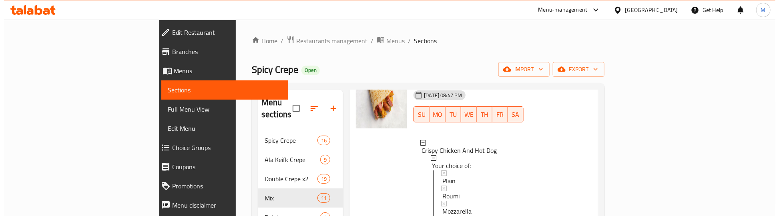
scroll to position [600, 0]
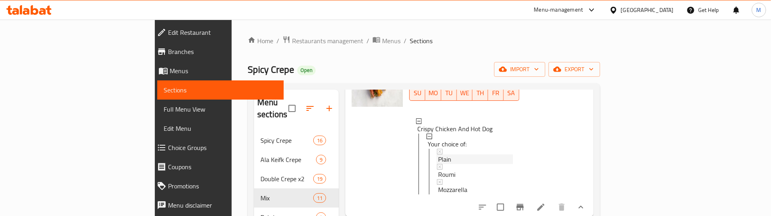
click at [438, 164] on span "Plain" at bounding box center [444, 159] width 13 height 10
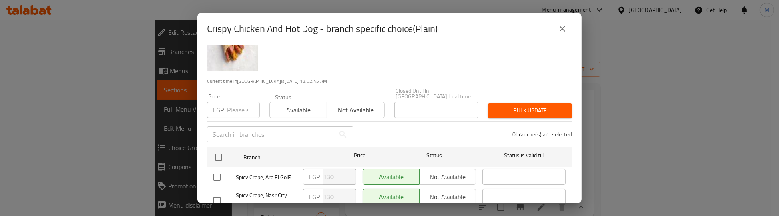
scroll to position [74, 0]
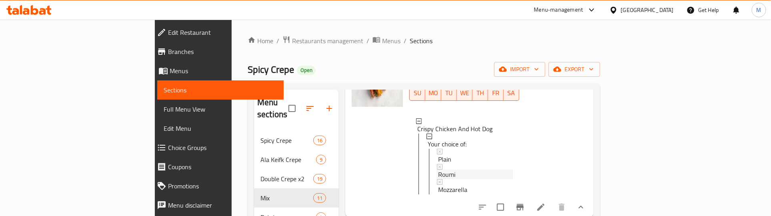
click at [437, 177] on div "Roumi" at bounding box center [475, 171] width 76 height 15
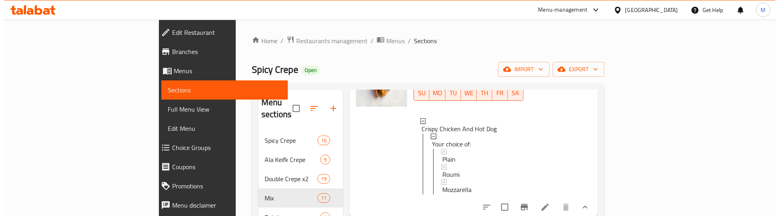
scroll to position [1, 0]
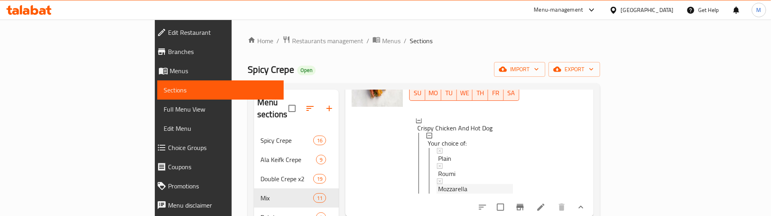
click at [438, 194] on span "Mozzarella" at bounding box center [452, 189] width 29 height 10
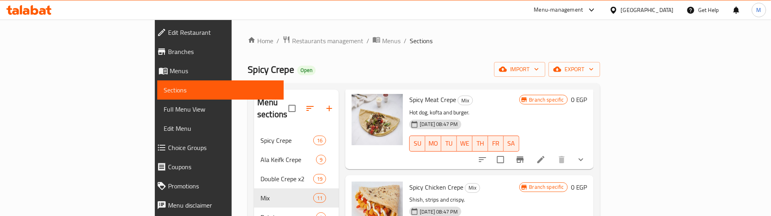
scroll to position [750, 0]
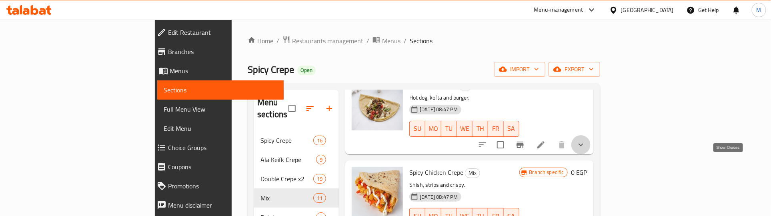
click at [586, 150] on icon "show more" at bounding box center [581, 145] width 10 height 10
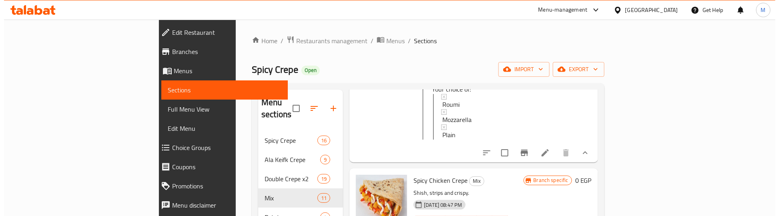
scroll to position [850, 0]
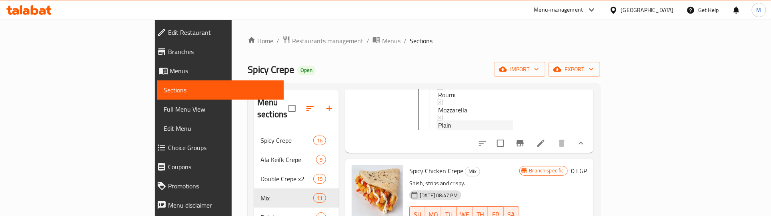
click at [438, 130] on span "Plain" at bounding box center [444, 126] width 13 height 10
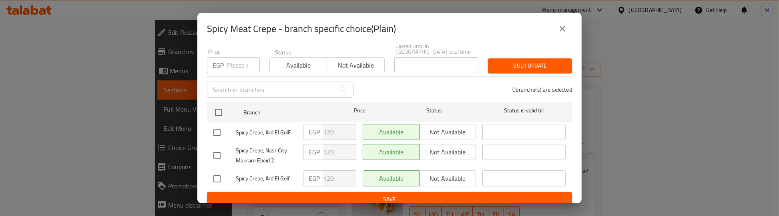
scroll to position [74, 0]
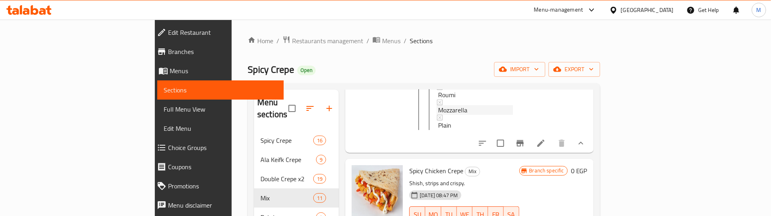
click at [438, 115] on span "Mozzarella" at bounding box center [452, 111] width 29 height 10
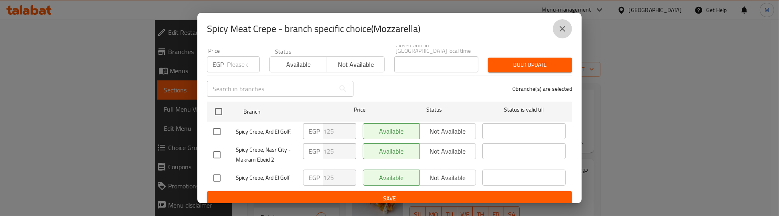
click at [557, 28] on button "close" at bounding box center [562, 28] width 19 height 19
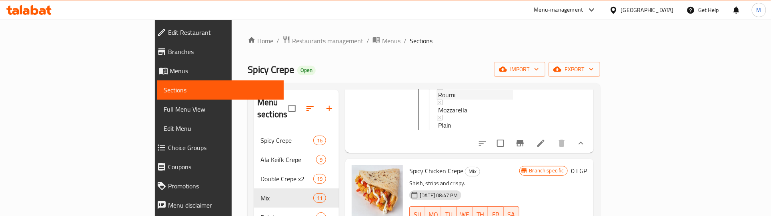
click at [438, 100] on span "Roumi" at bounding box center [446, 95] width 17 height 10
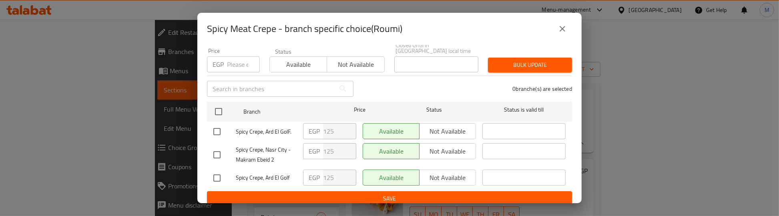
click at [561, 26] on icon "close" at bounding box center [562, 29] width 10 height 10
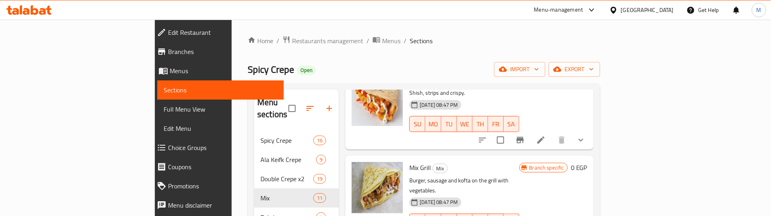
scroll to position [950, 0]
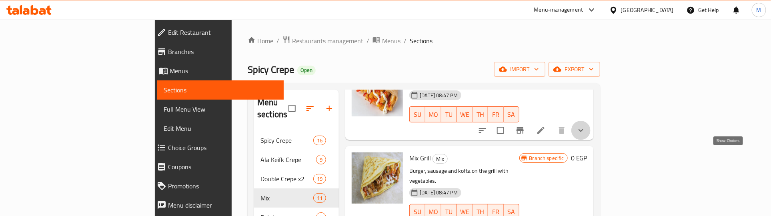
click at [586, 135] on icon "show more" at bounding box center [581, 131] width 10 height 10
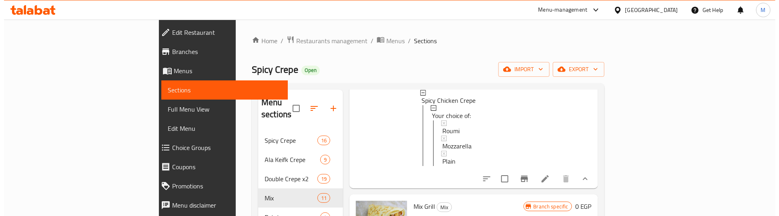
scroll to position [0, 0]
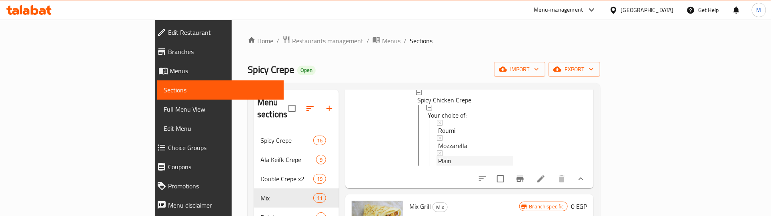
click at [438, 166] on span "Plain" at bounding box center [444, 161] width 13 height 10
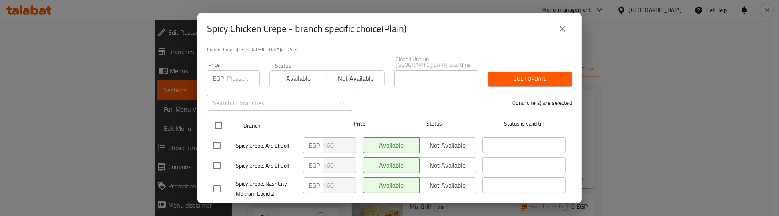
scroll to position [74, 0]
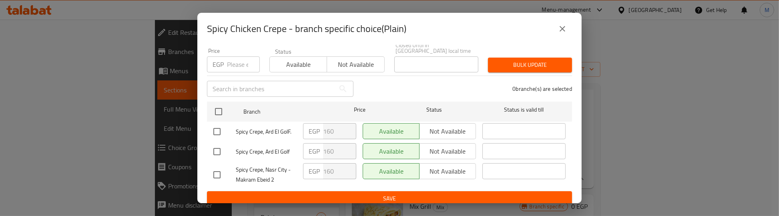
click at [565, 27] on icon "close" at bounding box center [562, 29] width 10 height 10
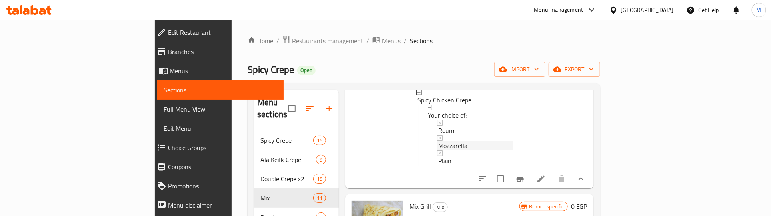
click at [438, 150] on span "Mozzarella" at bounding box center [452, 146] width 29 height 10
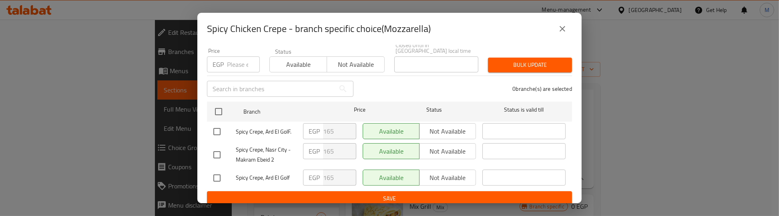
click at [563, 28] on icon "close" at bounding box center [562, 29] width 10 height 10
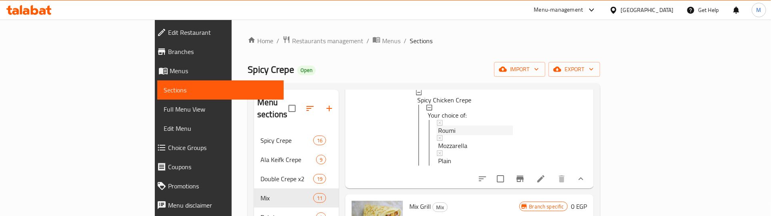
click at [438, 135] on span "Roumi" at bounding box center [446, 131] width 17 height 10
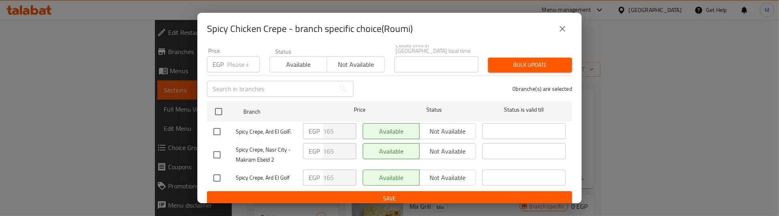
drag, startPoint x: 565, startPoint y: 29, endPoint x: 556, endPoint y: 35, distance: 10.3
click at [564, 30] on icon "close" at bounding box center [562, 29] width 10 height 10
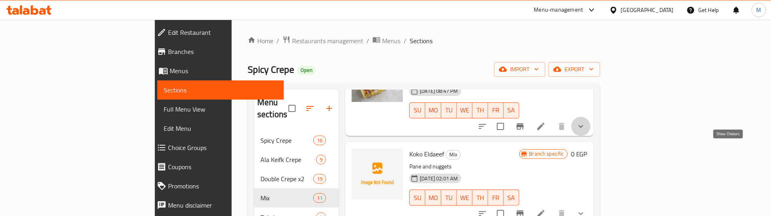
click at [586, 131] on icon "show more" at bounding box center [581, 127] width 10 height 10
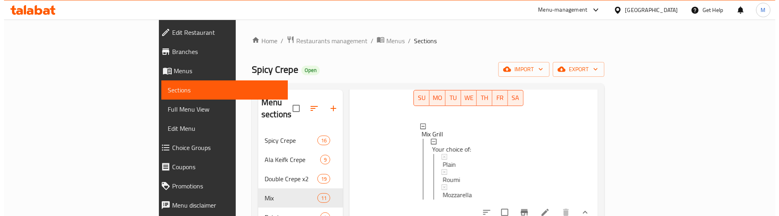
scroll to position [1201, 0]
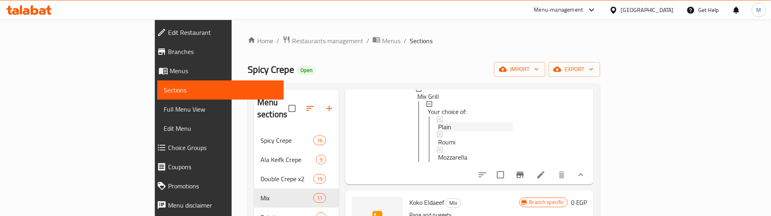
click at [438, 132] on span "Plain" at bounding box center [444, 127] width 13 height 10
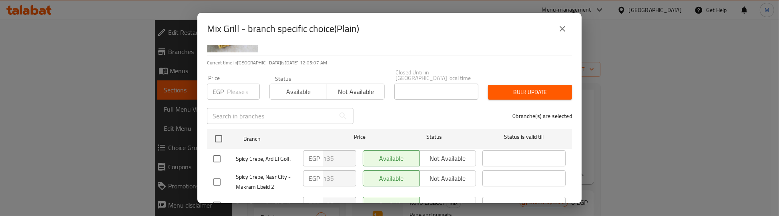
scroll to position [74, 0]
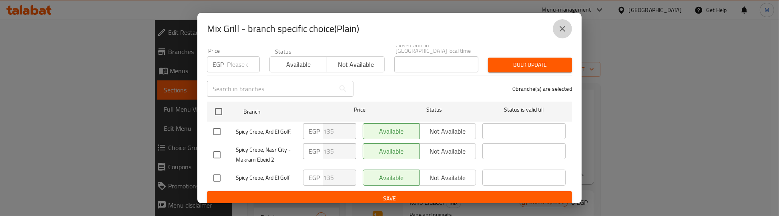
click at [563, 29] on icon "close" at bounding box center [562, 29] width 10 height 10
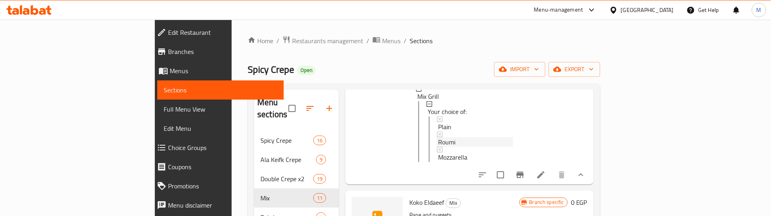
click at [438, 147] on span "Roumi" at bounding box center [446, 142] width 17 height 10
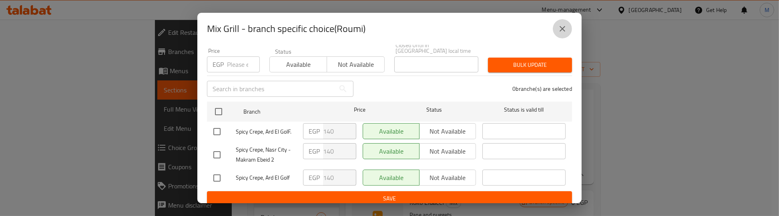
click at [565, 28] on icon "close" at bounding box center [562, 29] width 10 height 10
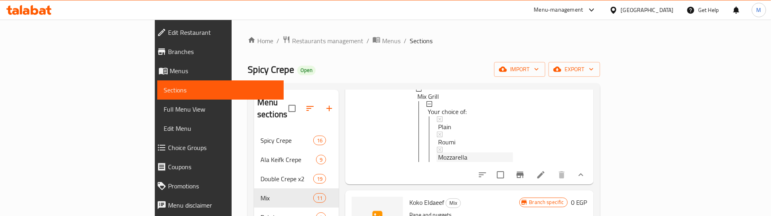
click at [438, 162] on span "Mozzarella" at bounding box center [452, 157] width 29 height 10
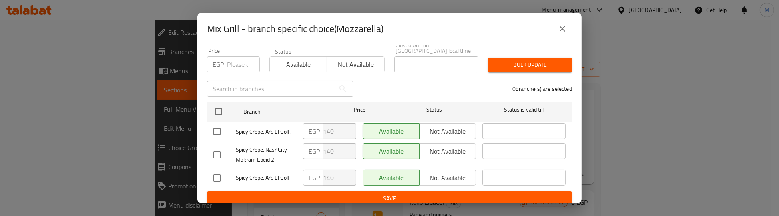
click at [563, 26] on icon "close" at bounding box center [562, 29] width 10 height 10
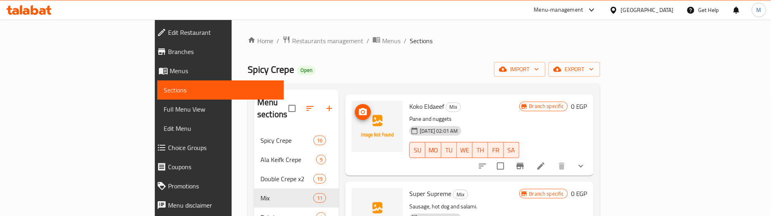
scroll to position [1301, 0]
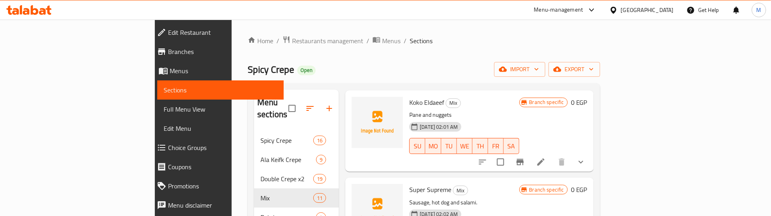
click at [591, 172] on button "show more" at bounding box center [580, 161] width 19 height 19
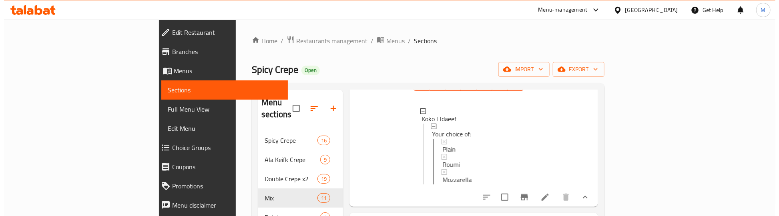
scroll to position [1401, 0]
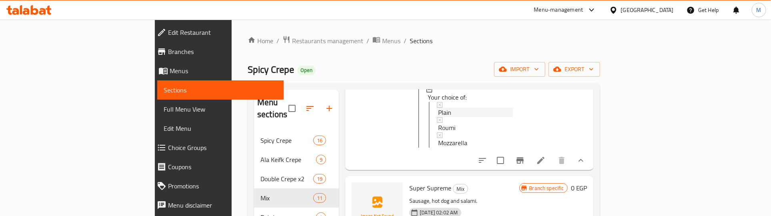
click at [438, 117] on span "Plain" at bounding box center [444, 113] width 13 height 10
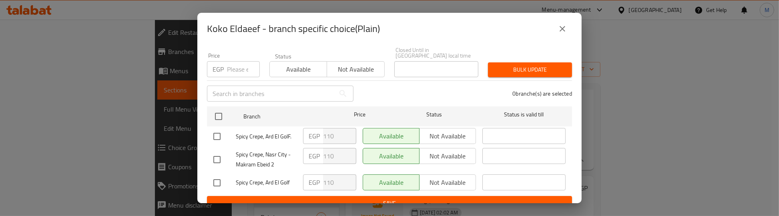
scroll to position [74, 0]
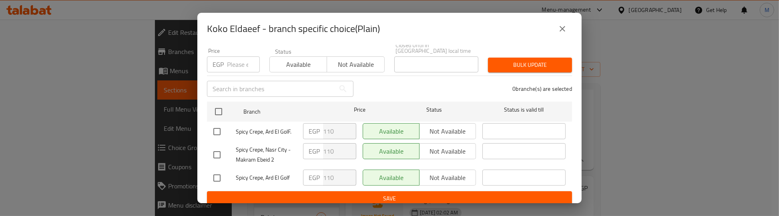
click at [561, 28] on icon "close" at bounding box center [562, 29] width 6 height 6
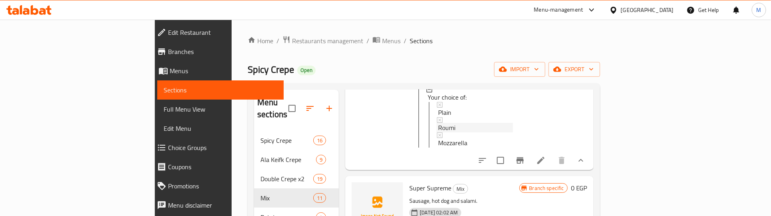
click at [438, 132] on span "Roumi" at bounding box center [446, 128] width 17 height 10
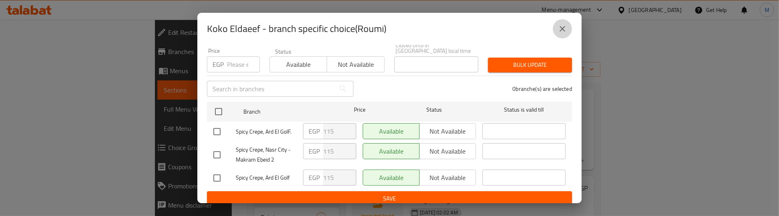
click at [562, 31] on icon "close" at bounding box center [562, 29] width 10 height 10
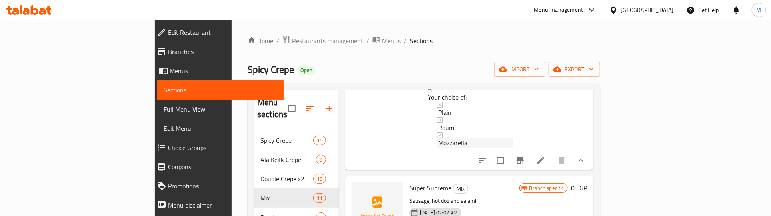
click at [438, 148] on span "Mozzarella" at bounding box center [452, 143] width 29 height 10
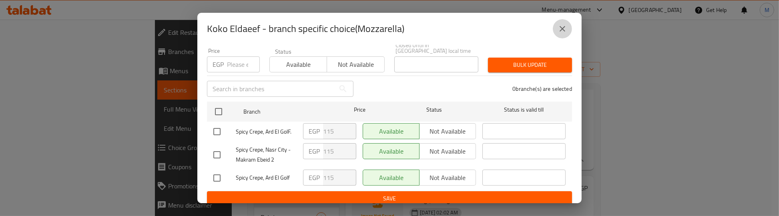
click at [562, 28] on icon "close" at bounding box center [562, 29] width 10 height 10
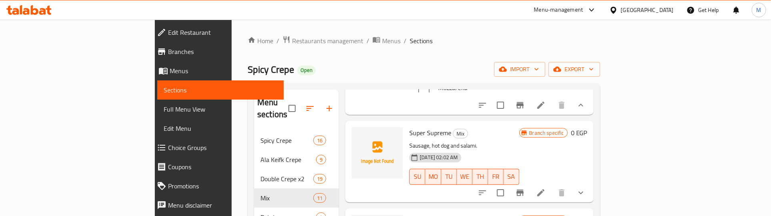
scroll to position [1501, 0]
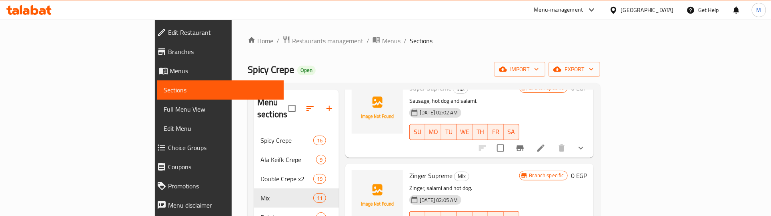
click at [586, 153] on icon "show more" at bounding box center [581, 148] width 10 height 10
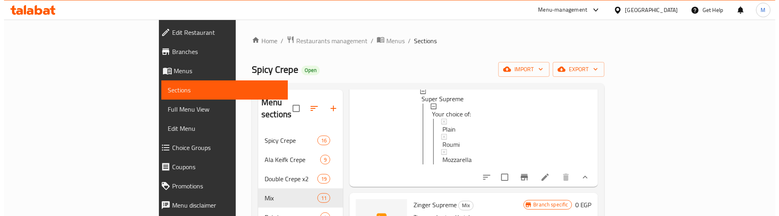
scroll to position [1601, 0]
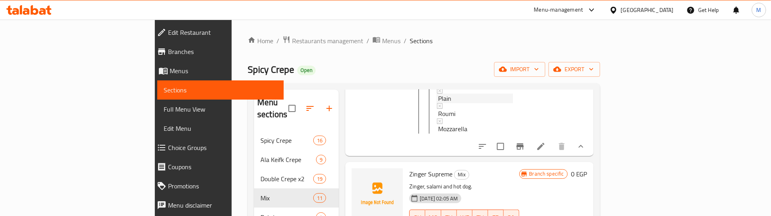
click at [438, 103] on div "Plain" at bounding box center [475, 99] width 74 height 10
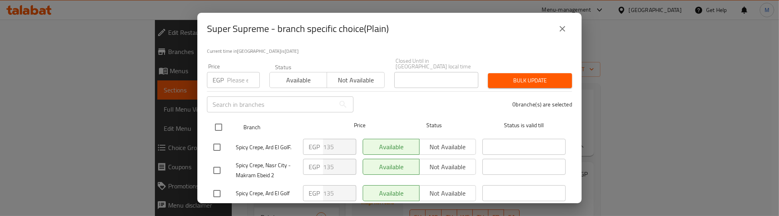
scroll to position [74, 0]
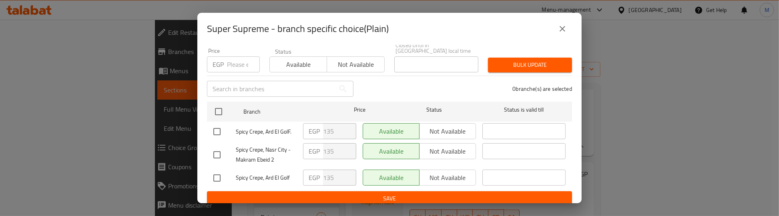
click at [565, 30] on icon "close" at bounding box center [562, 29] width 10 height 10
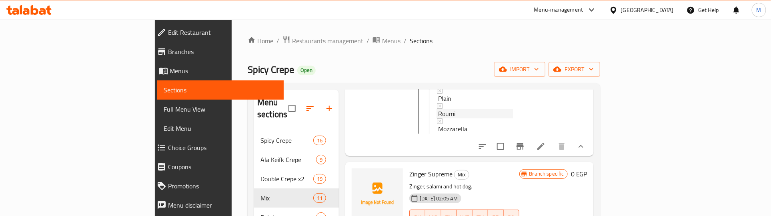
click at [438, 118] on div "Roumi" at bounding box center [475, 114] width 74 height 10
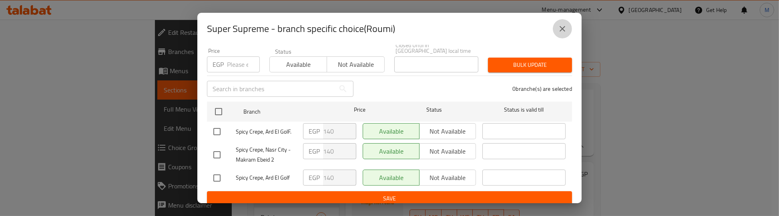
click at [559, 29] on icon "close" at bounding box center [562, 29] width 10 height 10
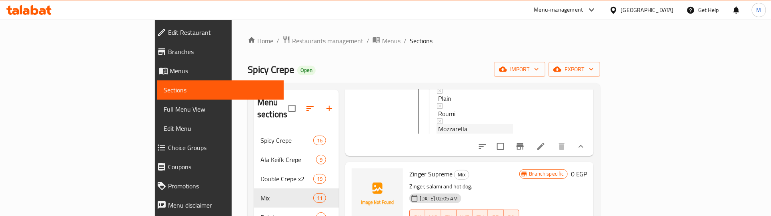
click at [438, 134] on span "Mozzarella" at bounding box center [452, 129] width 29 height 10
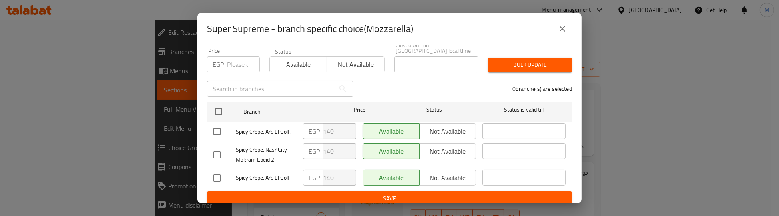
click at [565, 30] on icon "close" at bounding box center [562, 29] width 10 height 10
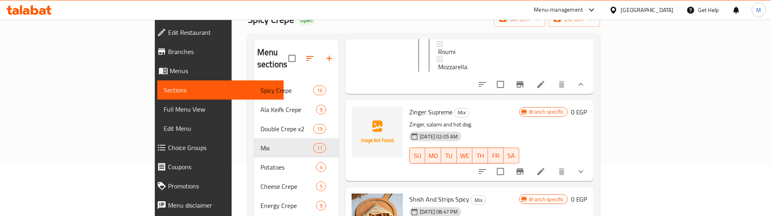
scroll to position [100, 0]
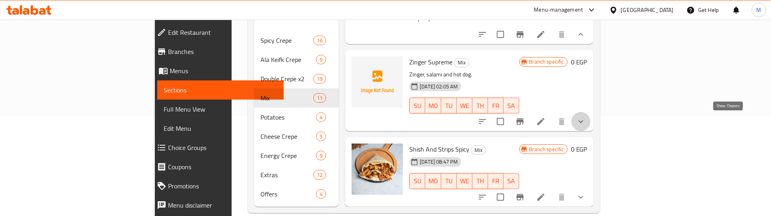
click at [586, 119] on icon "show more" at bounding box center [581, 122] width 10 height 10
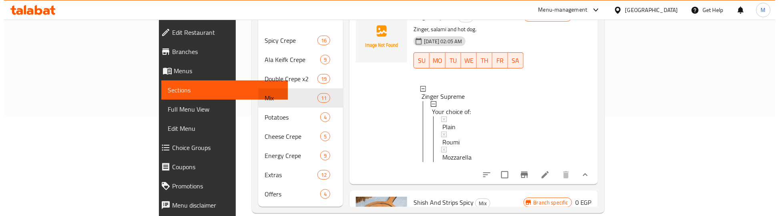
scroll to position [1708, 0]
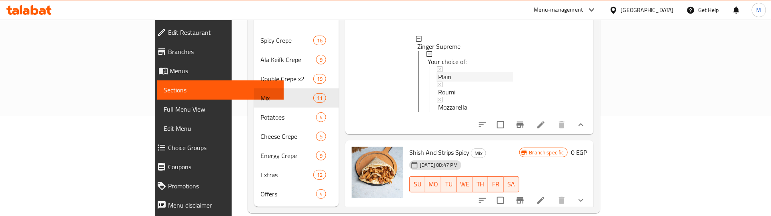
click at [438, 82] on span "Plain" at bounding box center [444, 77] width 13 height 10
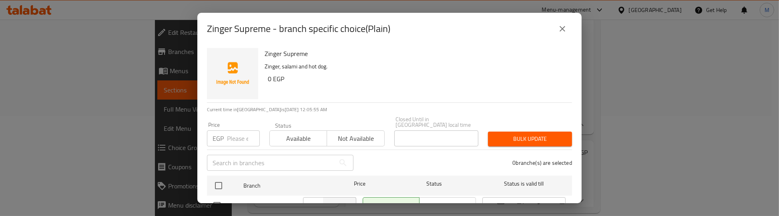
click at [457, 20] on div "Zinger Supreme - branch specific choice(Plain)" at bounding box center [389, 28] width 365 height 19
click at [433, 17] on div "Zinger Supreme - branch specific choice(Plain)" at bounding box center [389, 29] width 384 height 32
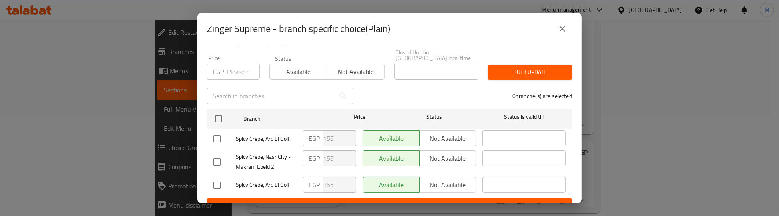
scroll to position [74, 0]
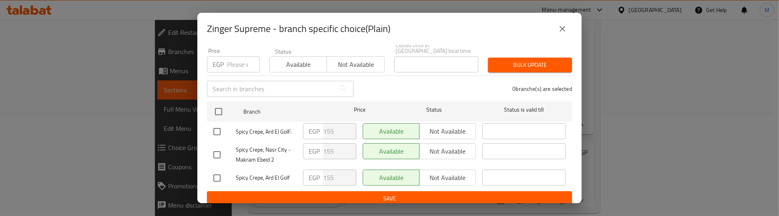
click at [562, 30] on icon "close" at bounding box center [562, 29] width 10 height 10
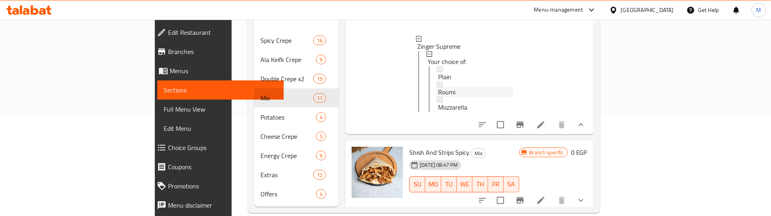
click at [438, 97] on div "Roumi" at bounding box center [475, 92] width 74 height 10
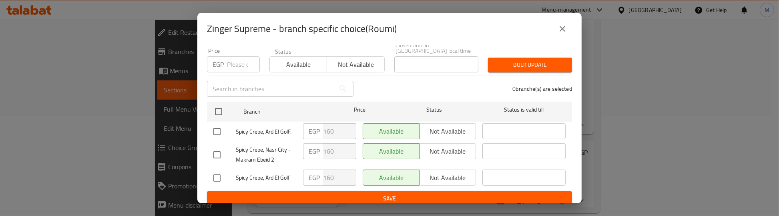
click at [563, 26] on icon "close" at bounding box center [562, 29] width 10 height 10
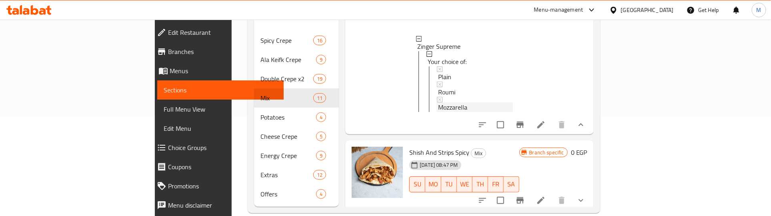
click at [438, 112] on span "Mozzarella" at bounding box center [452, 107] width 29 height 10
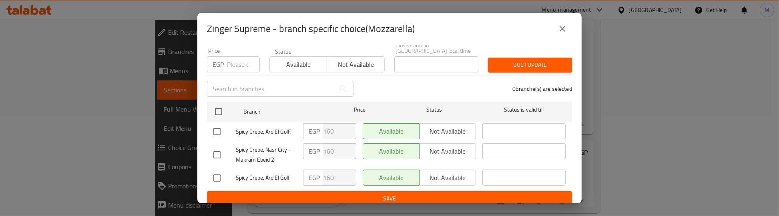
click at [563, 31] on icon "close" at bounding box center [562, 29] width 10 height 10
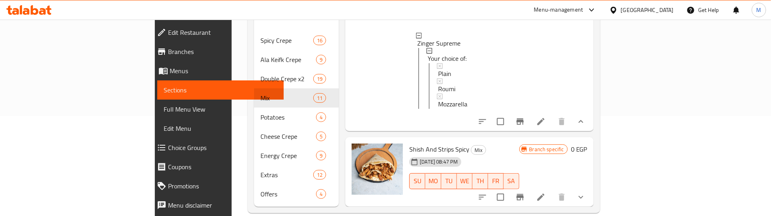
scroll to position [112, 0]
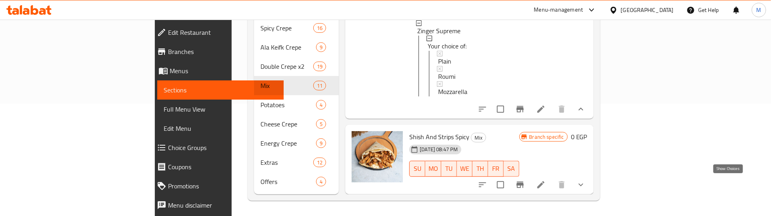
click at [586, 181] on icon "show more" at bounding box center [581, 185] width 10 height 10
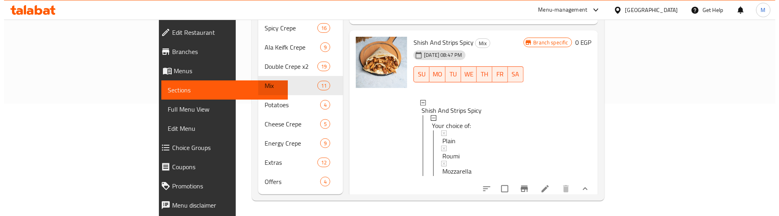
scroll to position [1870, 0]
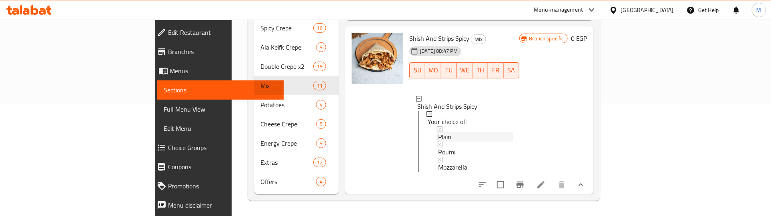
click at [438, 132] on div "Plain" at bounding box center [475, 137] width 74 height 10
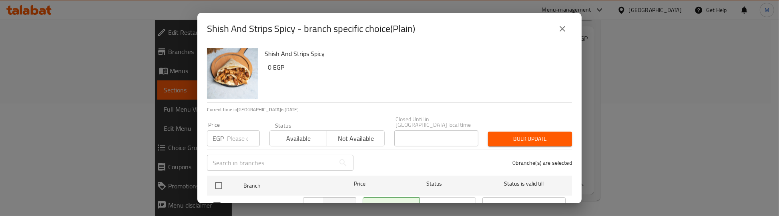
scroll to position [74, 0]
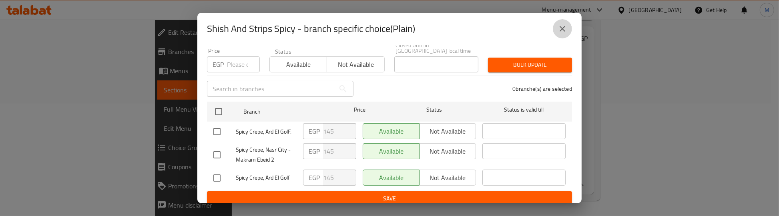
click at [558, 30] on icon "close" at bounding box center [562, 29] width 10 height 10
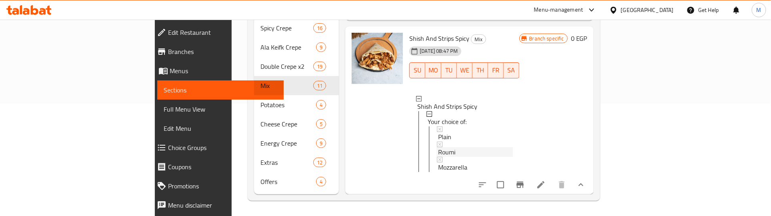
click at [438, 147] on div "Roumi" at bounding box center [475, 152] width 74 height 10
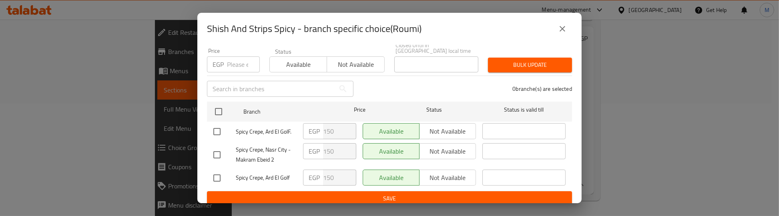
click at [564, 28] on icon "close" at bounding box center [562, 29] width 10 height 10
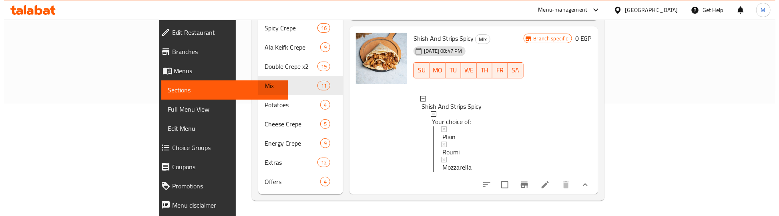
scroll to position [1, 0]
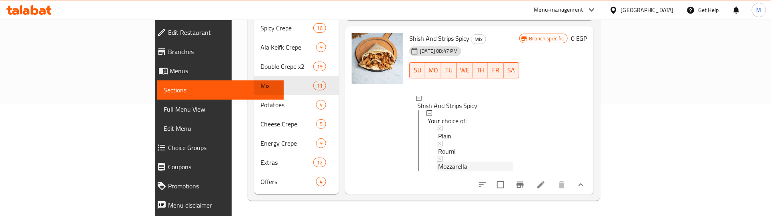
click at [438, 162] on span "Mozzarella" at bounding box center [452, 167] width 29 height 10
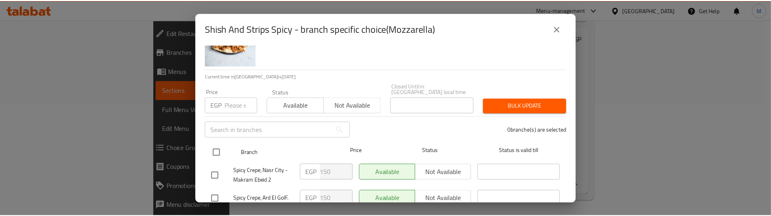
scroll to position [74, 0]
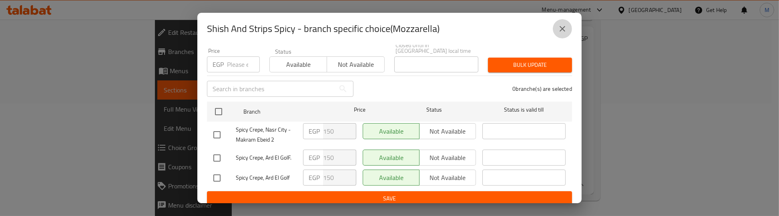
click at [560, 31] on icon "close" at bounding box center [562, 29] width 10 height 10
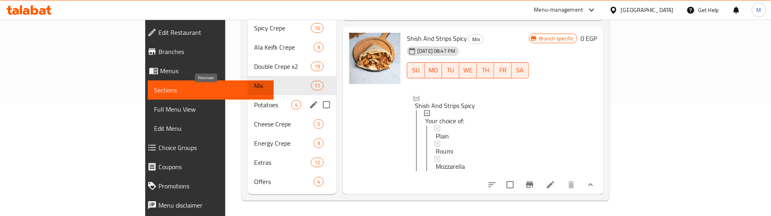
click at [254, 100] on span "Potatoes" at bounding box center [272, 105] width 37 height 10
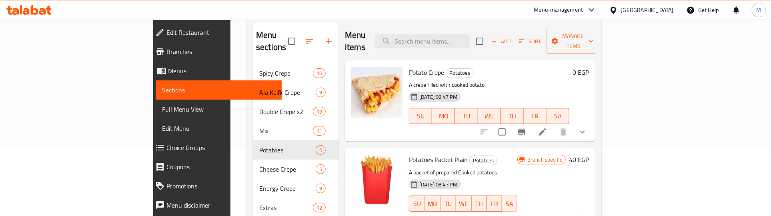
scroll to position [50, 0]
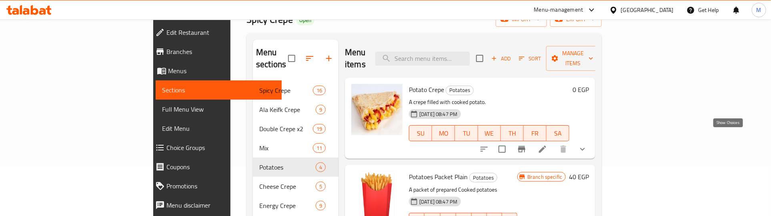
click at [585, 148] on icon "show more" at bounding box center [582, 149] width 5 height 3
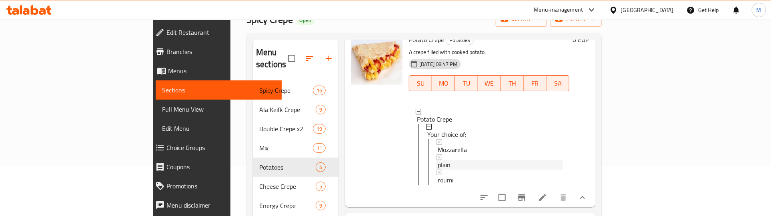
click at [438, 160] on div "plain" at bounding box center [500, 165] width 125 height 10
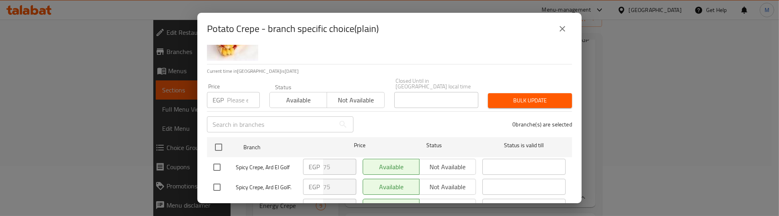
scroll to position [74, 0]
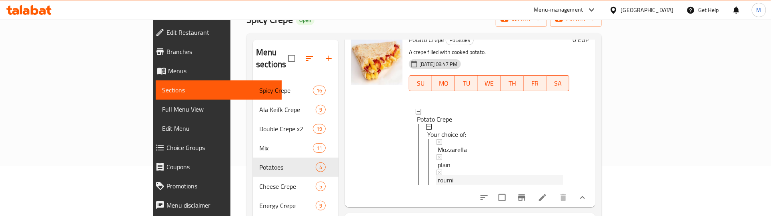
click at [438, 175] on div "roumi" at bounding box center [500, 180] width 125 height 10
drag, startPoint x: 423, startPoint y: 126, endPoint x: 425, endPoint y: 145, distance: 18.9
click at [426, 145] on li "Your choice of: Mozzarella plain roumi" at bounding box center [494, 154] width 137 height 61
click at [438, 145] on span "Mozzarella" at bounding box center [452, 150] width 29 height 10
click at [348, 141] on div at bounding box center [377, 117] width 58 height 173
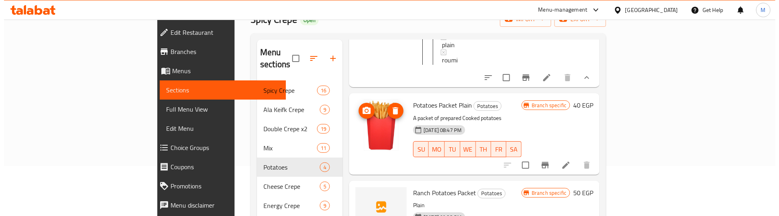
scroll to position [200, 0]
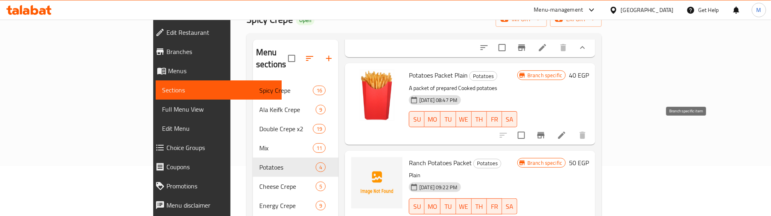
click at [545, 132] on icon "Branch-specific-item" at bounding box center [540, 135] width 7 height 6
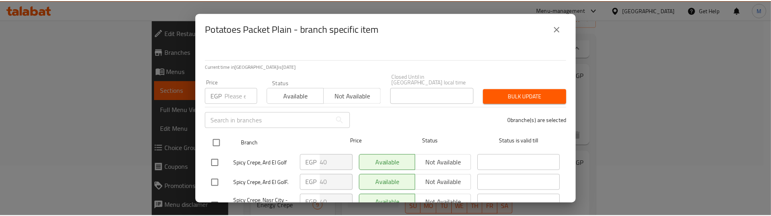
scroll to position [74, 0]
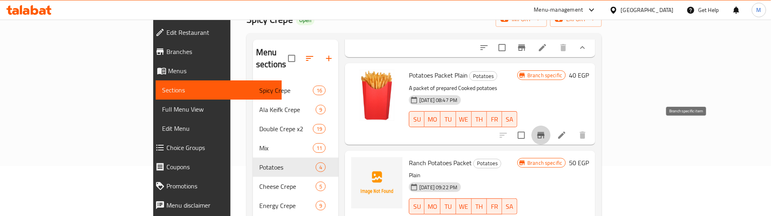
click at [517, 170] on p "Plain" at bounding box center [463, 175] width 108 height 10
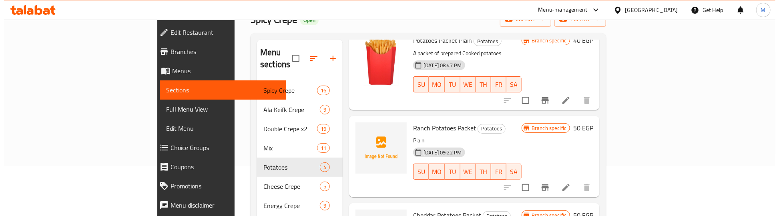
scroll to position [250, 0]
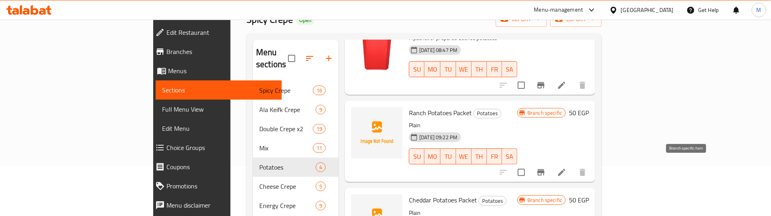
click at [545, 169] on icon "Branch-specific-item" at bounding box center [540, 172] width 7 height 6
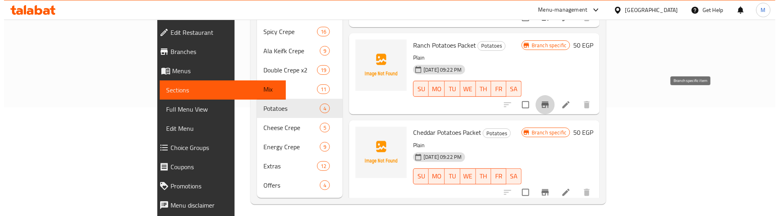
scroll to position [112, 0]
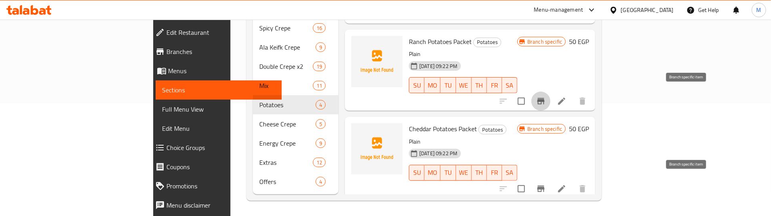
click at [545, 186] on icon "Branch-specific-item" at bounding box center [540, 189] width 7 height 6
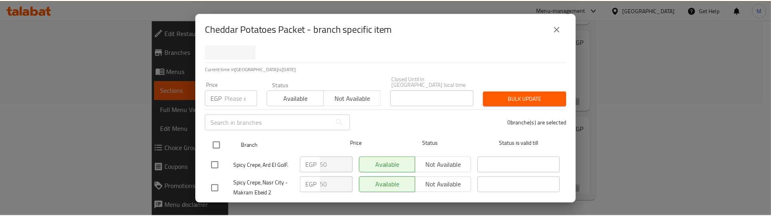
scroll to position [74, 0]
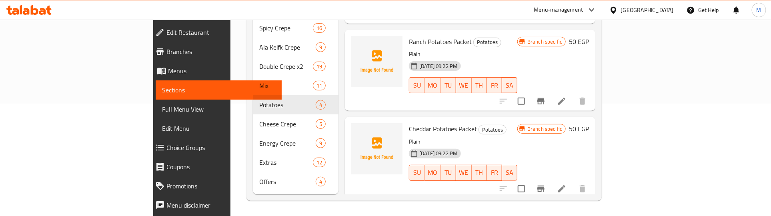
click at [517, 128] on h6 "Cheddar Potatoes Packet Potatoes" at bounding box center [463, 128] width 108 height 11
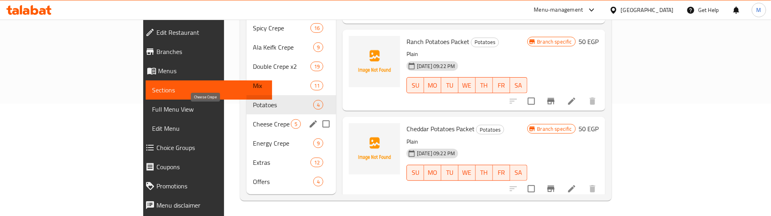
click at [253, 119] on span "Cheese Crepe" at bounding box center [272, 124] width 38 height 10
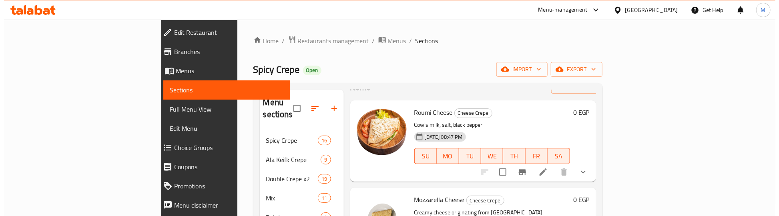
scroll to position [50, 0]
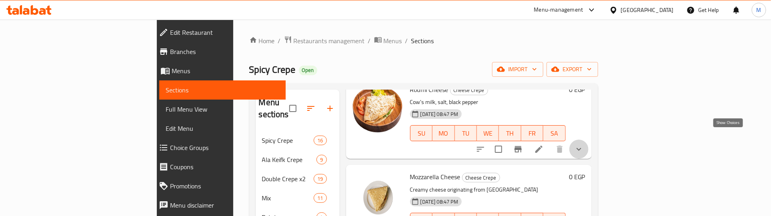
click at [584, 144] on icon "show more" at bounding box center [579, 149] width 10 height 10
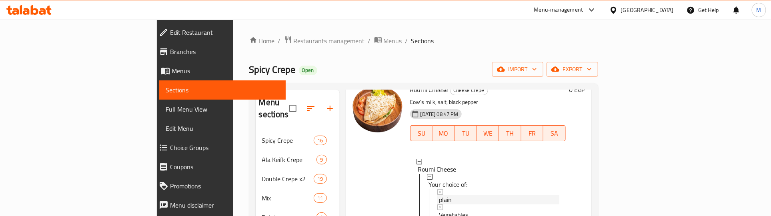
click at [439, 195] on div "plain" at bounding box center [499, 200] width 120 height 10
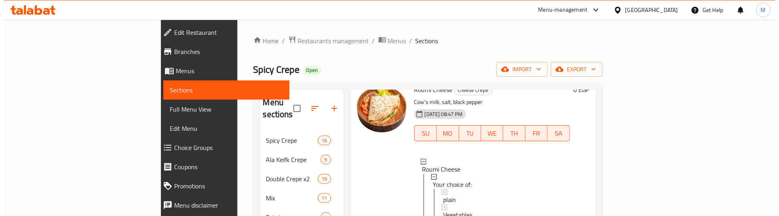
scroll to position [100, 0]
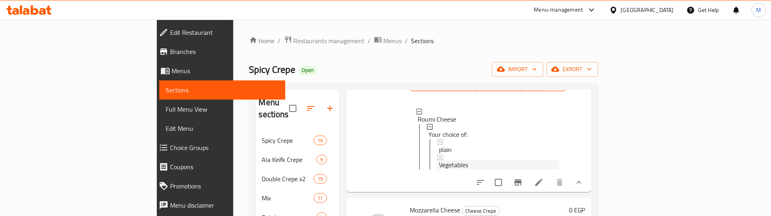
click at [439, 160] on span "Vegetables" at bounding box center [453, 165] width 29 height 10
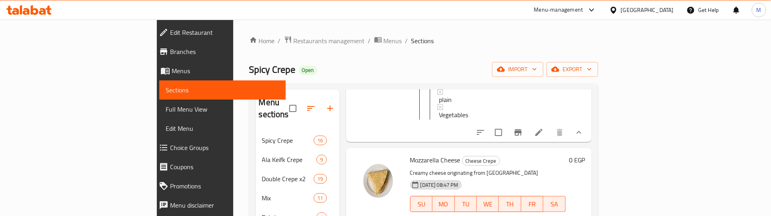
scroll to position [200, 0]
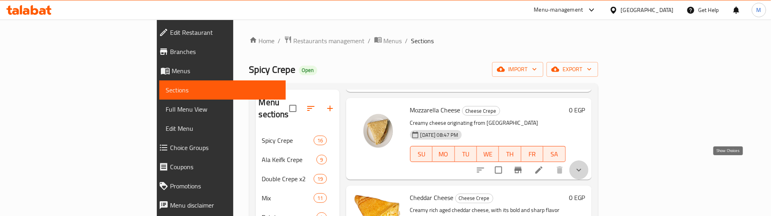
click at [584, 165] on icon "show more" at bounding box center [579, 170] width 10 height 10
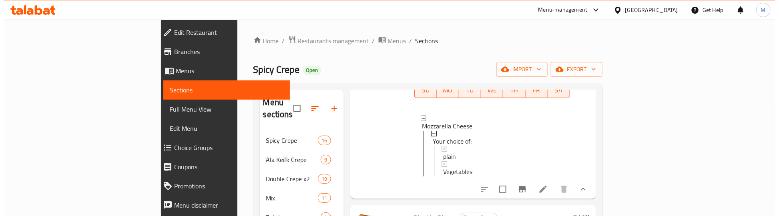
scroll to position [250, 0]
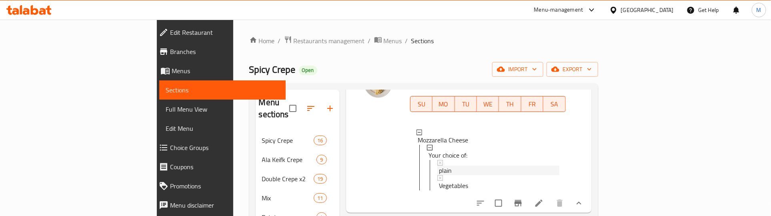
click at [439, 167] on div "plain" at bounding box center [499, 171] width 120 height 10
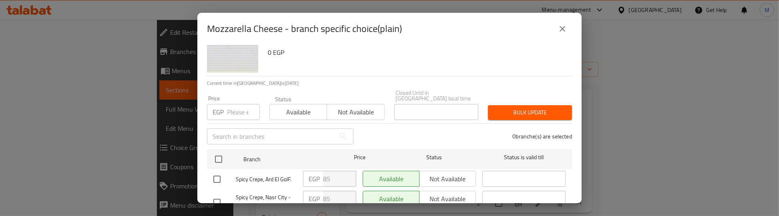
scroll to position [74, 0]
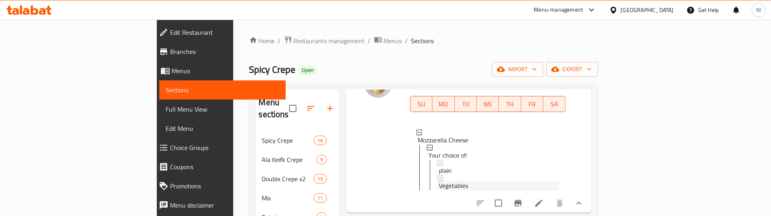
click at [439, 181] on span "Vegetables" at bounding box center [453, 186] width 29 height 10
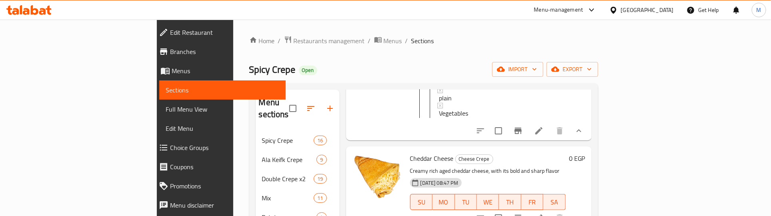
scroll to position [350, 0]
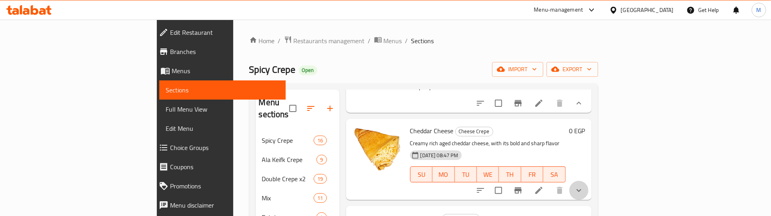
click at [589, 193] on button "show more" at bounding box center [578, 190] width 19 height 19
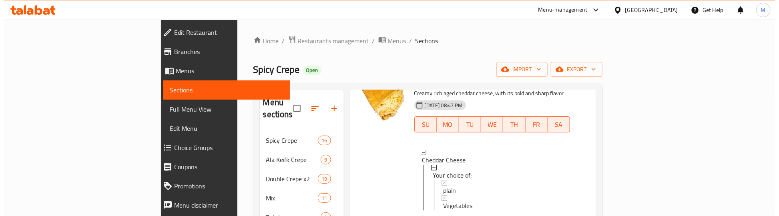
scroll to position [450, 0]
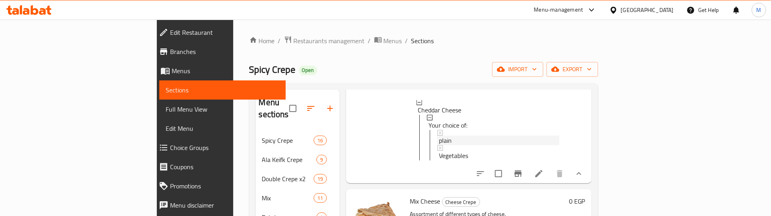
click at [439, 143] on span "plain" at bounding box center [445, 141] width 13 height 10
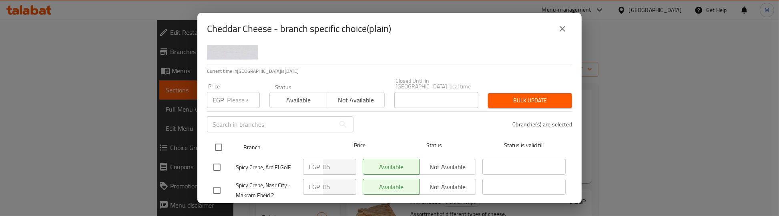
scroll to position [74, 0]
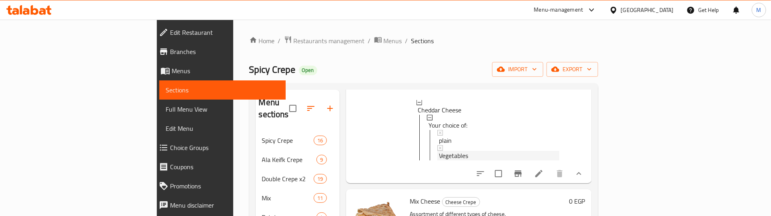
click at [439, 156] on span "Vegetables" at bounding box center [453, 156] width 29 height 10
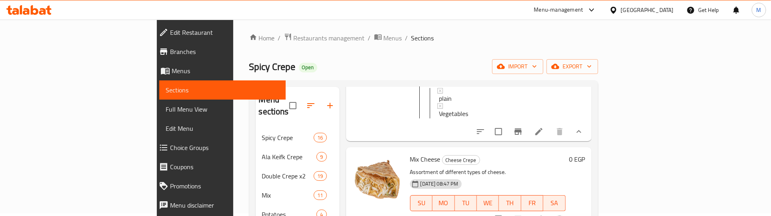
scroll to position [50, 0]
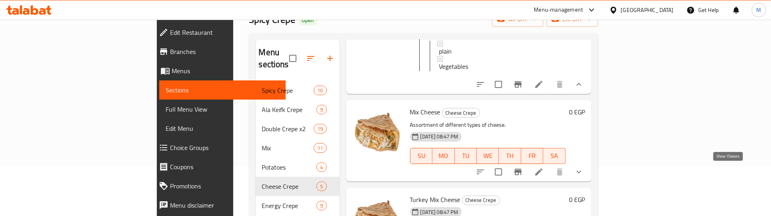
click at [584, 175] on icon "show more" at bounding box center [579, 172] width 10 height 10
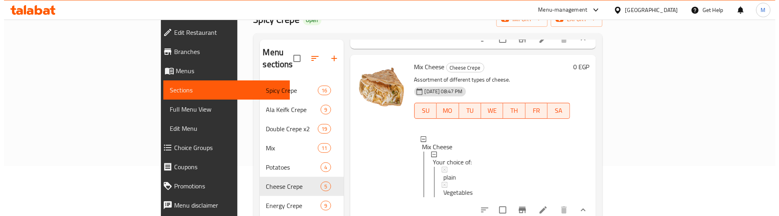
scroll to position [0, 0]
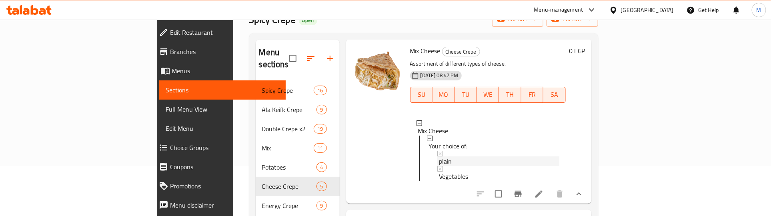
click at [439, 166] on span "plain" at bounding box center [445, 161] width 13 height 10
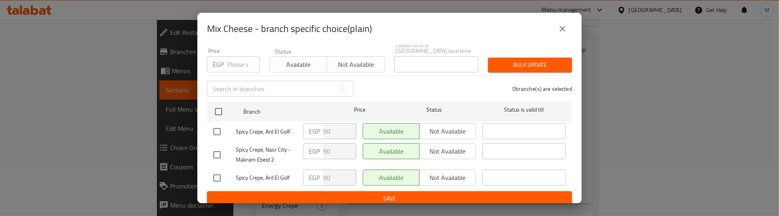
click at [381, 86] on div "0 branche(s) are selected" at bounding box center [467, 88] width 219 height 29
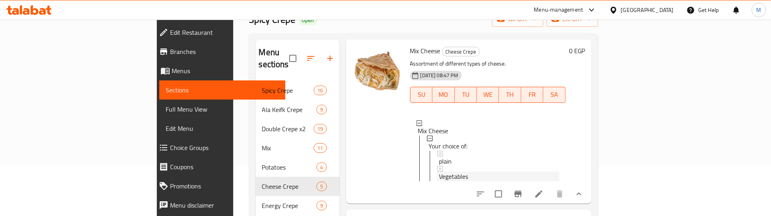
click at [439, 181] on span "Vegetables" at bounding box center [453, 177] width 29 height 10
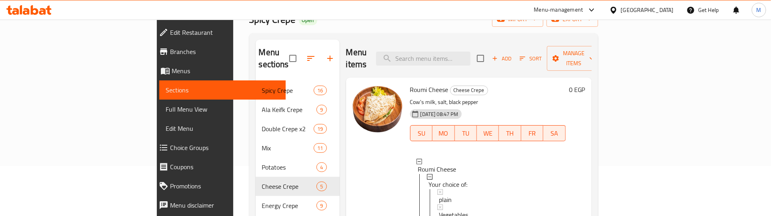
scroll to position [0, 0]
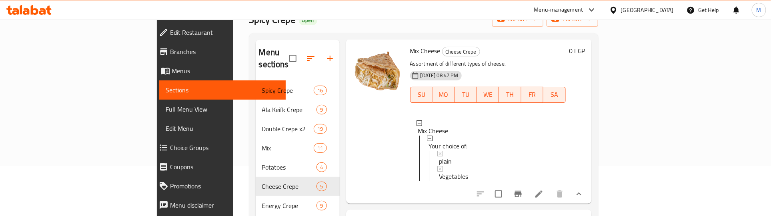
click at [351, 166] on div at bounding box center [378, 121] width 58 height 158
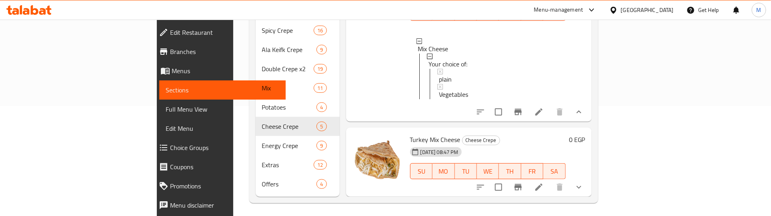
scroll to position [112, 0]
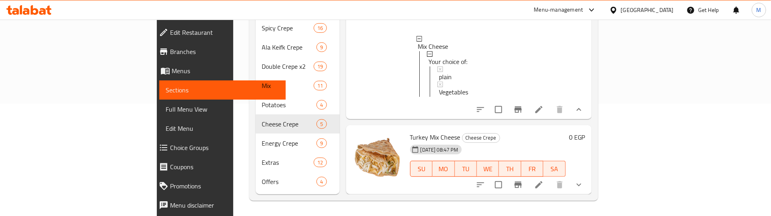
click at [581, 184] on icon "show more" at bounding box center [579, 185] width 5 height 3
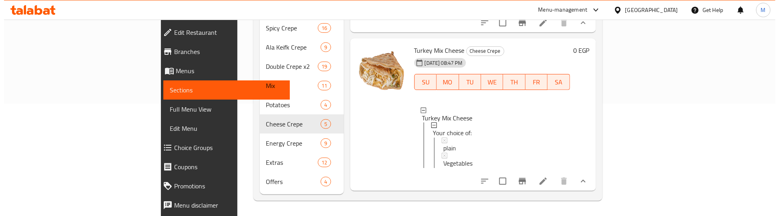
scroll to position [682, 0]
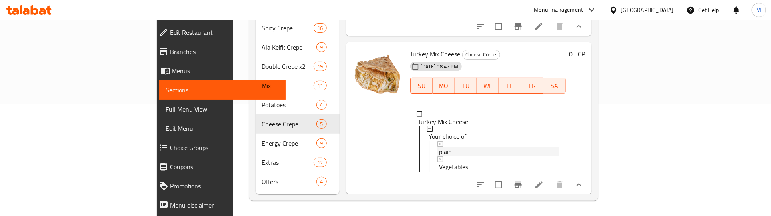
click at [439, 147] on div "plain" at bounding box center [499, 152] width 120 height 10
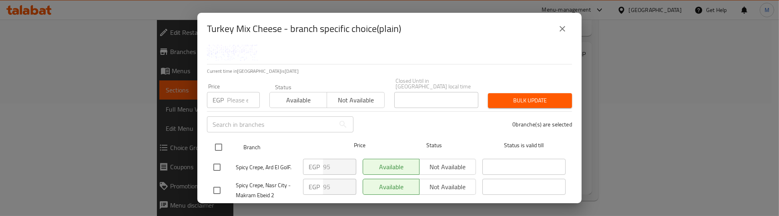
scroll to position [74, 0]
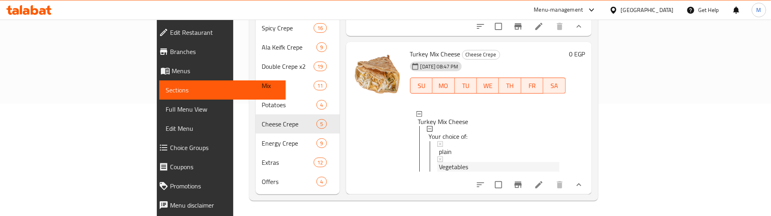
click at [439, 162] on span "Vegetables" at bounding box center [453, 167] width 29 height 10
click at [349, 141] on div at bounding box center [378, 118] width 58 height 146
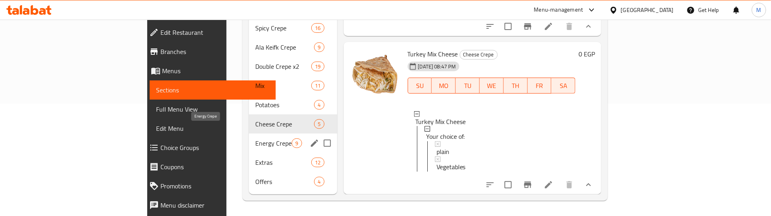
click at [255, 138] on span "Energy Crepe" at bounding box center [273, 143] width 36 height 10
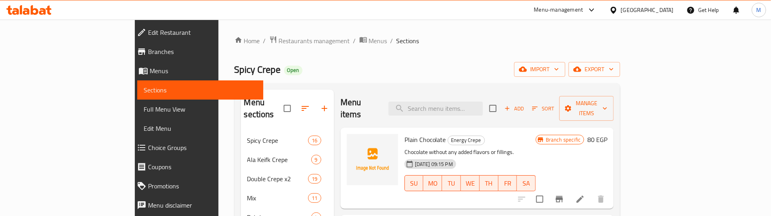
click at [433, 56] on div "Home / Restaurants management / Menus / Sections Spicy Crepe Open import export…" at bounding box center [428, 175] width 386 height 278
drag, startPoint x: 416, startPoint y: 60, endPoint x: 425, endPoint y: 64, distance: 10.0
click at [417, 60] on div "Home / Restaurants management / Menus / Sections Spicy Crepe Open import export…" at bounding box center [428, 175] width 386 height 278
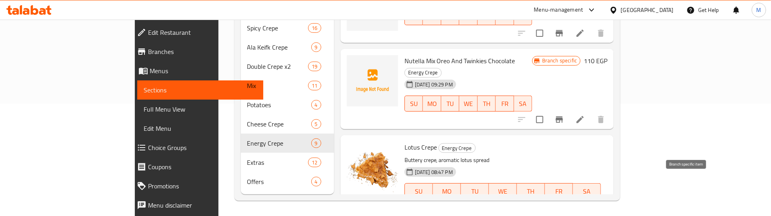
click at [563, 215] on icon "Branch-specific-item" at bounding box center [559, 218] width 7 height 6
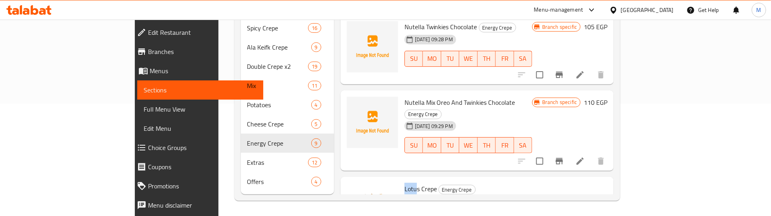
scroll to position [519, 0]
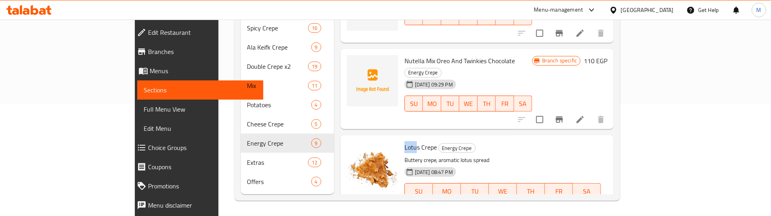
click at [405, 141] on span "Lotus Crepe" at bounding box center [421, 147] width 32 height 12
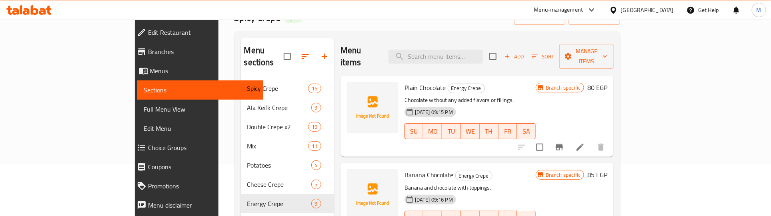
scroll to position [0, 0]
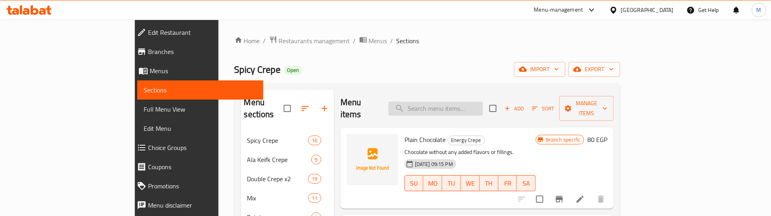
click at [469, 102] on input "search" at bounding box center [436, 109] width 94 height 14
paste input "Lotus"
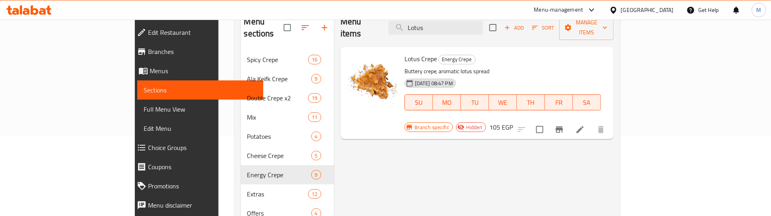
scroll to position [100, 0]
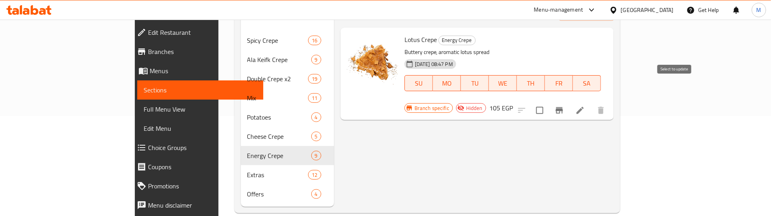
type input "Lotus"
click at [548, 102] on input "checkbox" at bounding box center [539, 110] width 17 height 17
checkbox input "true"
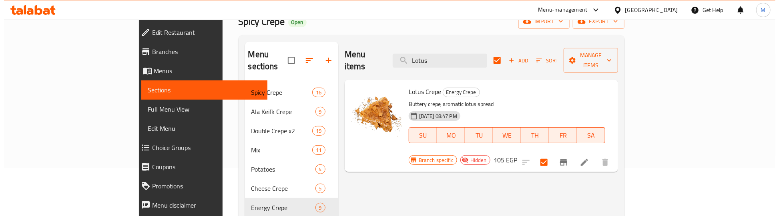
scroll to position [0, 0]
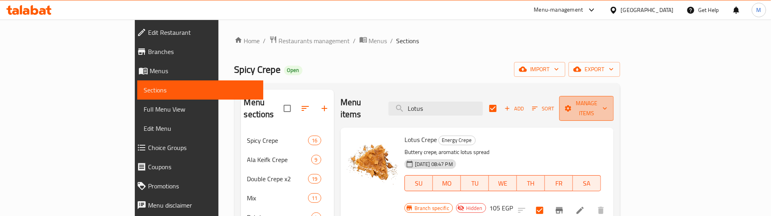
click at [607, 99] on span "Manage items" at bounding box center [587, 108] width 42 height 20
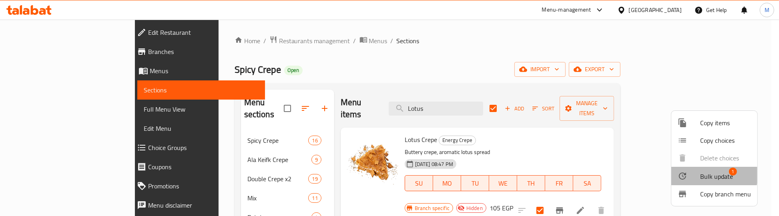
click at [714, 173] on span "Bulk update" at bounding box center [716, 177] width 33 height 10
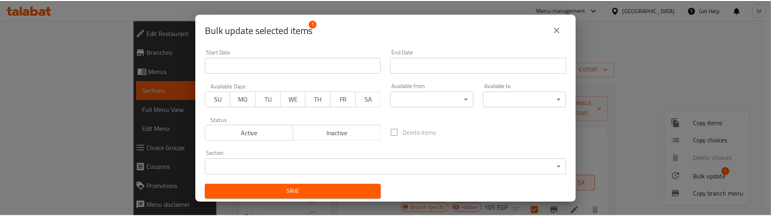
scroll to position [1, 0]
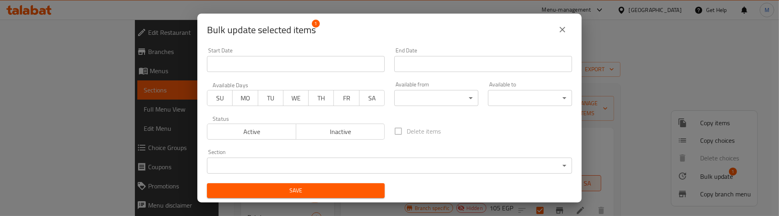
click at [268, 125] on button "Active" at bounding box center [251, 132] width 89 height 16
click at [303, 190] on span "Save" at bounding box center [295, 191] width 165 height 10
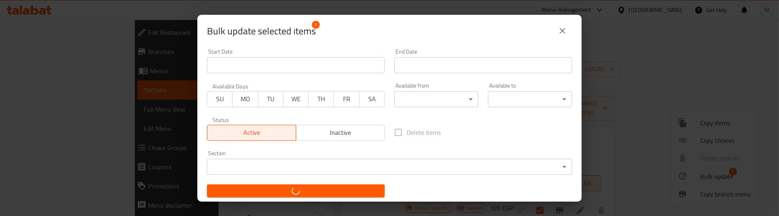
checkbox input "false"
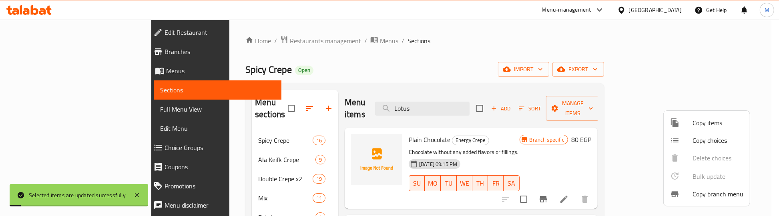
click at [652, 145] on div at bounding box center [389, 108] width 779 height 216
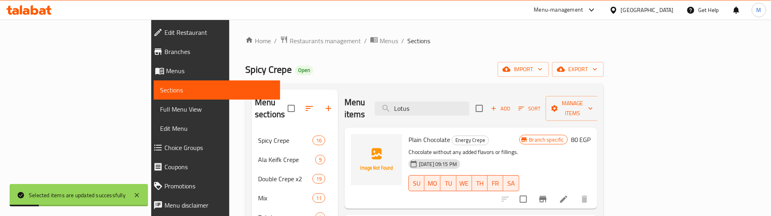
drag, startPoint x: 477, startPoint y: 102, endPoint x: 425, endPoint y: 112, distance: 53.4
click at [425, 112] on div "Menu items Lotus Add Sort Manage items" at bounding box center [471, 109] width 253 height 38
click at [525, 59] on div "Home / Restaurants management / Menus / Sections Spicy Crepe Open import export…" at bounding box center [424, 175] width 359 height 278
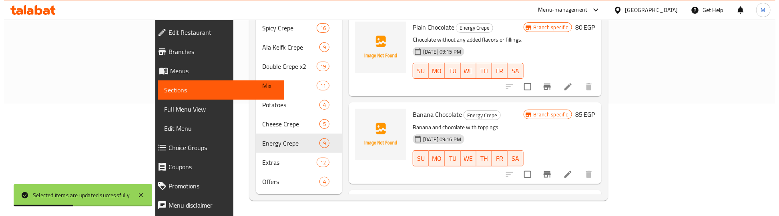
scroll to position [519, 0]
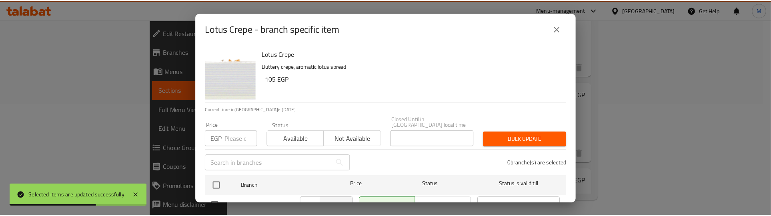
scroll to position [74, 0]
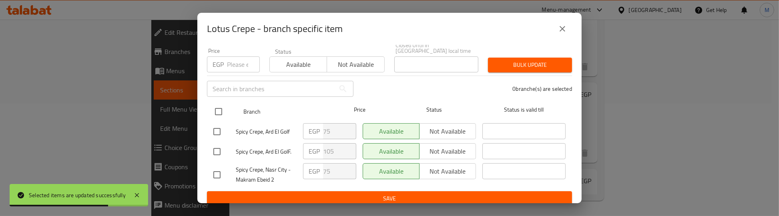
click at [211, 107] on input "checkbox" at bounding box center [218, 111] width 17 height 17
checkbox input "true"
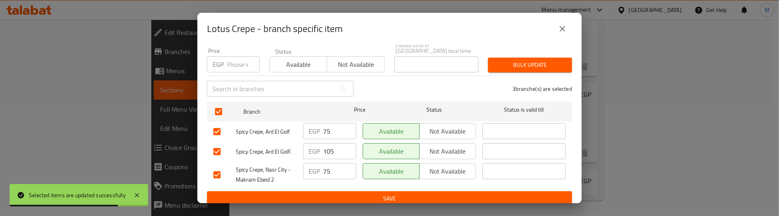
click at [237, 57] on input "number" at bounding box center [243, 64] width 33 height 16
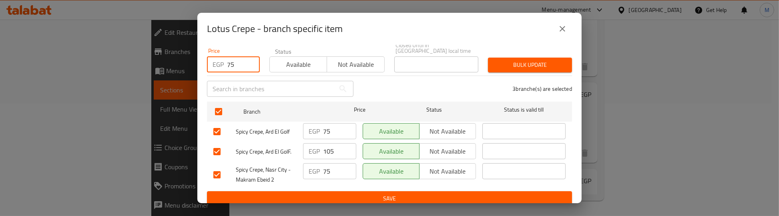
type input "75"
click at [539, 60] on span "Bulk update" at bounding box center [529, 65] width 71 height 10
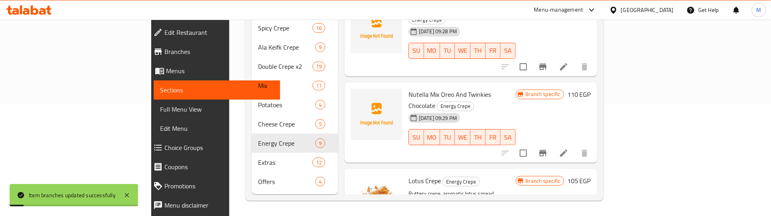
click at [519, 172] on div "Lotus Crepe Energy Crepe Buttery crepe, aromatic lotus spread 20-05-2024 08:47 …" at bounding box center [462, 209] width 114 height 75
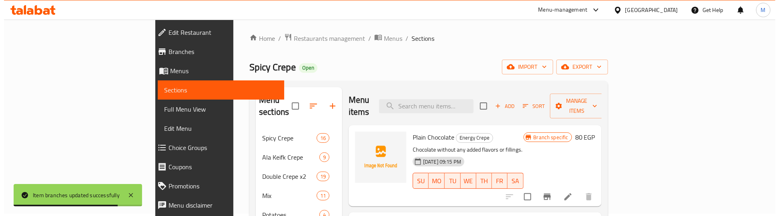
scroll to position [0, 0]
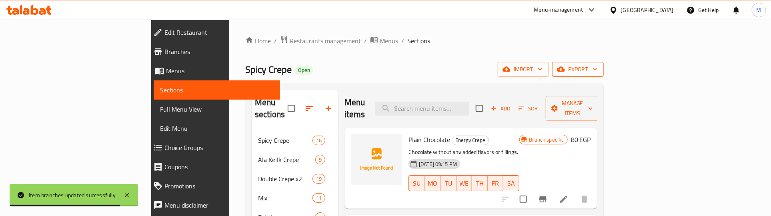
click at [597, 67] on span "export" at bounding box center [578, 69] width 39 height 10
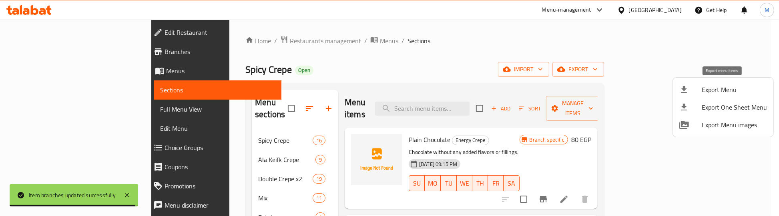
click at [726, 91] on span "Export Menu" at bounding box center [734, 90] width 65 height 10
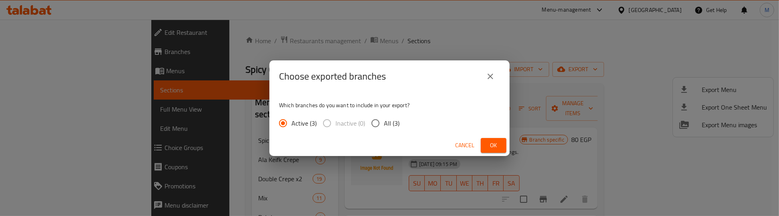
click at [387, 118] on span "All (3)" at bounding box center [392, 123] width 16 height 10
click at [384, 117] on input "All (3)" at bounding box center [375, 123] width 17 height 17
radio input "true"
click at [494, 145] on span "Ok" at bounding box center [493, 145] width 13 height 10
